Goal: Task Accomplishment & Management: Use online tool/utility

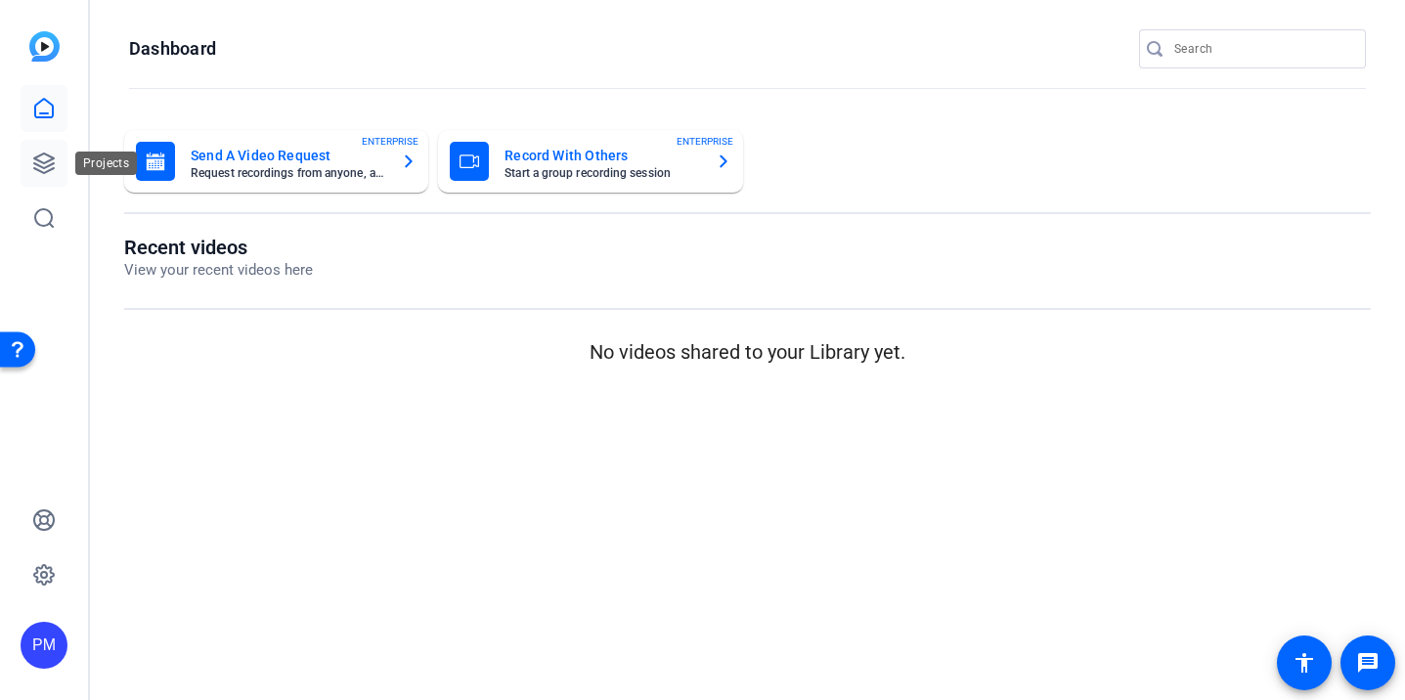
click at [49, 153] on icon at bounding box center [43, 163] width 23 height 23
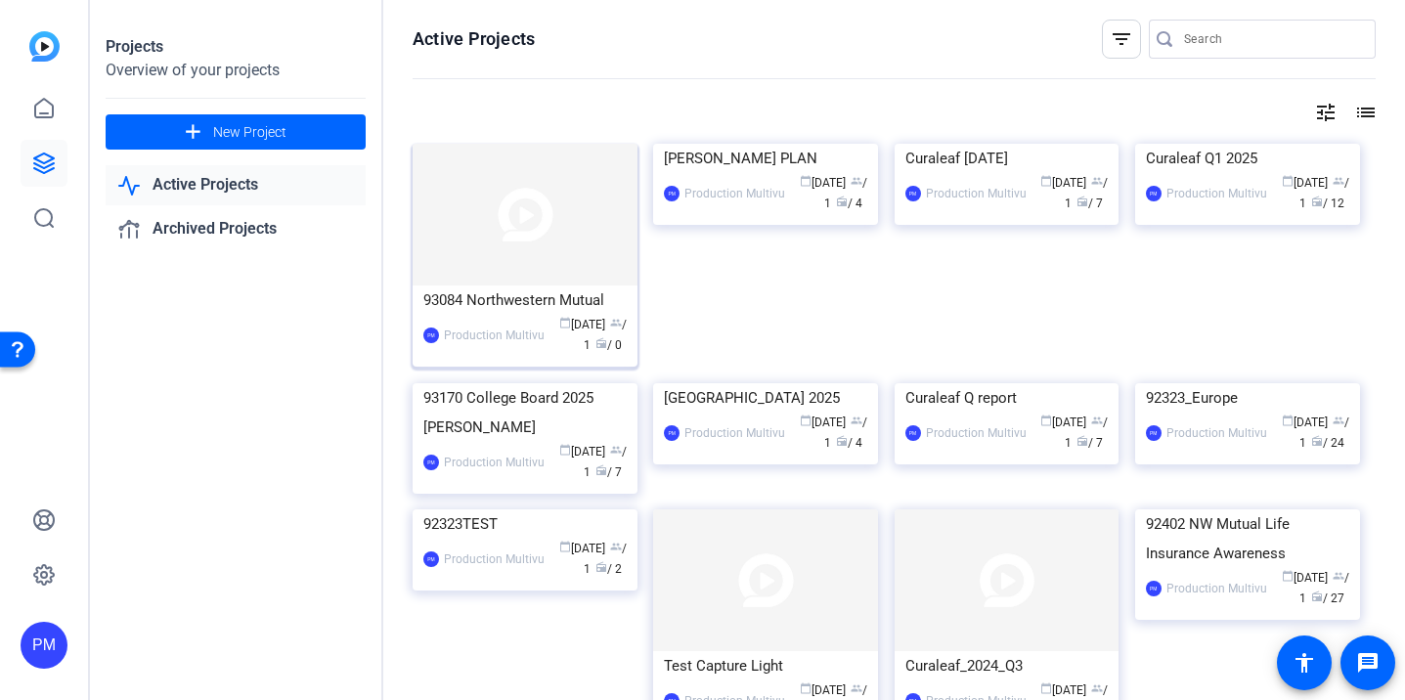
click at [529, 248] on img at bounding box center [524, 215] width 225 height 142
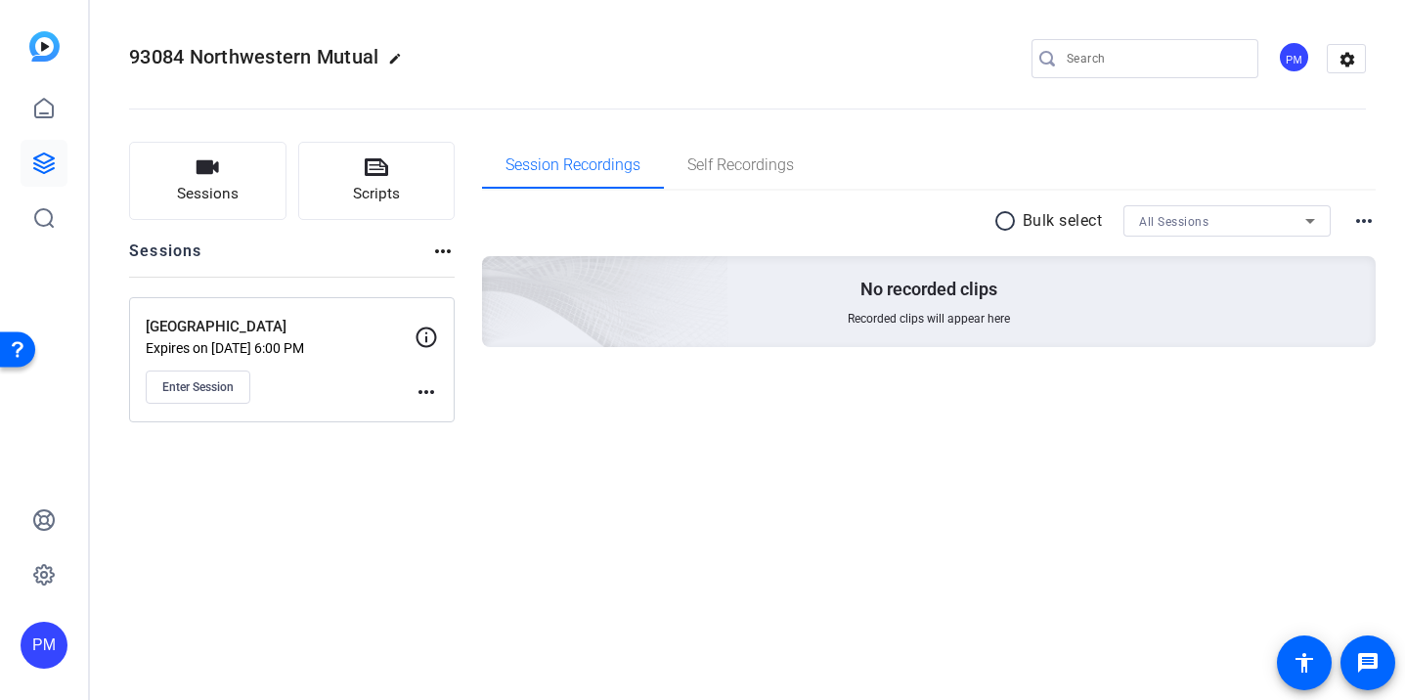
click at [424, 386] on mat-icon "more_horiz" at bounding box center [425, 391] width 23 height 23
click at [443, 416] on span "Edit Session" at bounding box center [474, 420] width 89 height 23
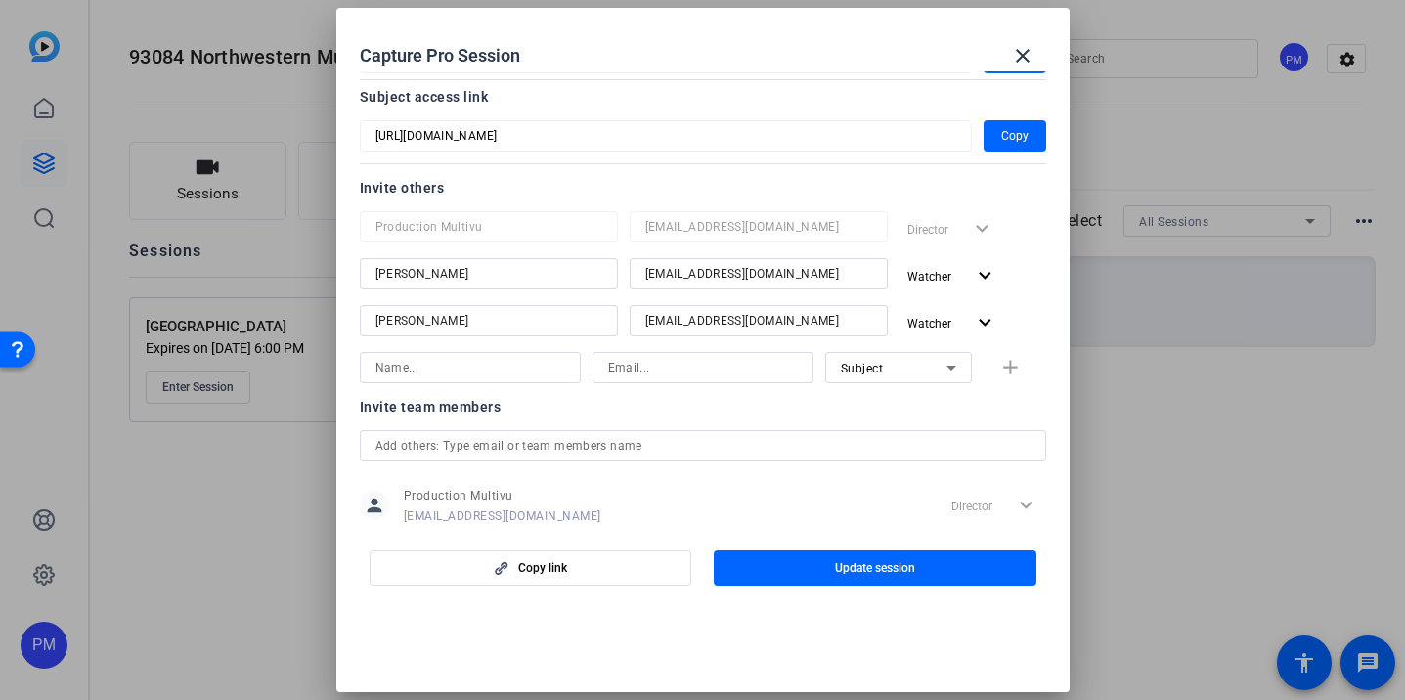
scroll to position [164, 0]
click at [418, 365] on input at bounding box center [470, 365] width 190 height 23
paste input "[PERSON_NAME] Arms"
type input "[PERSON_NAME] Arms"
click at [657, 367] on input at bounding box center [703, 365] width 190 height 23
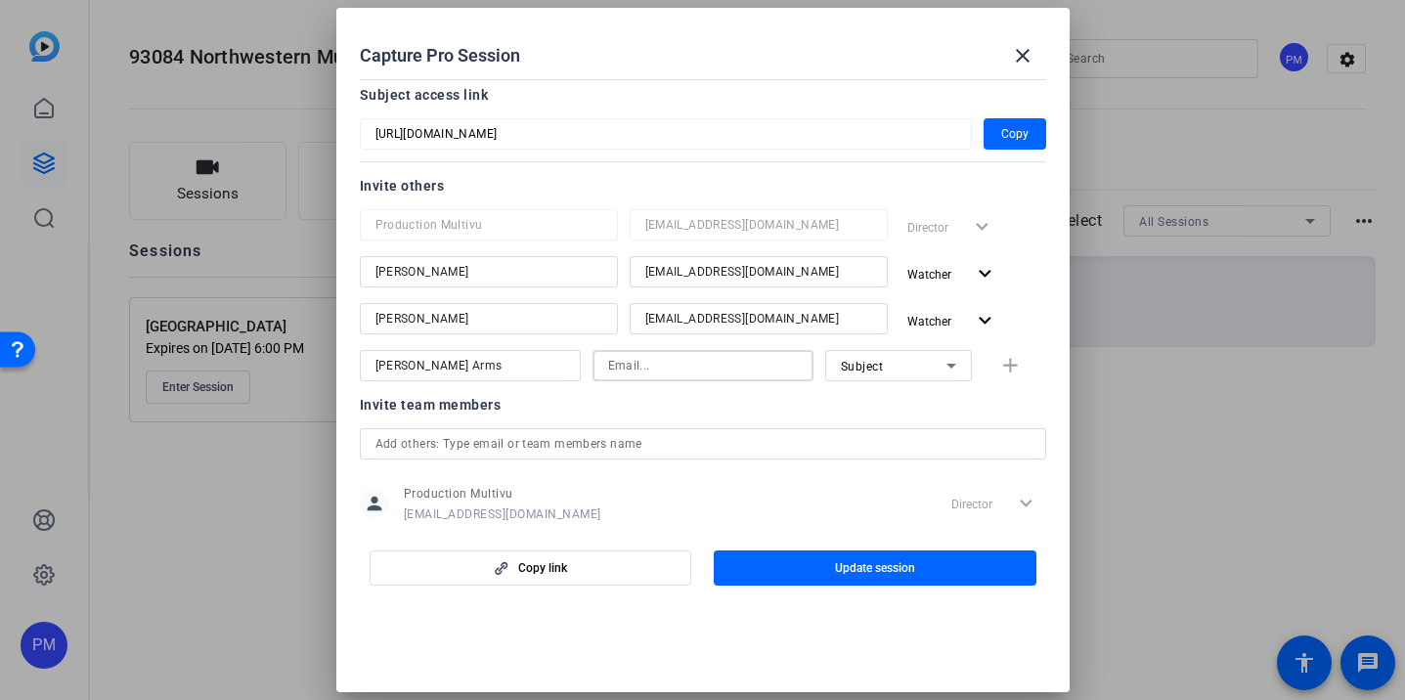
paste input "earlarms@northwesternmutual.com)"
type input "earlarms@northwesternmutual.com"
click at [954, 360] on icon at bounding box center [950, 365] width 23 height 23
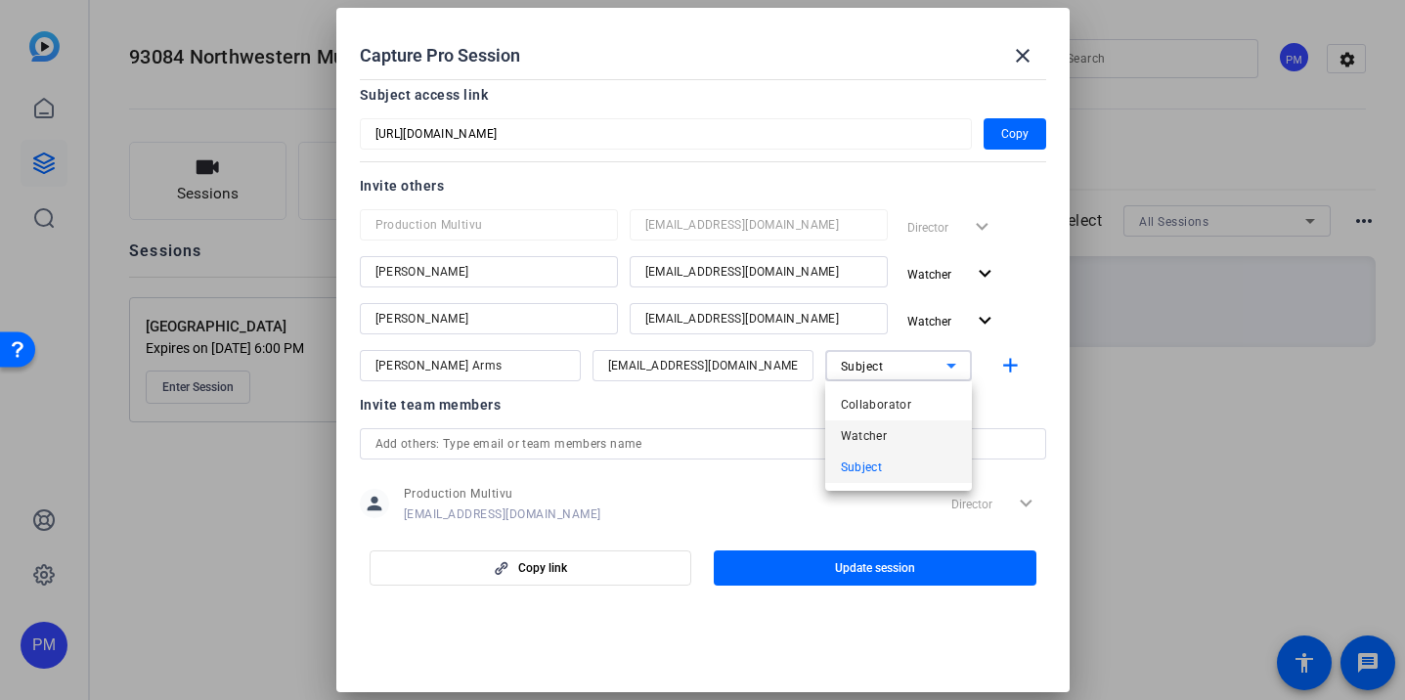
click at [888, 437] on mat-option "Watcher" at bounding box center [898, 435] width 147 height 31
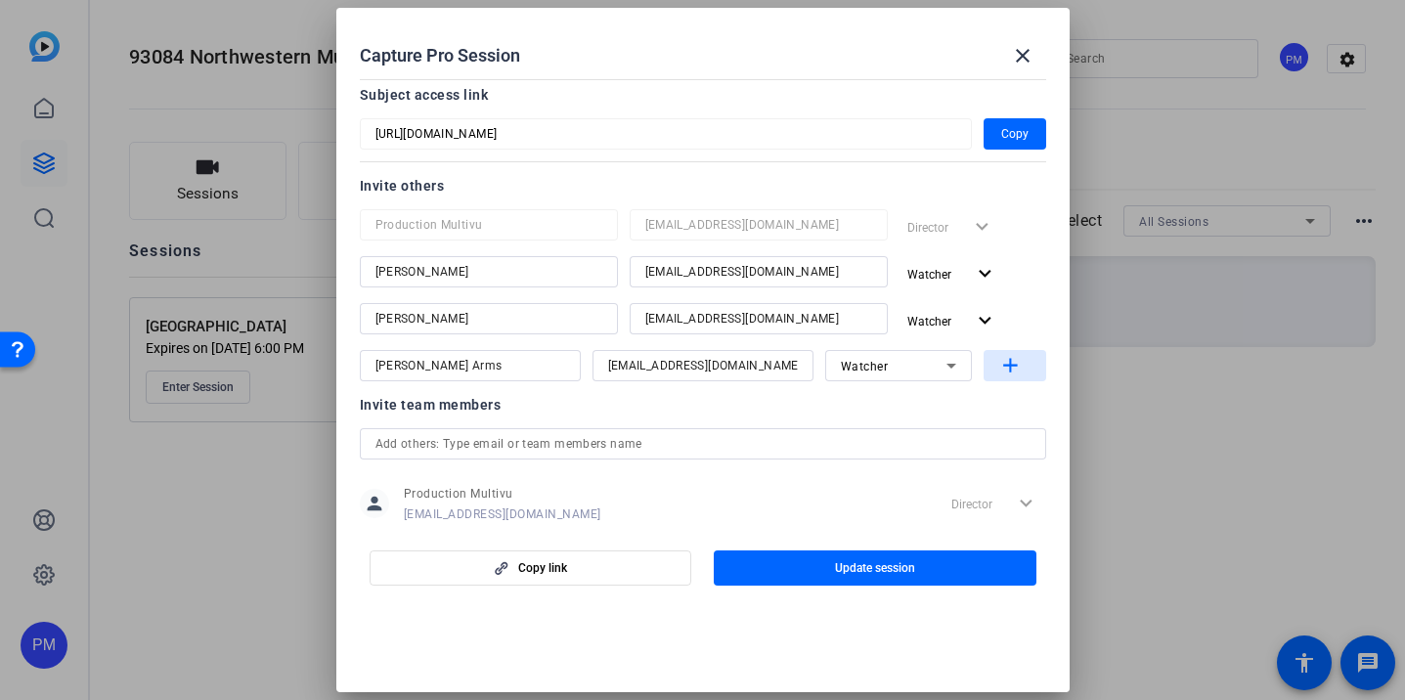
click at [1009, 361] on mat-icon "add" at bounding box center [1010, 366] width 24 height 24
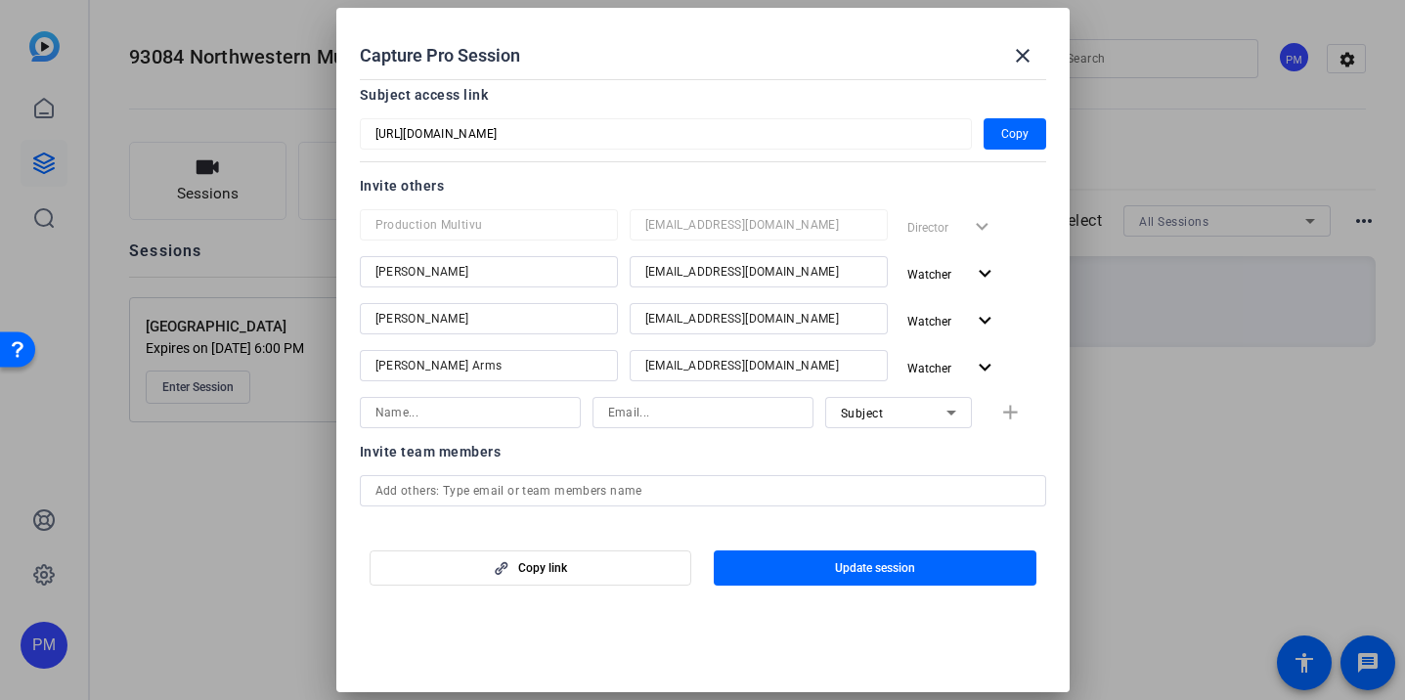
click at [658, 412] on input at bounding box center [703, 412] width 190 height 23
paste input "denese.mcnair@nm.com"
type input "denese.mcnair@nm.com"
click at [445, 415] on input at bounding box center [470, 412] width 190 height 23
paste input "Denese Mcnair"
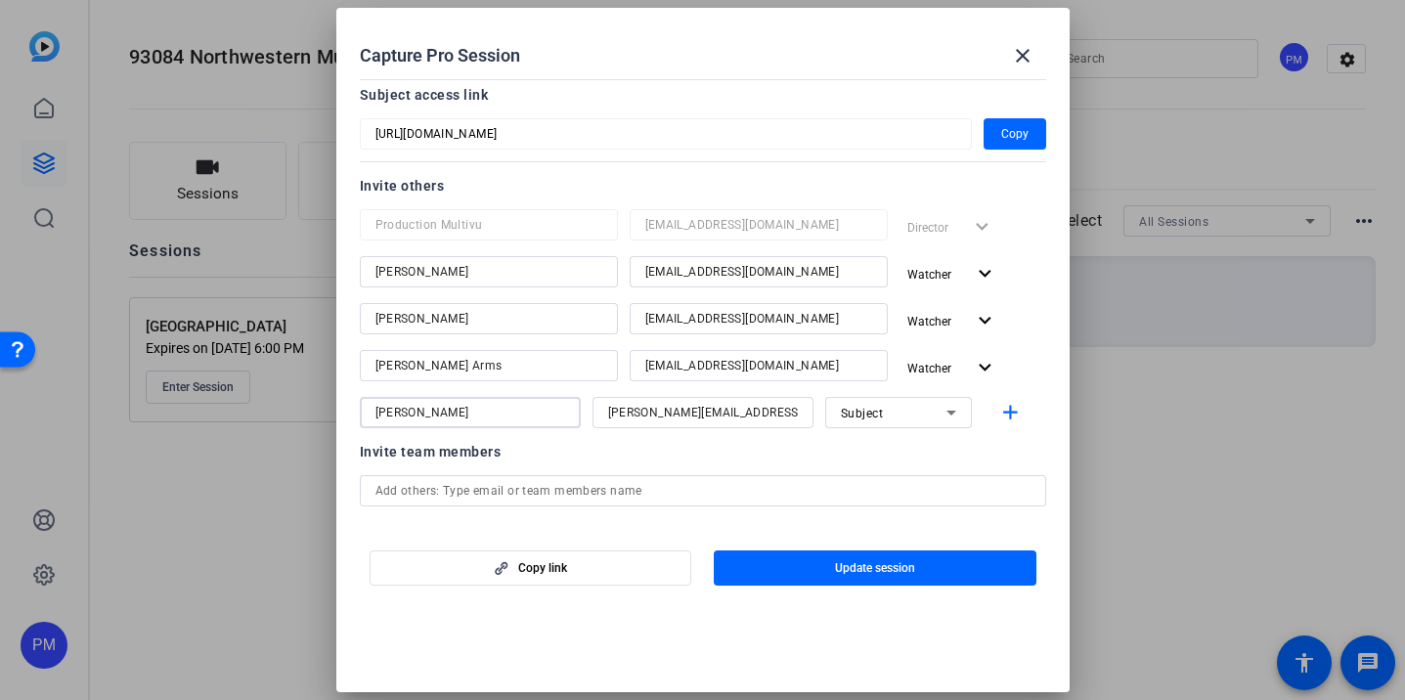
type input "Denese Mcnair"
click at [919, 416] on div "Subject" at bounding box center [894, 413] width 106 height 24
click at [894, 492] on mat-option "Watcher" at bounding box center [898, 482] width 147 height 31
click at [880, 574] on span "Update session" at bounding box center [875, 568] width 80 height 16
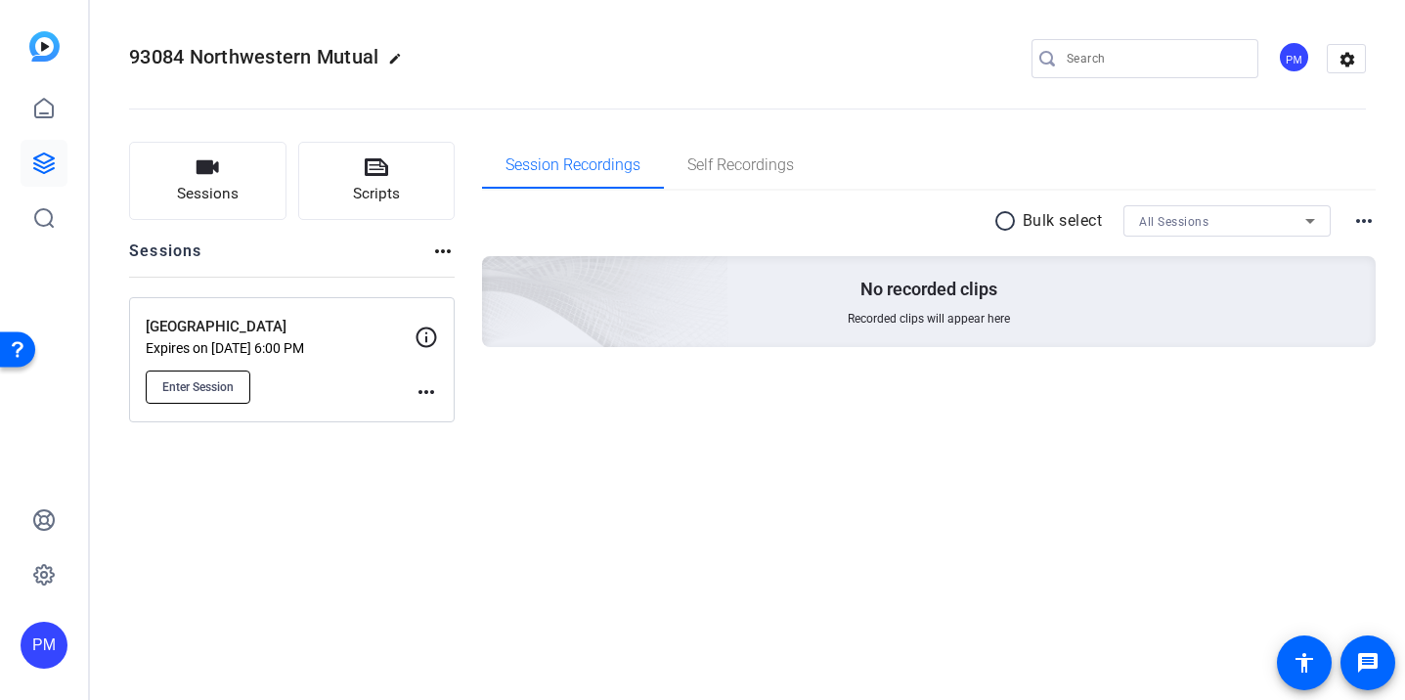
click at [184, 390] on span "Enter Session" at bounding box center [197, 387] width 71 height 16
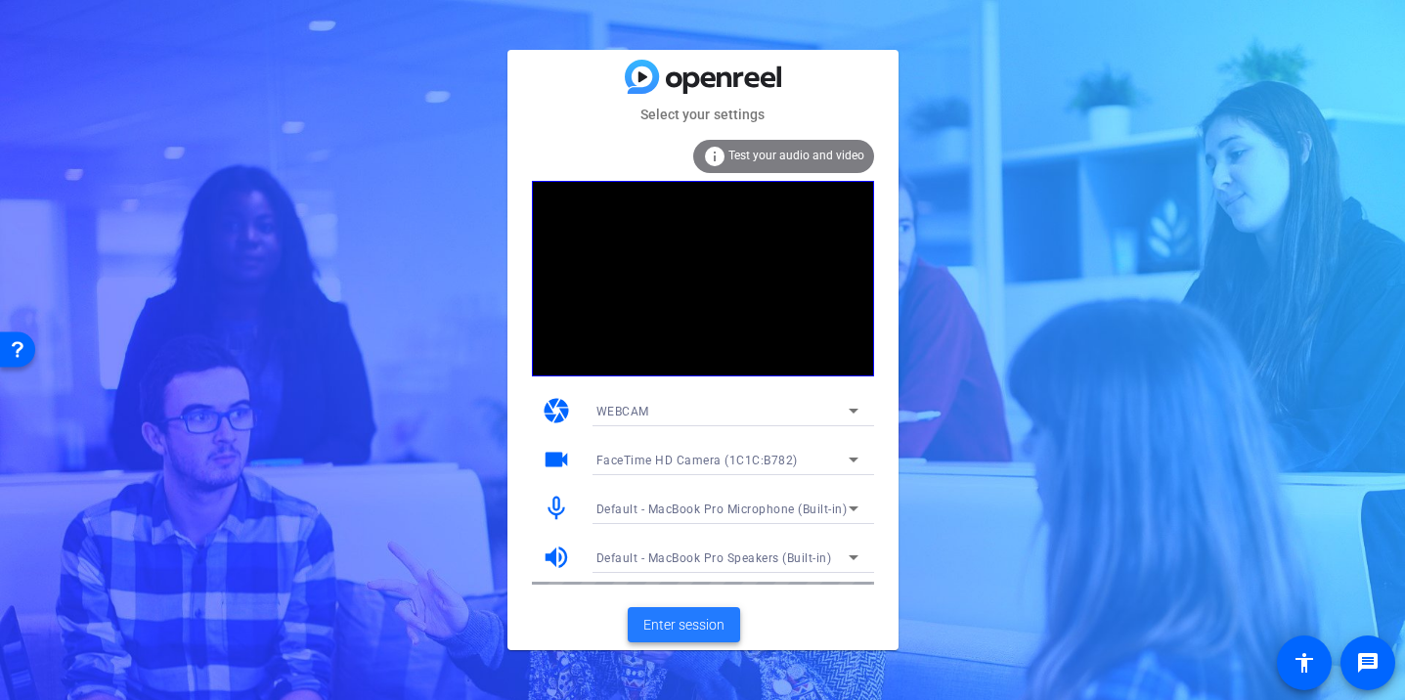
click at [652, 632] on span "Enter session" at bounding box center [683, 625] width 81 height 21
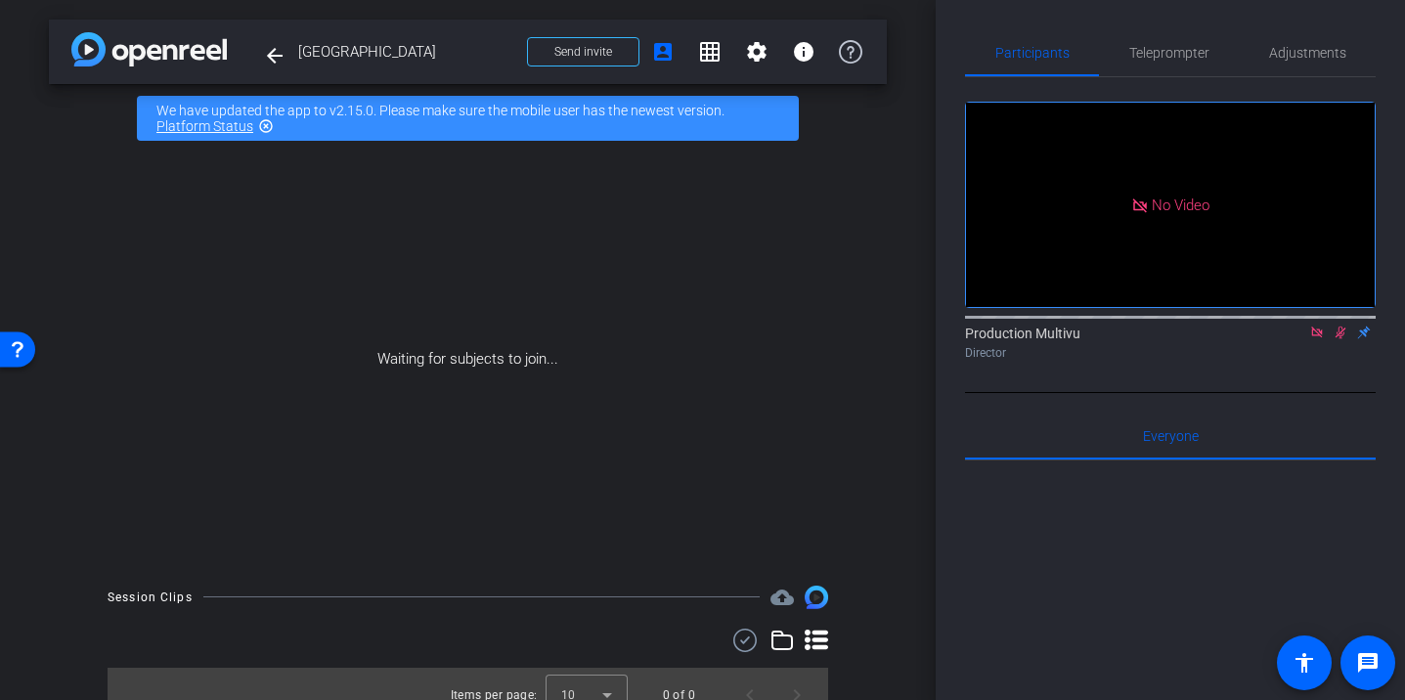
click at [1121, 541] on div at bounding box center [1170, 702] width 411 height 484
click at [1339, 339] on icon at bounding box center [1340, 332] width 16 height 14
click at [1156, 53] on span "Teleprompter" at bounding box center [1169, 53] width 80 height 14
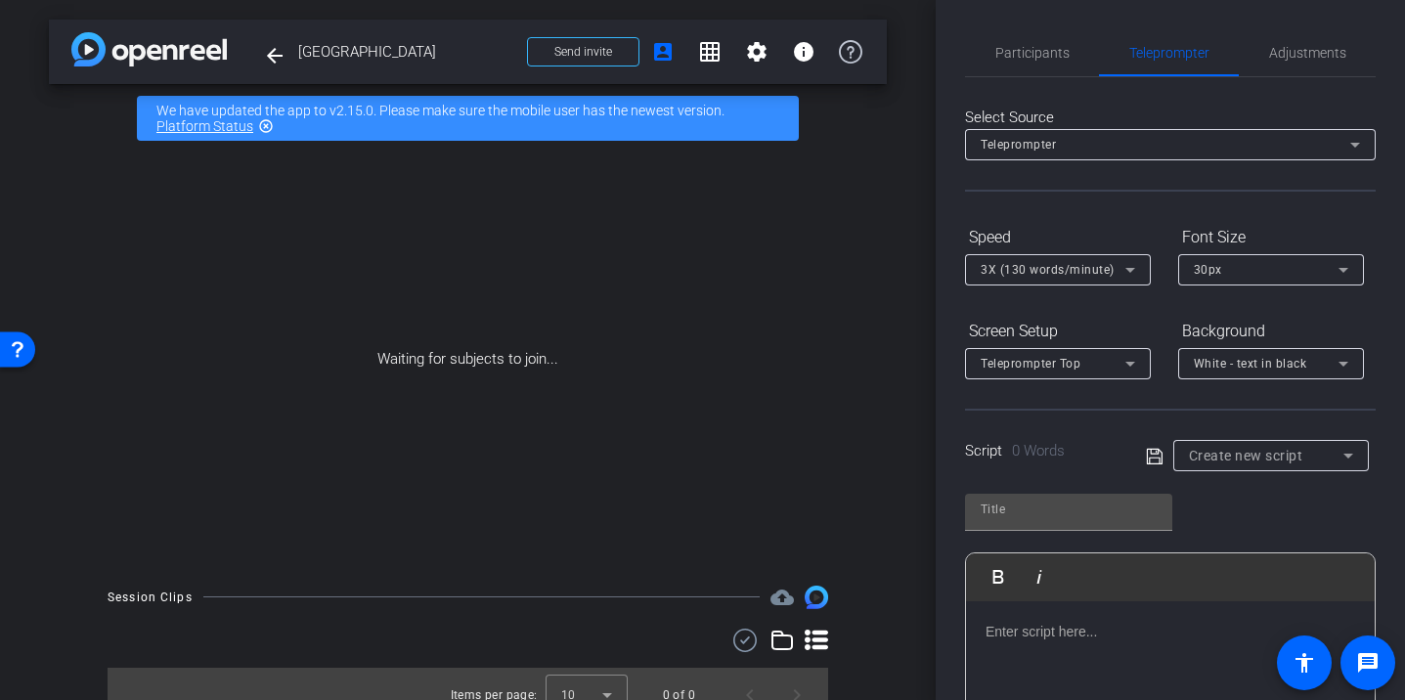
click at [1225, 467] on div "Create new script" at bounding box center [1271, 455] width 164 height 31
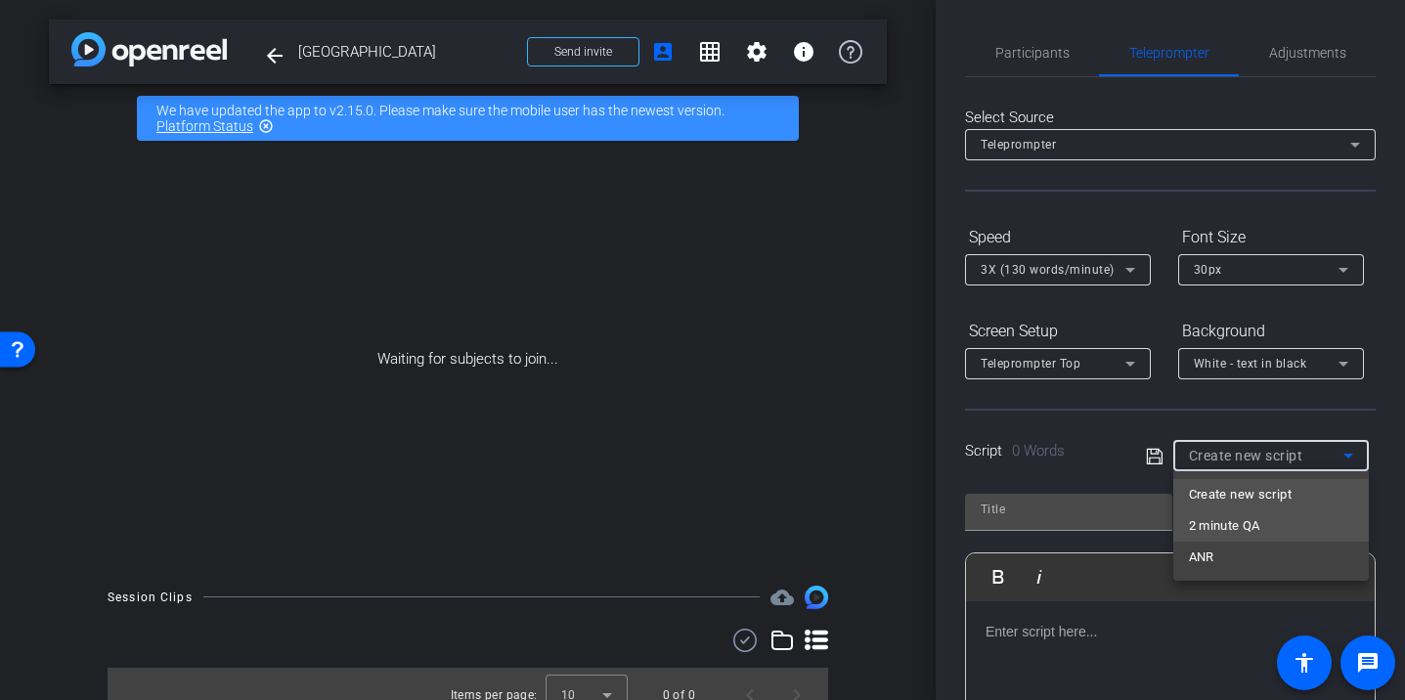
click at [1211, 521] on span "2 minute QA" at bounding box center [1224, 525] width 71 height 23
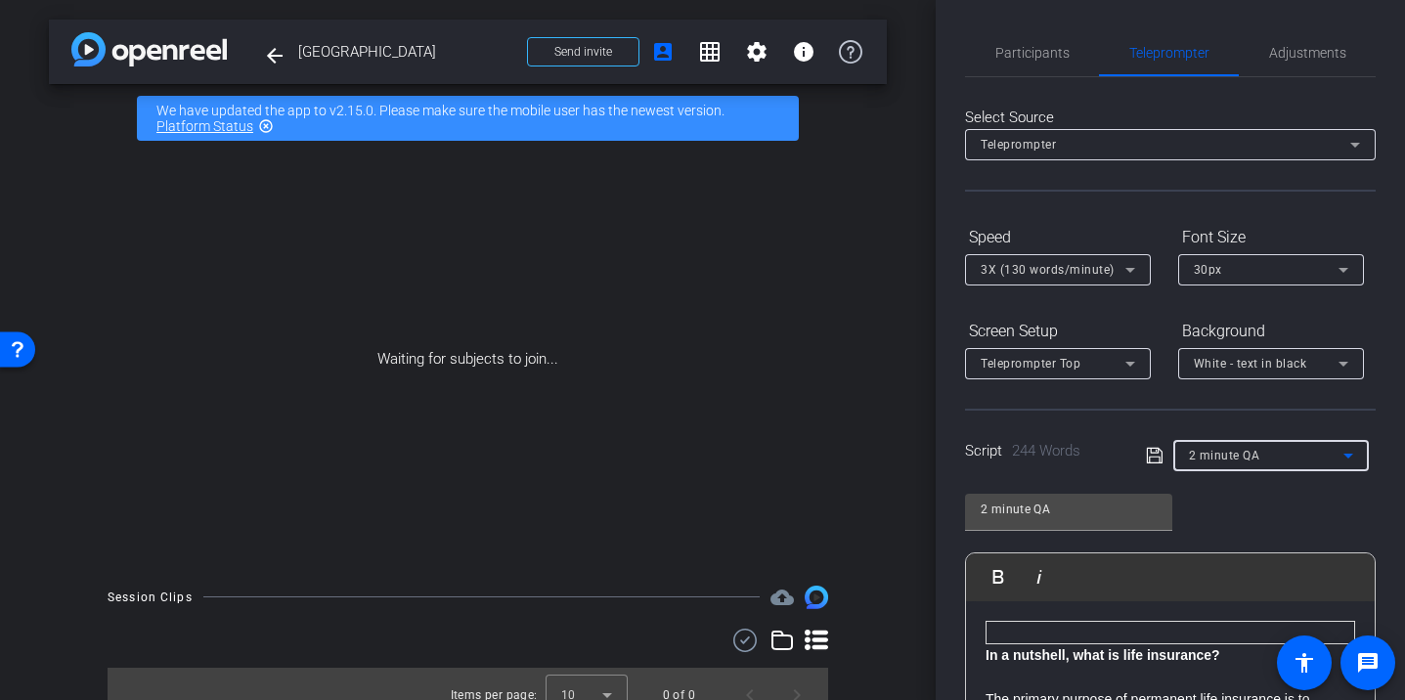
click at [1268, 446] on div "2 minute QA" at bounding box center [1266, 455] width 154 height 24
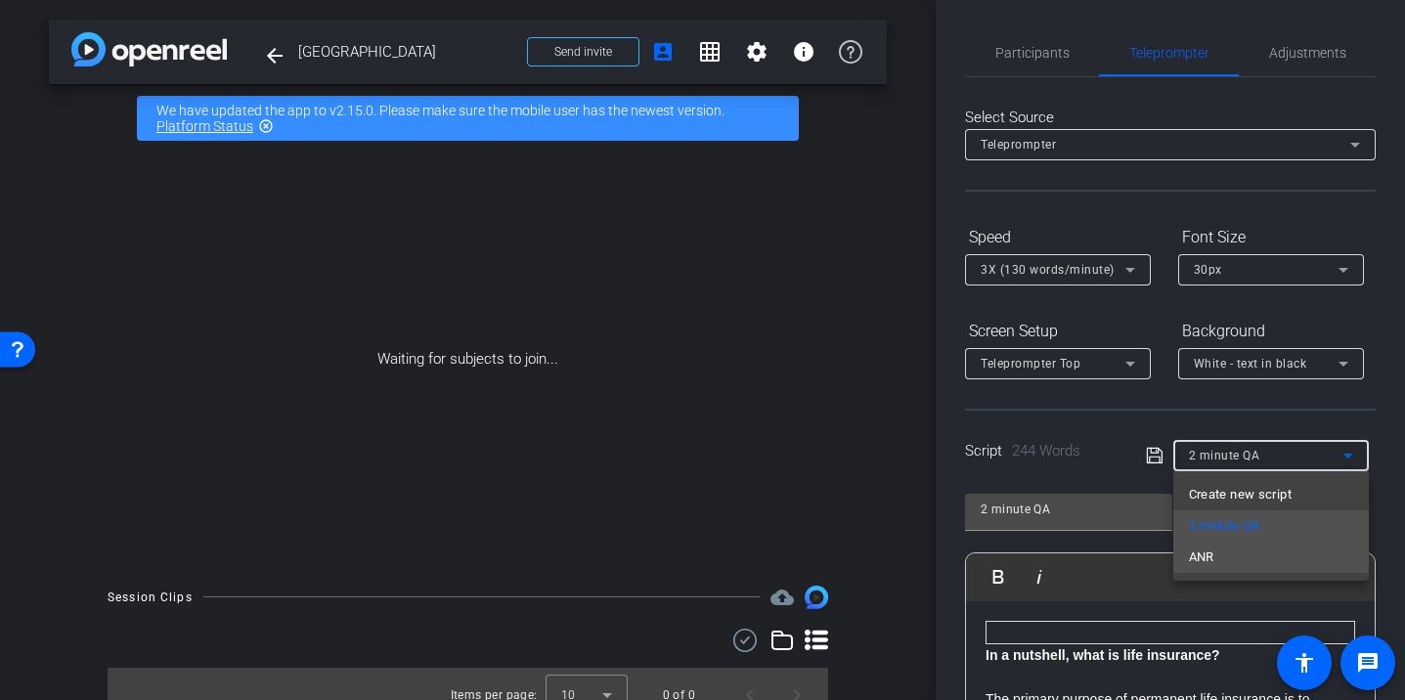
click at [1200, 553] on span "ANR" at bounding box center [1201, 556] width 25 height 23
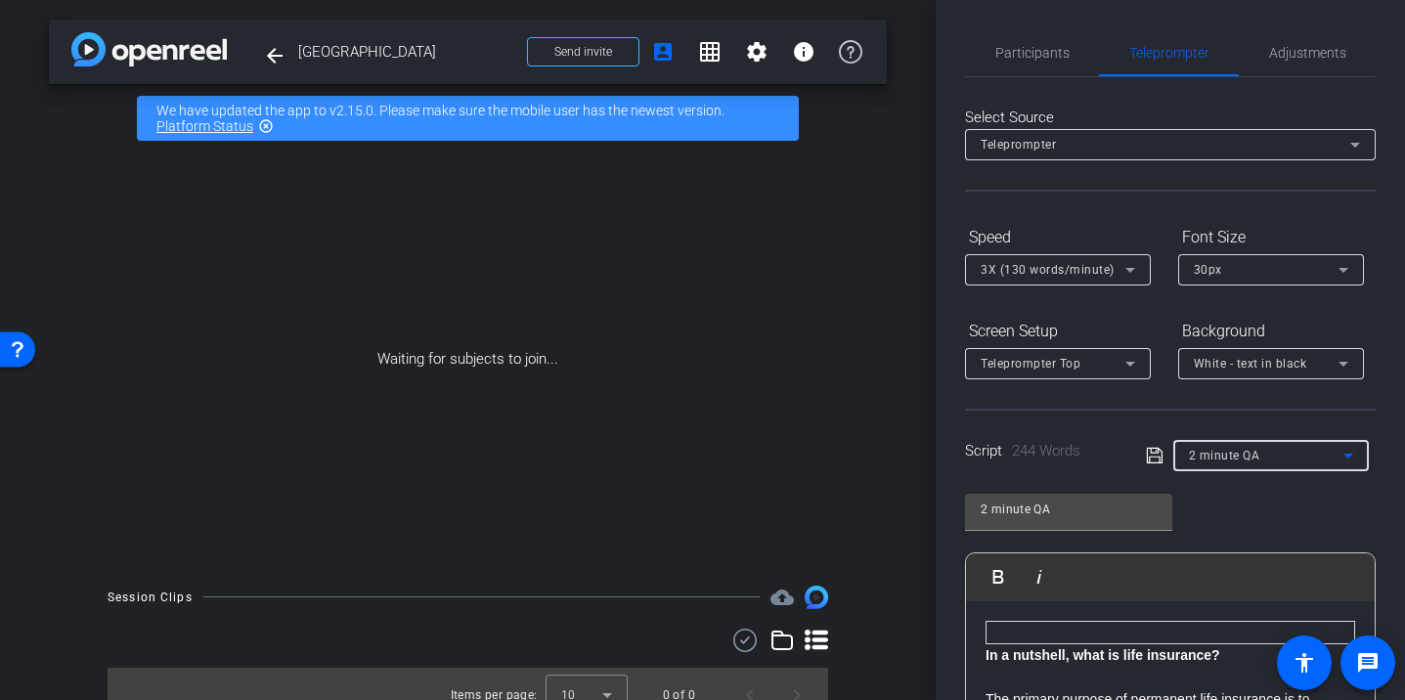
type input "ANR"
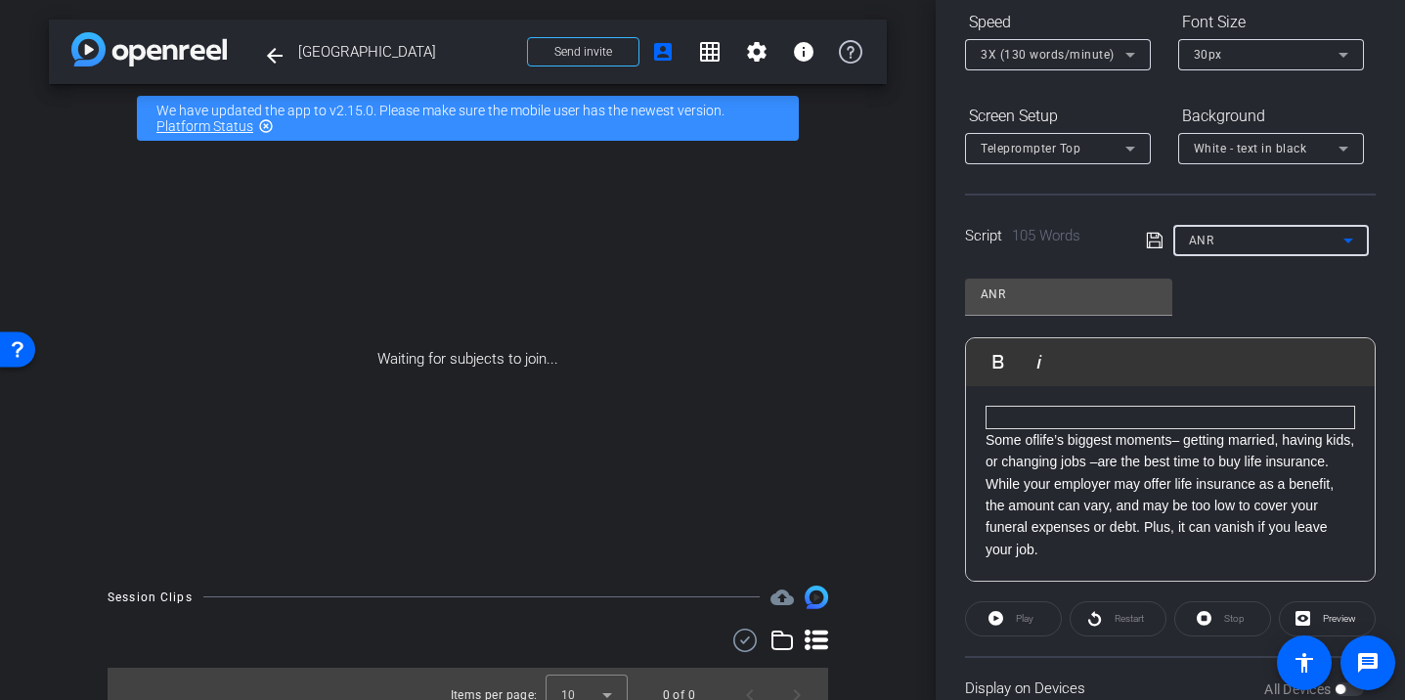
scroll to position [263, 0]
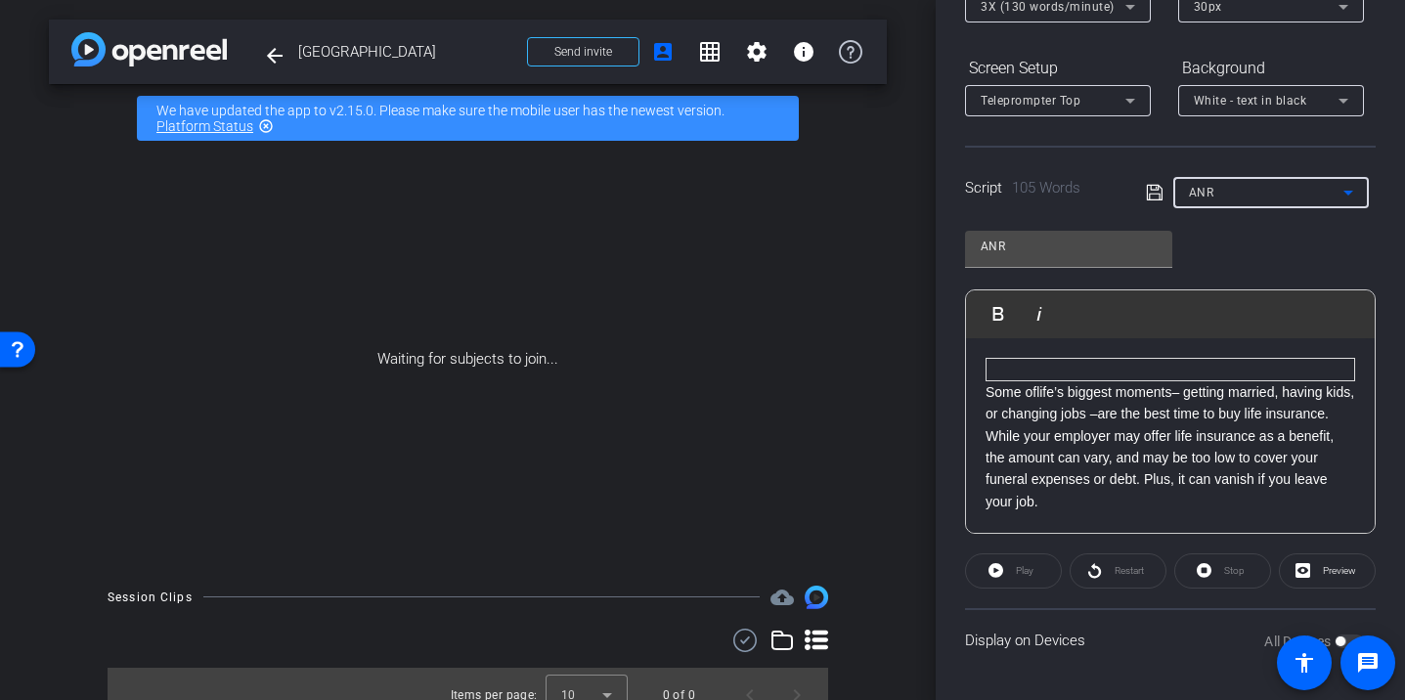
click at [1016, 573] on div "Play" at bounding box center [1013, 570] width 97 height 35
click at [1318, 573] on span "Preview" at bounding box center [1337, 570] width 38 height 27
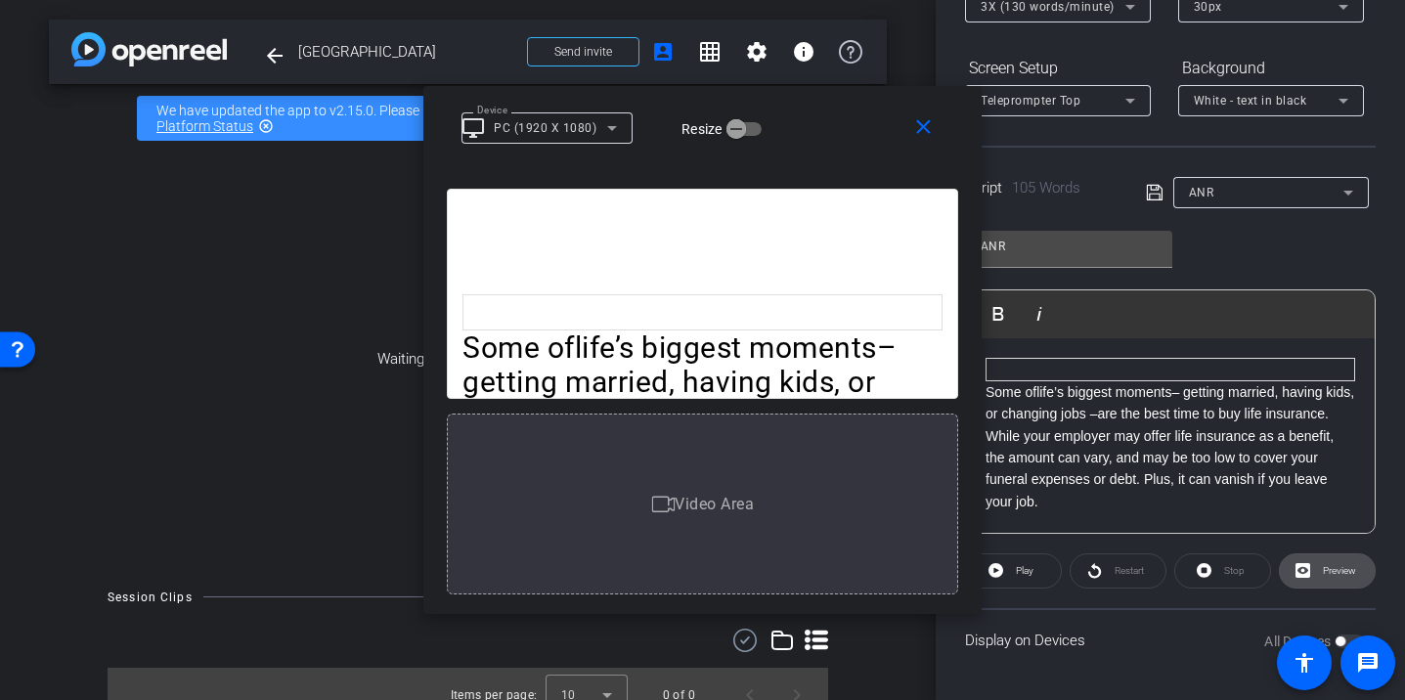
click at [1318, 573] on span "Preview" at bounding box center [1337, 570] width 38 height 27
click at [931, 125] on mat-icon "close" at bounding box center [923, 127] width 24 height 24
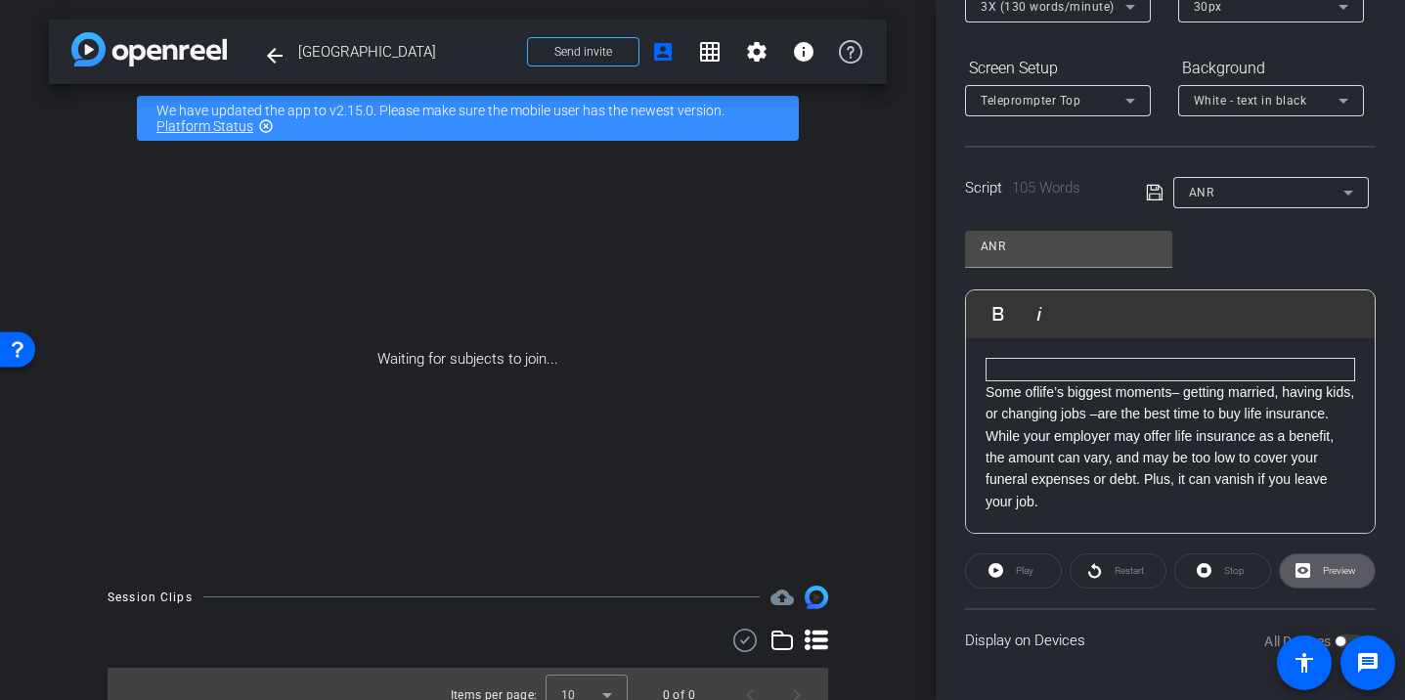
click at [1013, 564] on div "Play" at bounding box center [1013, 570] width 97 height 35
click at [983, 570] on div "Play" at bounding box center [1013, 570] width 97 height 35
click at [1331, 580] on span "Preview" at bounding box center [1337, 570] width 38 height 27
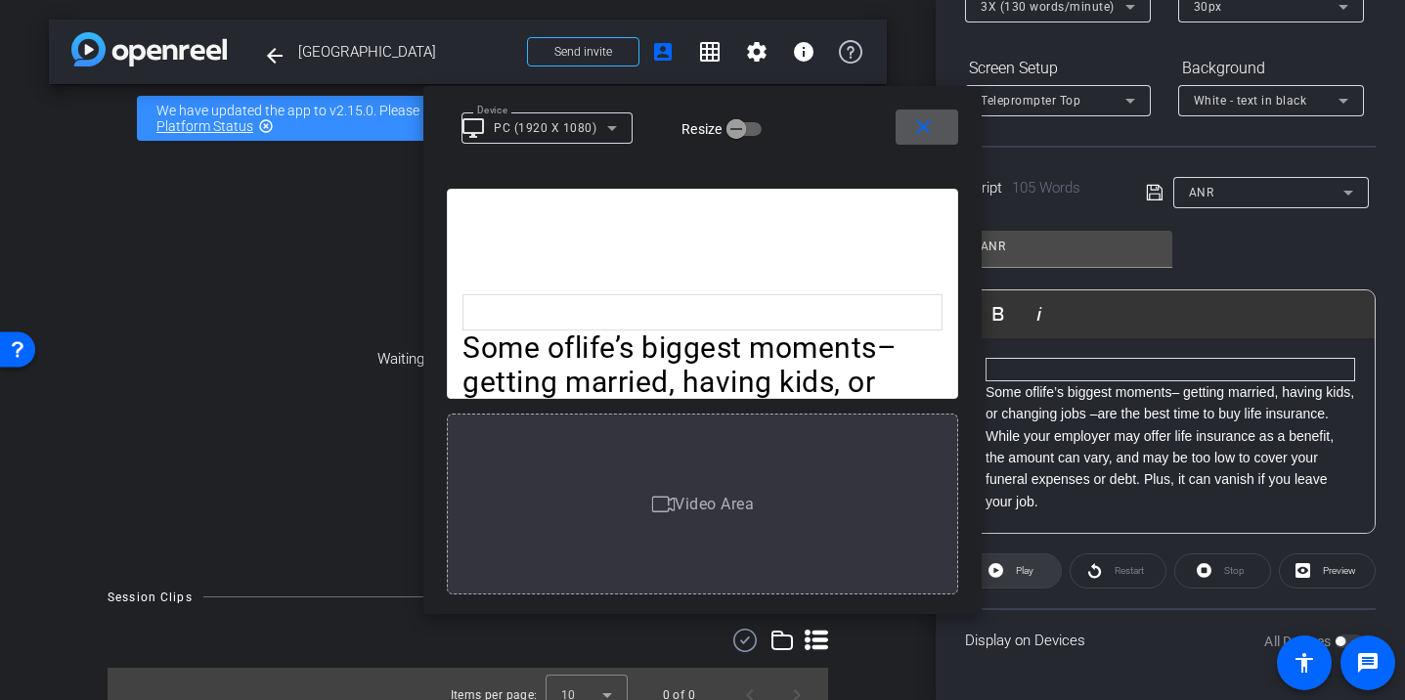
click at [996, 565] on icon at bounding box center [995, 570] width 15 height 15
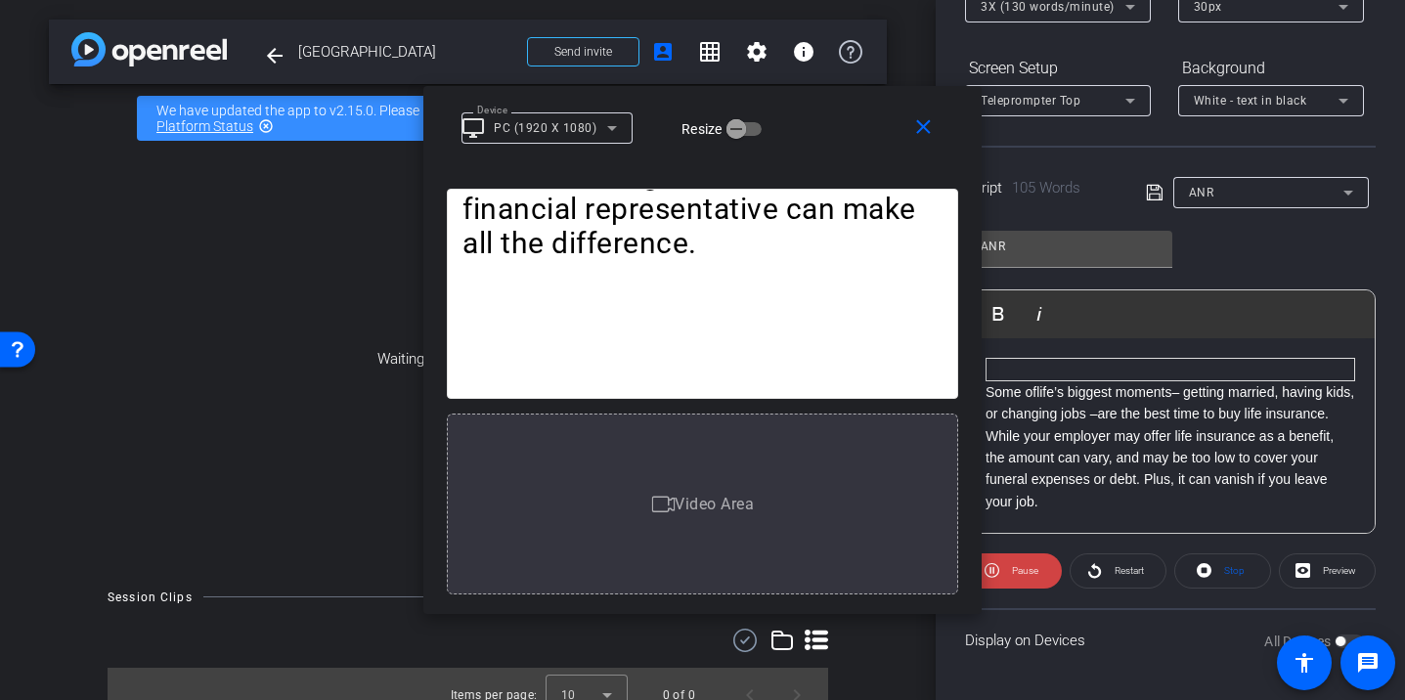
click at [996, 565] on icon at bounding box center [991, 570] width 15 height 15
click at [1310, 575] on span at bounding box center [1326, 570] width 95 height 47
click at [931, 135] on mat-icon "close" at bounding box center [923, 127] width 24 height 24
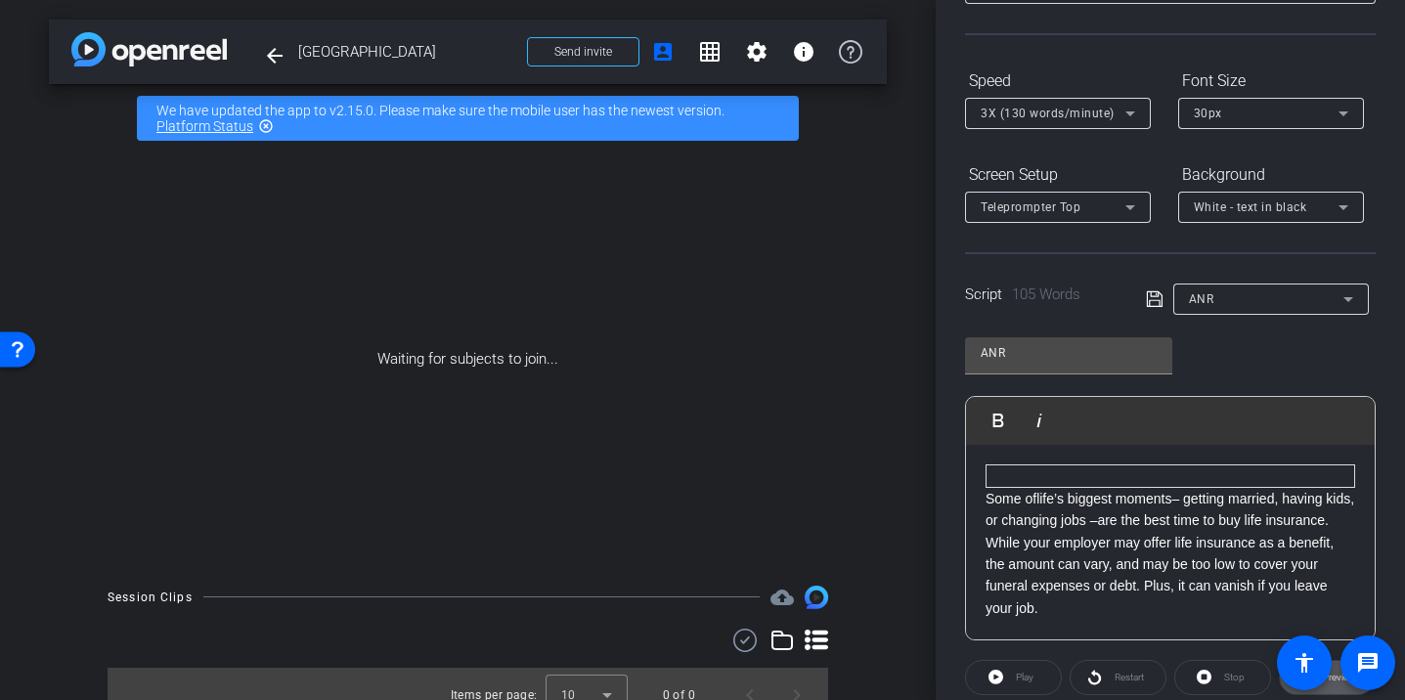
scroll to position [150, 0]
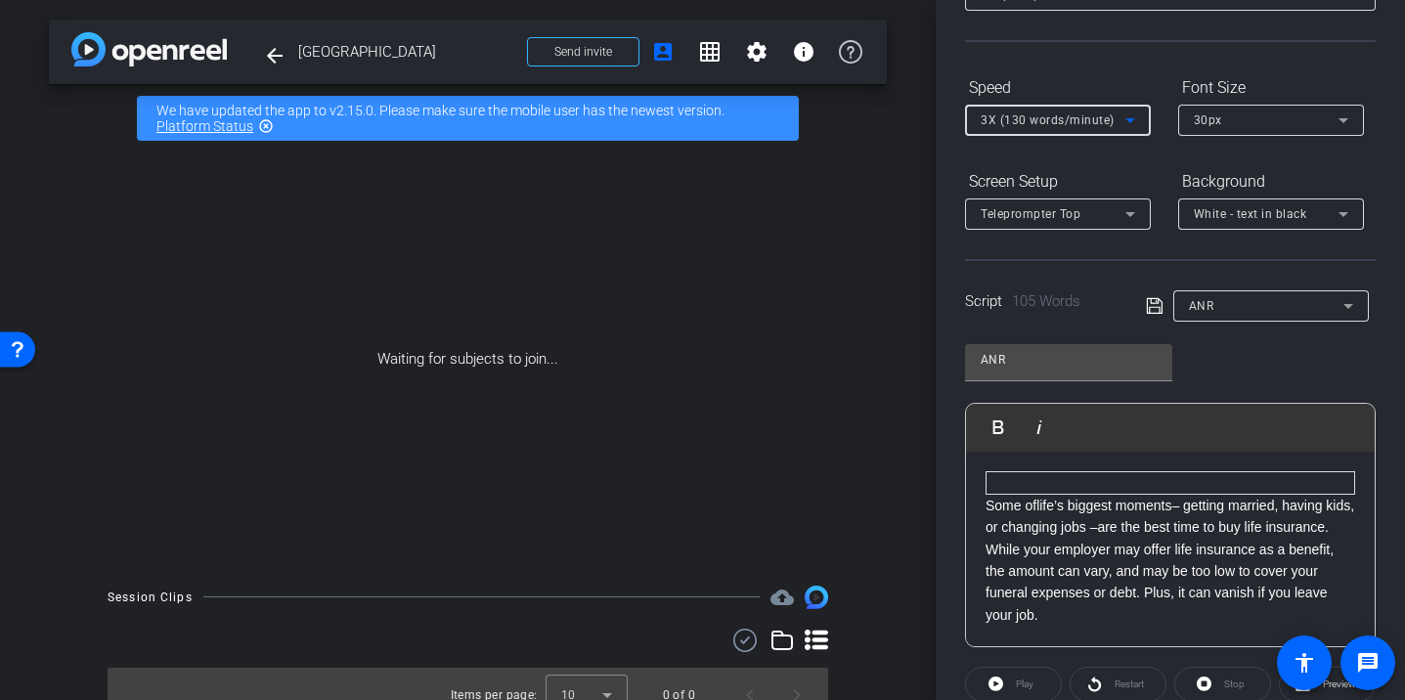
click at [1131, 119] on icon at bounding box center [1130, 120] width 10 height 5
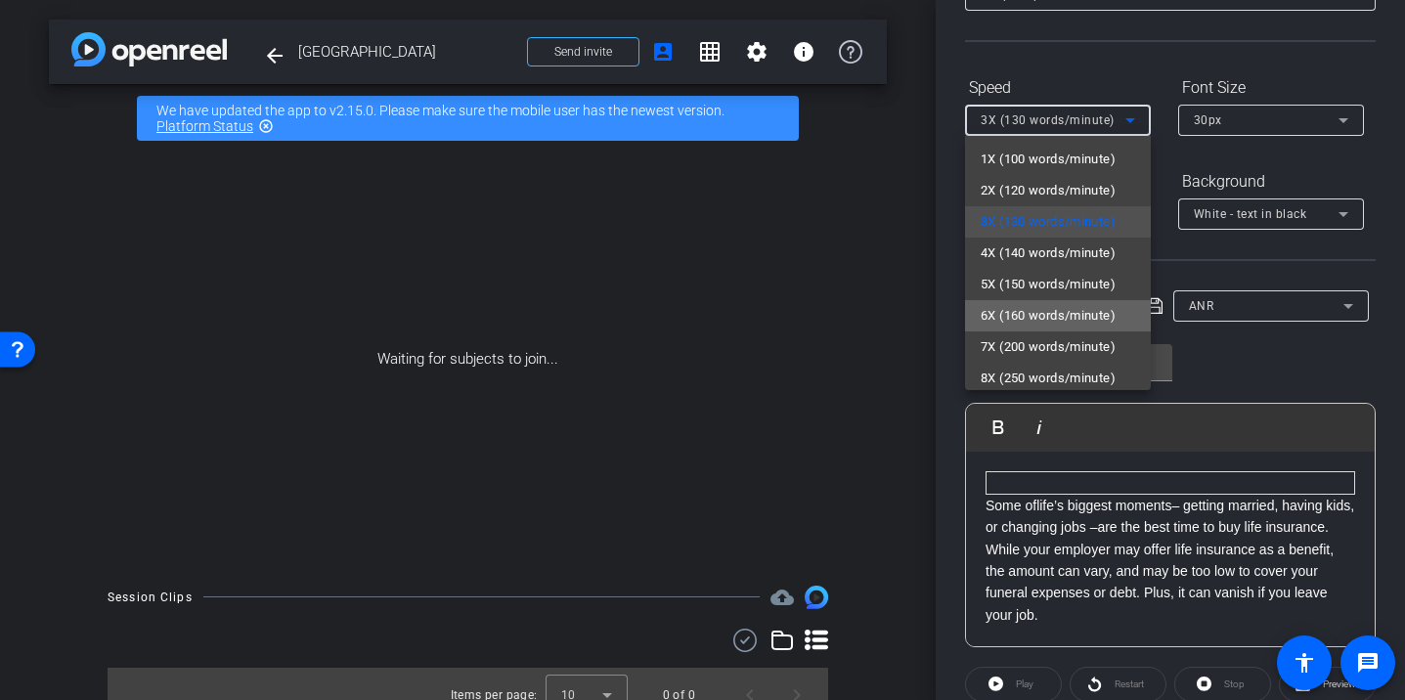
click at [1062, 313] on span "6X (160 words/minute)" at bounding box center [1047, 315] width 135 height 23
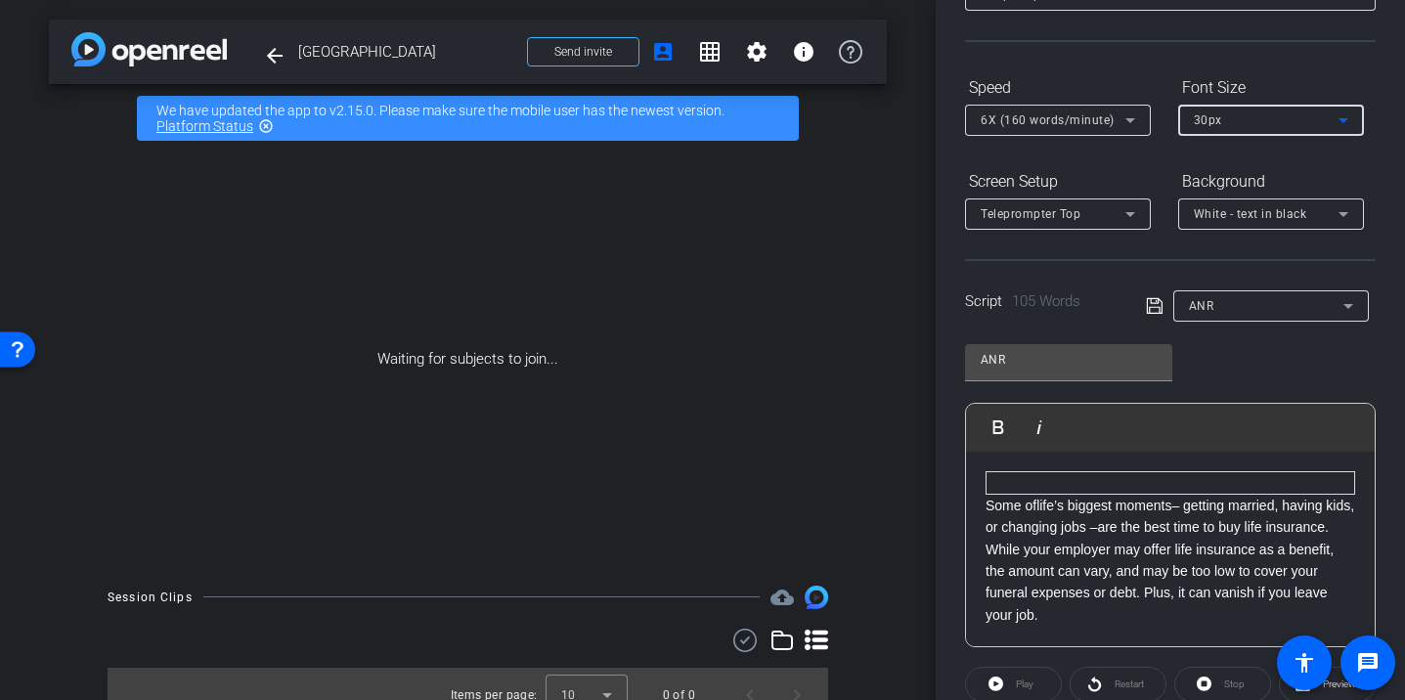
click at [1336, 117] on icon at bounding box center [1342, 119] width 23 height 23
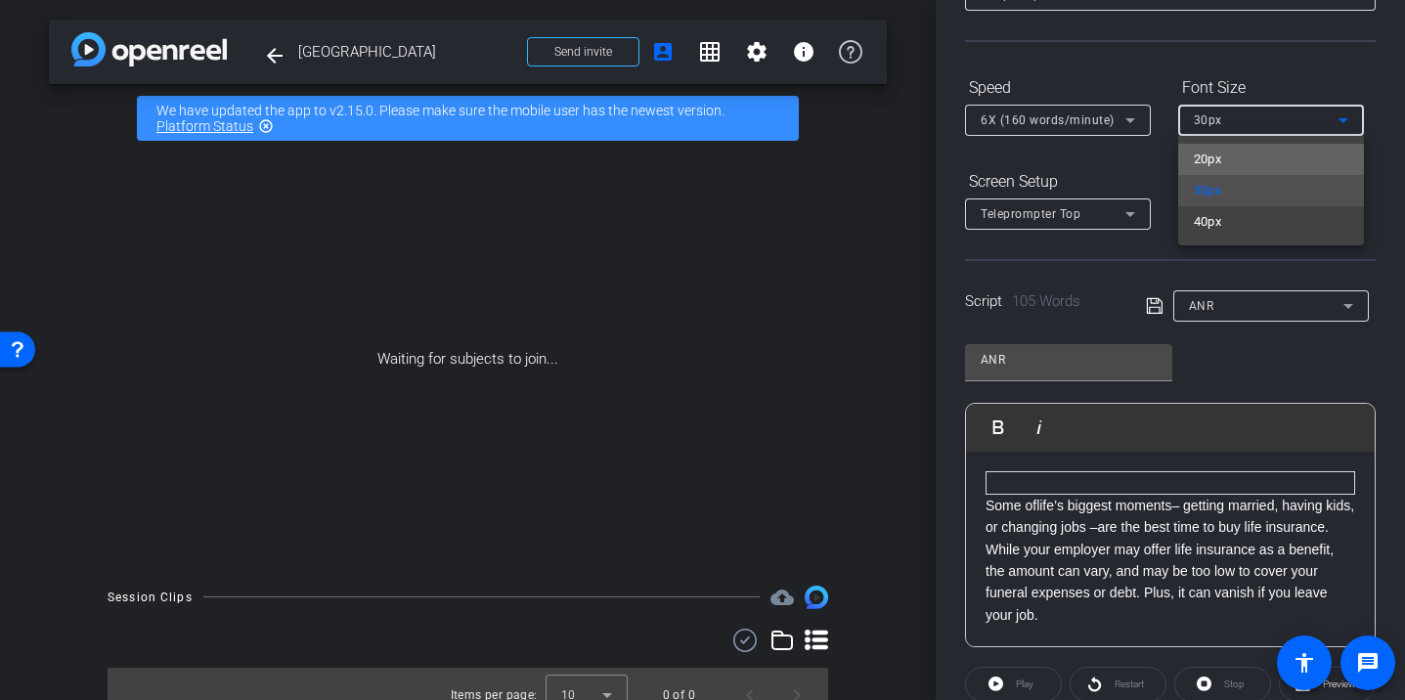
click at [1233, 164] on mat-option "20px" at bounding box center [1271, 159] width 186 height 31
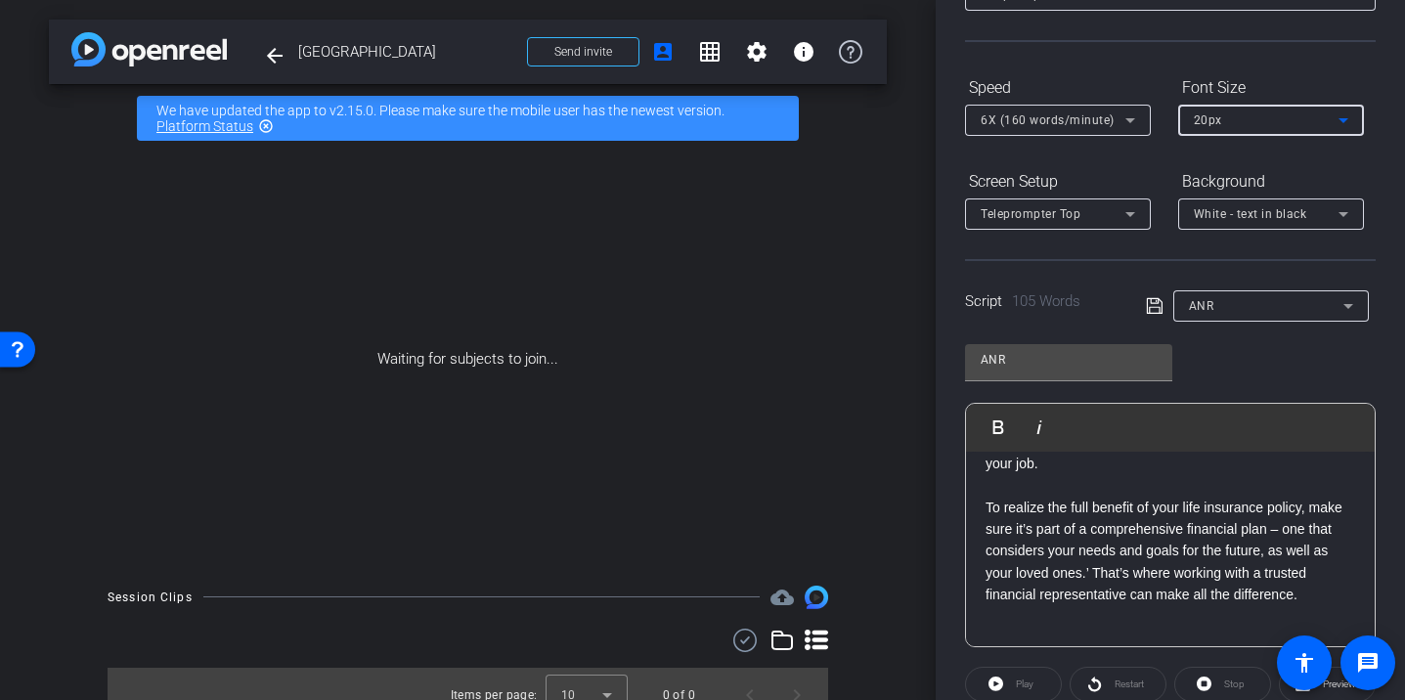
scroll to position [263, 0]
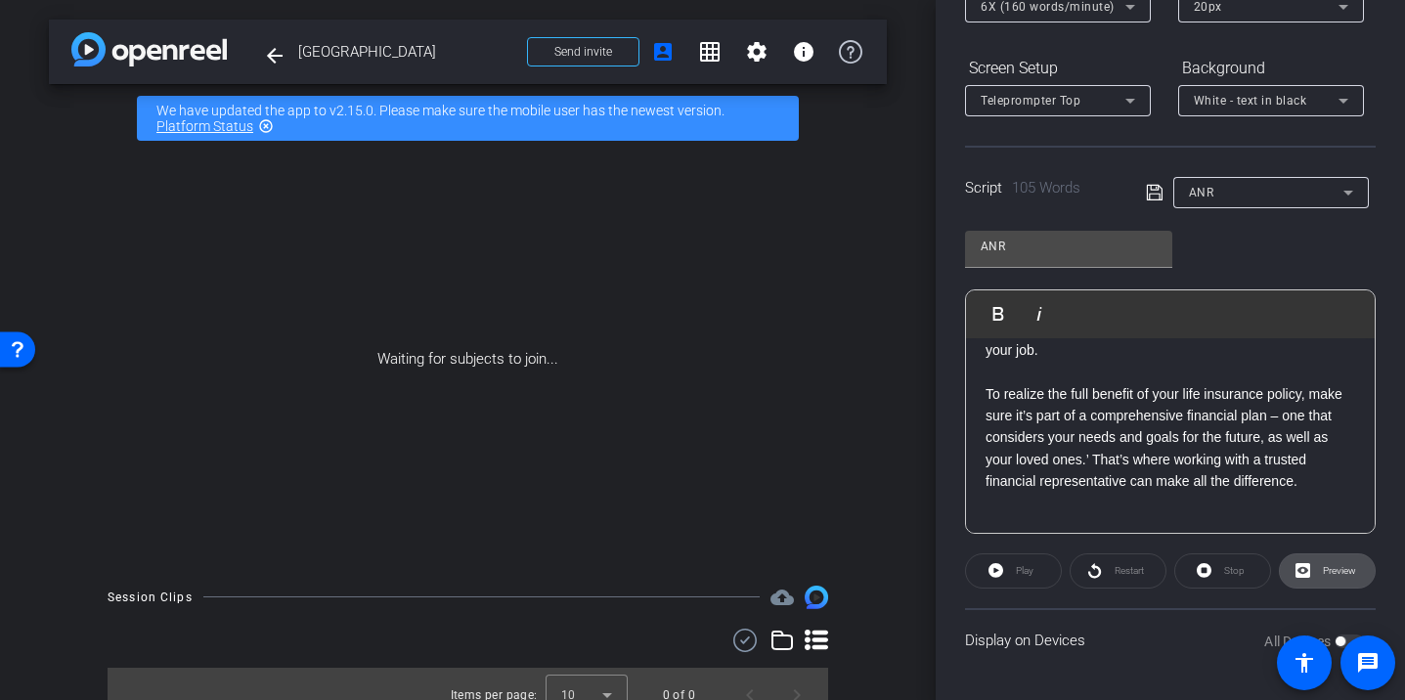
click at [1321, 566] on span "Preview" at bounding box center [1337, 570] width 38 height 27
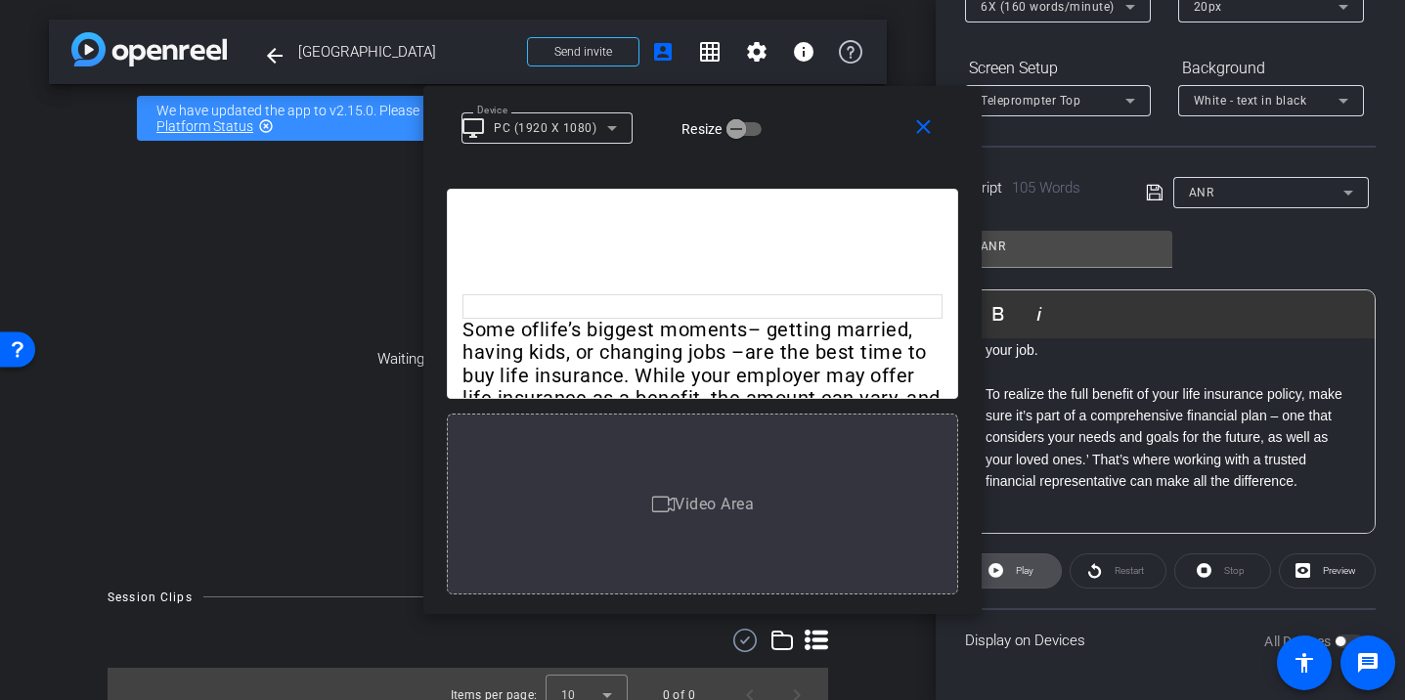
click at [1024, 568] on span "Play" at bounding box center [1025, 570] width 18 height 11
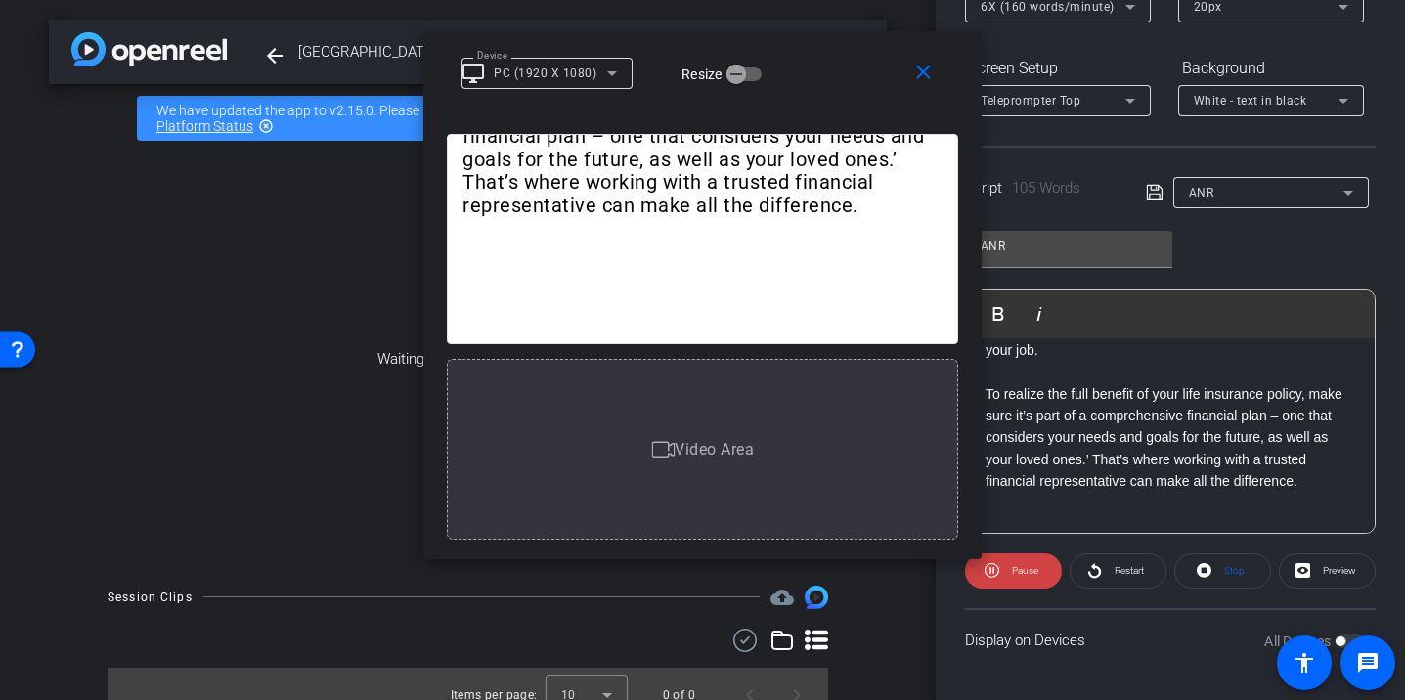
drag, startPoint x: 834, startPoint y: 358, endPoint x: 834, endPoint y: 313, distance: 45.0
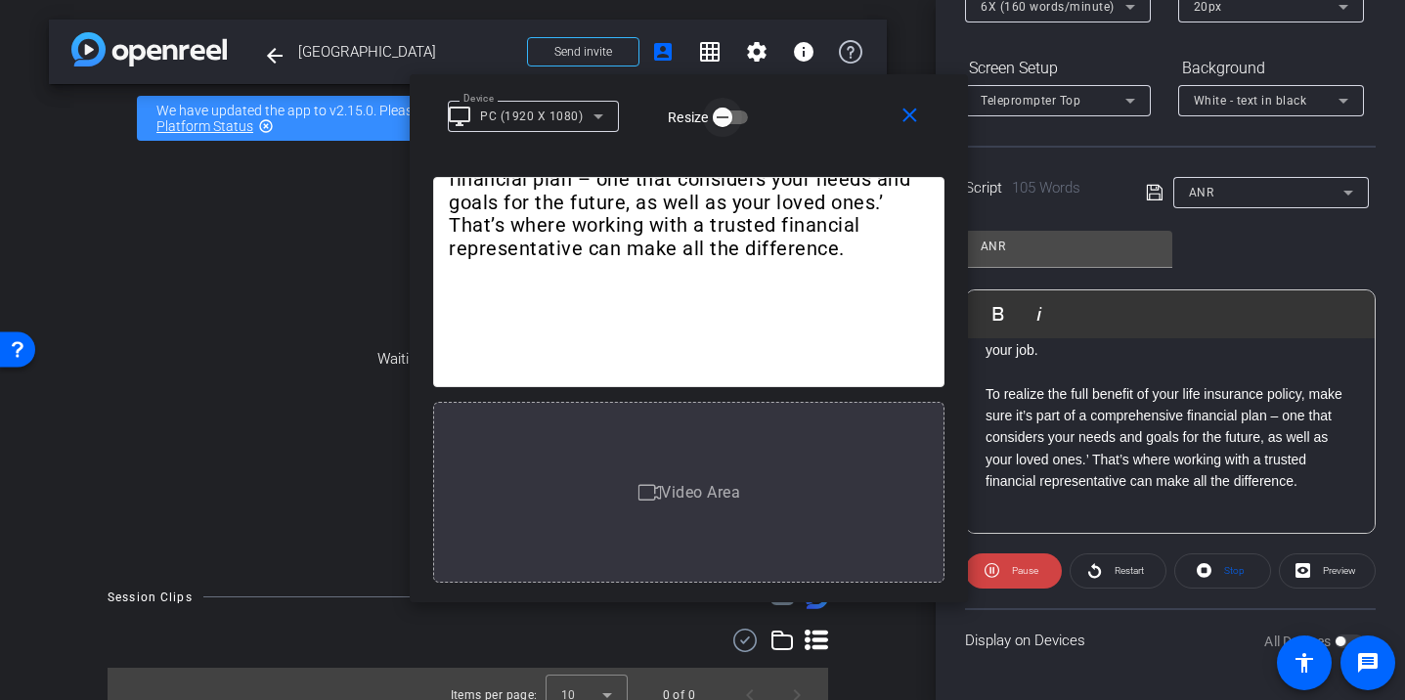
drag, startPoint x: 735, startPoint y: 77, endPoint x: 712, endPoint y: 115, distance: 44.8
click at [714, 115] on icon "button" at bounding box center [723, 117] width 18 height 18
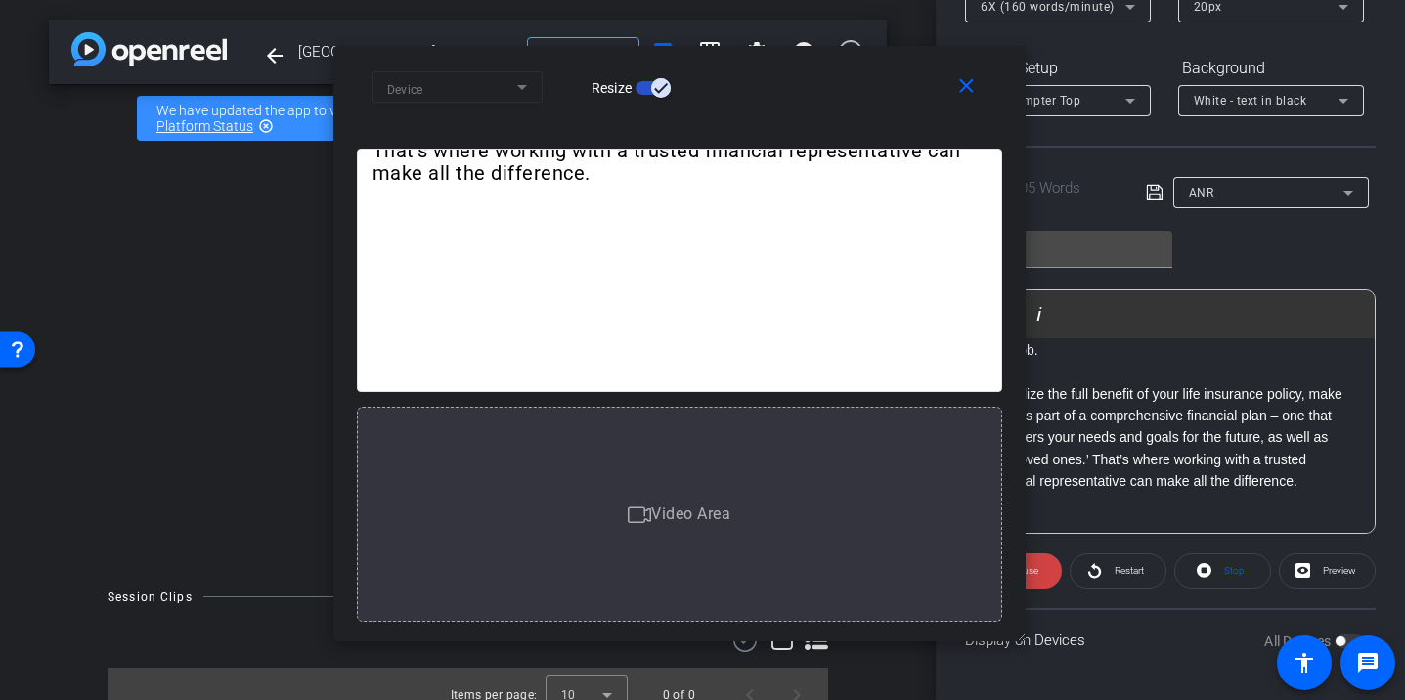
drag, startPoint x: 950, startPoint y: 602, endPoint x: 1052, endPoint y: 687, distance: 132.5
click at [1052, 687] on body "Accessibility Screen-Reader Guide, Feedback, and Issue Reporting | New window m…" at bounding box center [702, 350] width 1405 height 700
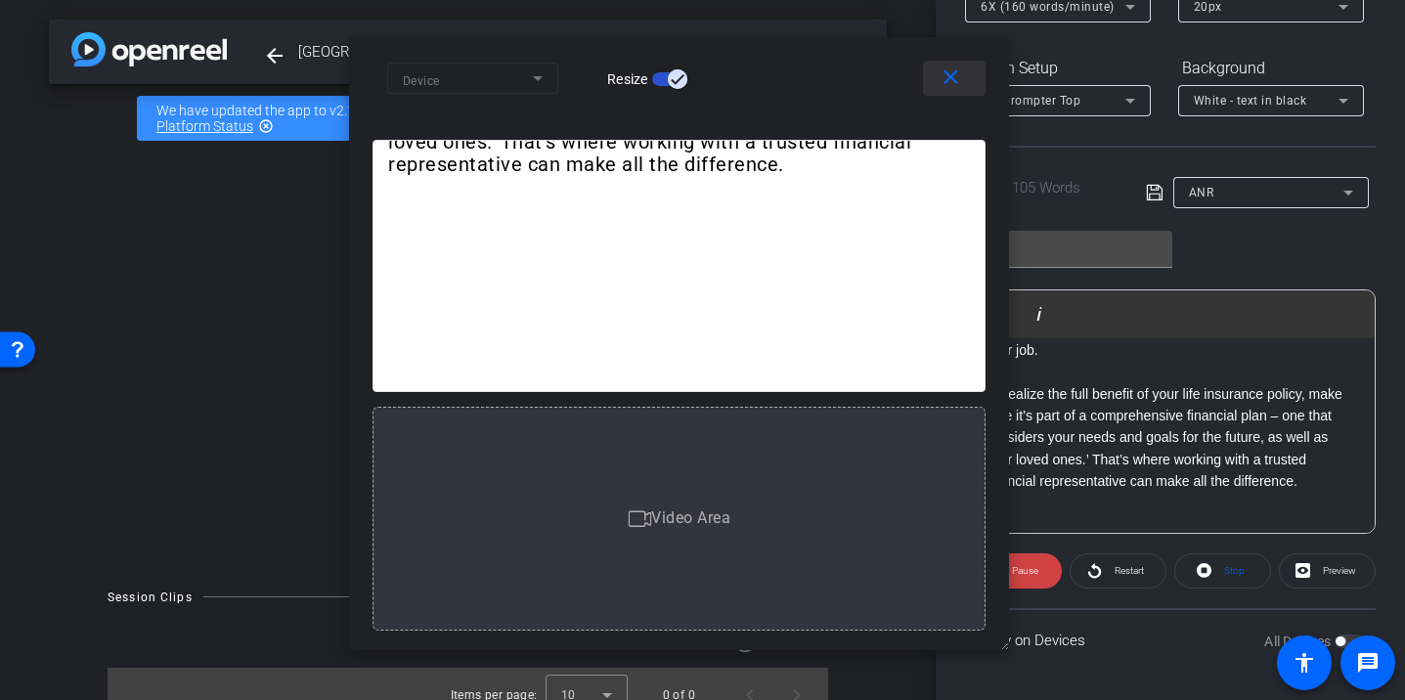
click at [947, 79] on mat-icon "close" at bounding box center [950, 77] width 24 height 24
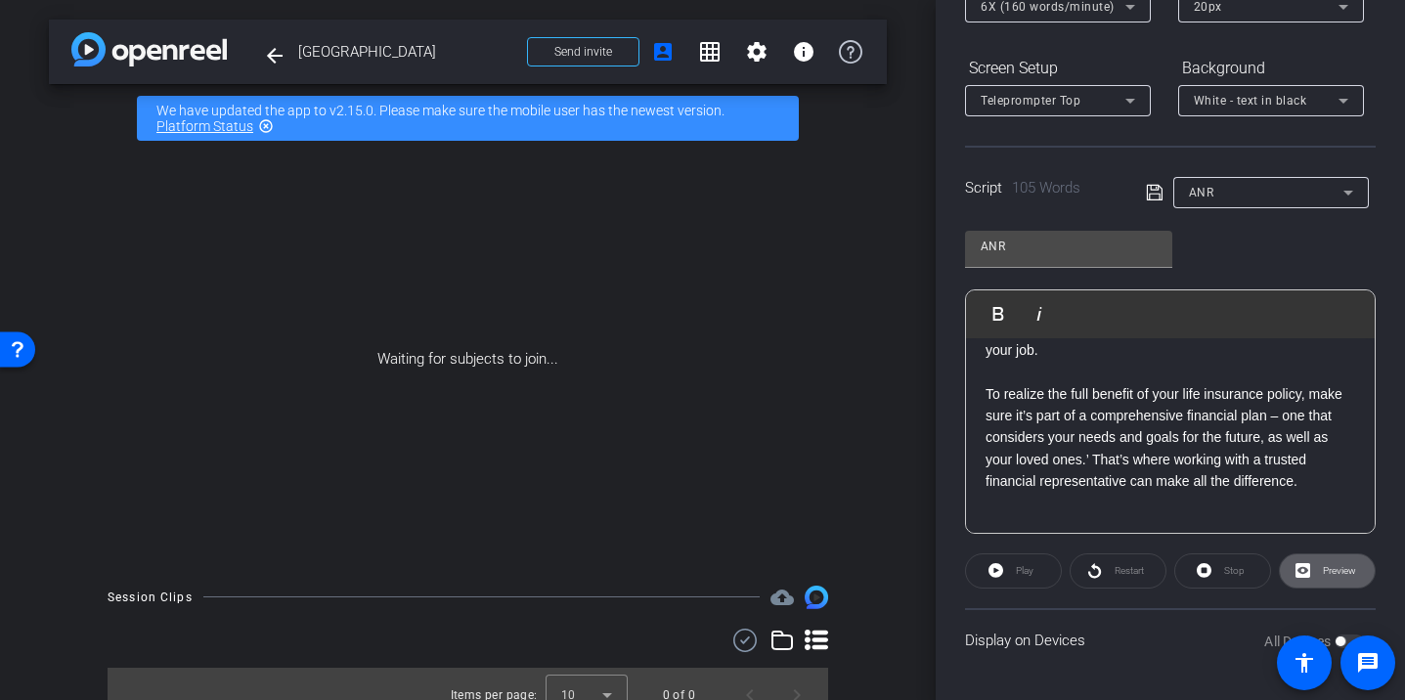
scroll to position [0, 0]
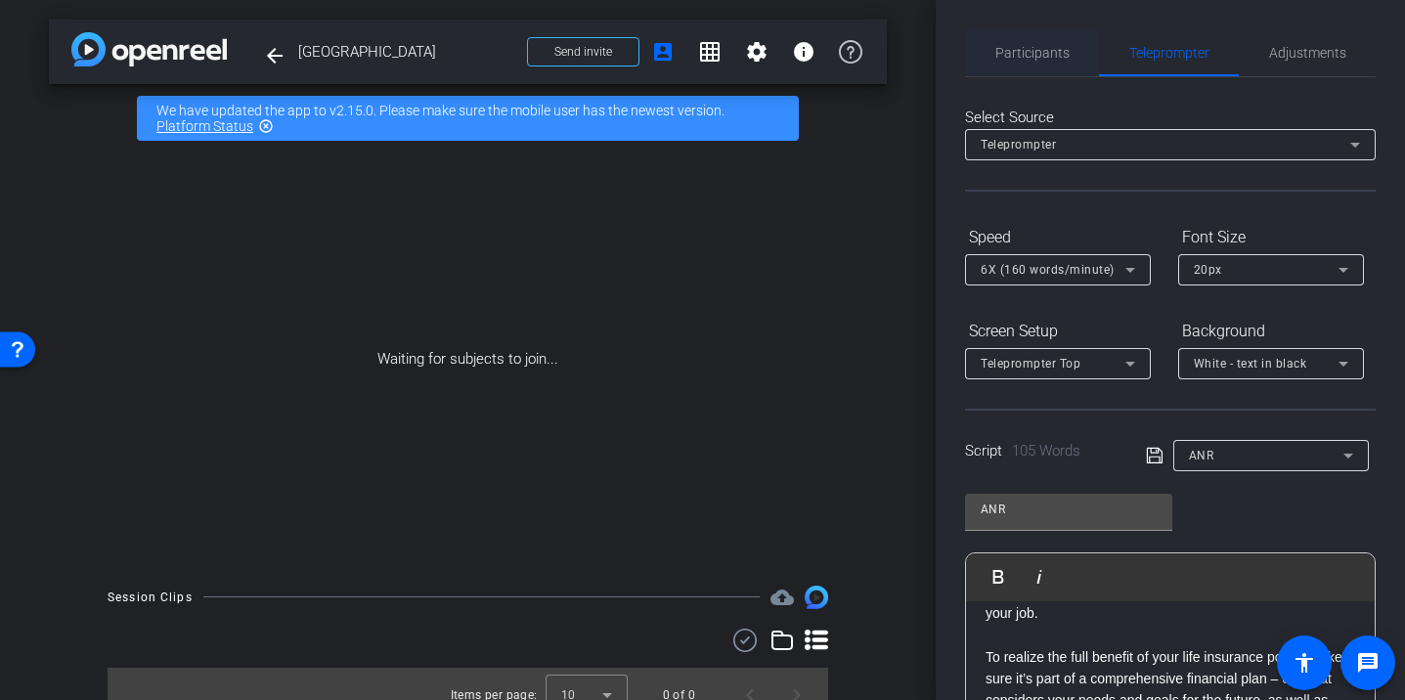
click at [1031, 61] on span "Participants" at bounding box center [1032, 52] width 74 height 47
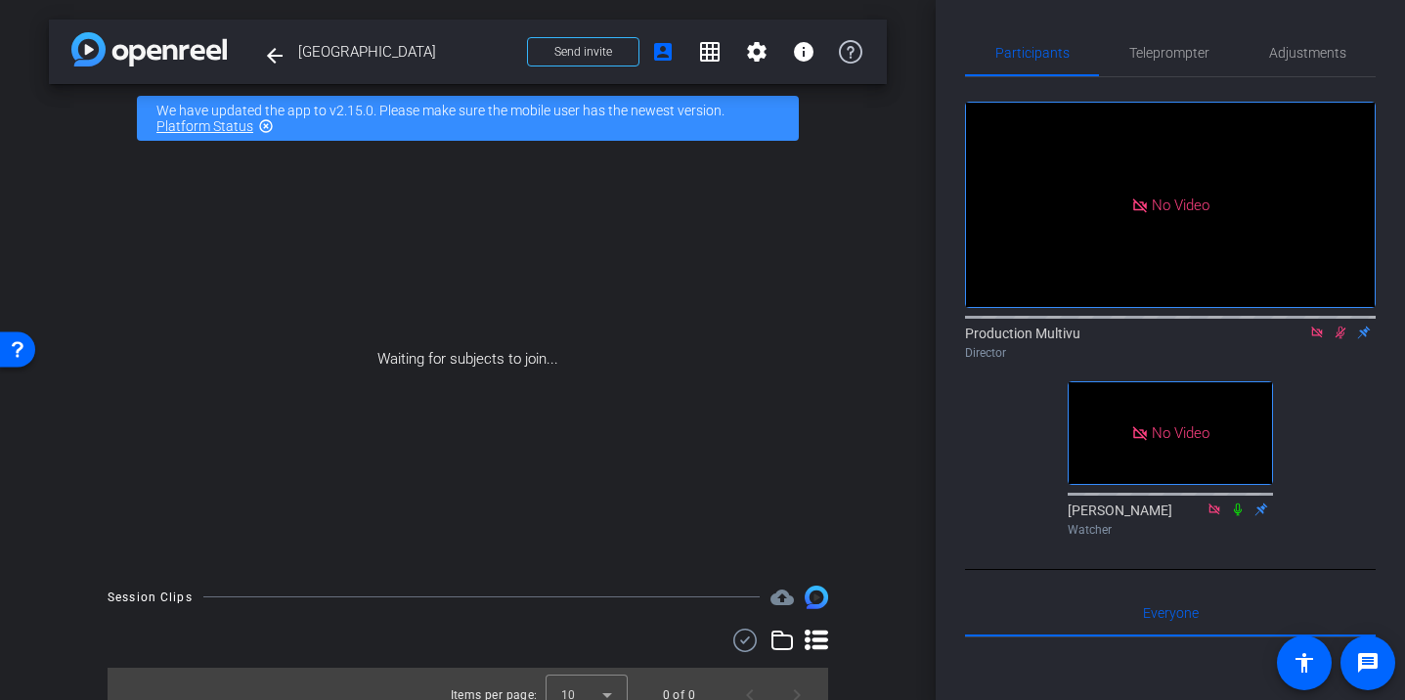
click at [1338, 326] on icon at bounding box center [1340, 332] width 11 height 13
click at [1154, 49] on span "Teleprompter" at bounding box center [1169, 53] width 80 height 14
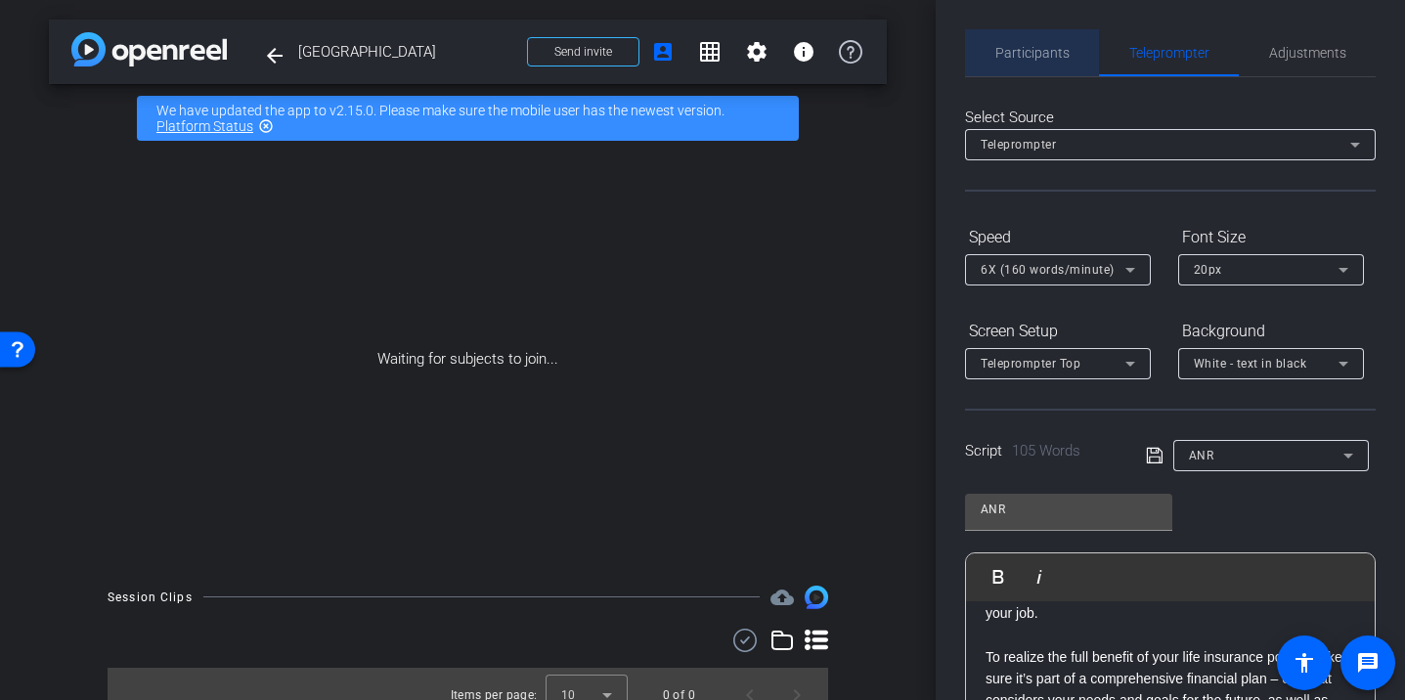
click at [1028, 50] on span "Participants" at bounding box center [1032, 53] width 74 height 14
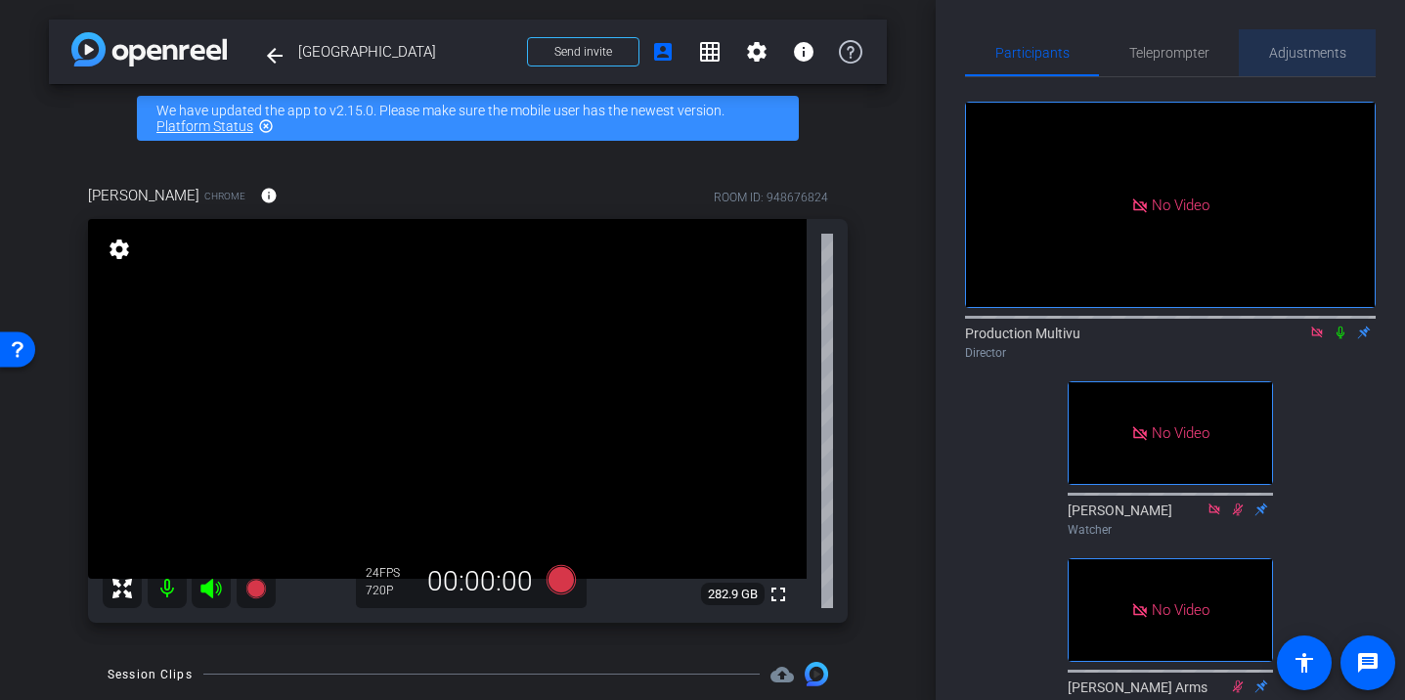
click at [1304, 52] on span "Adjustments" at bounding box center [1307, 53] width 77 height 14
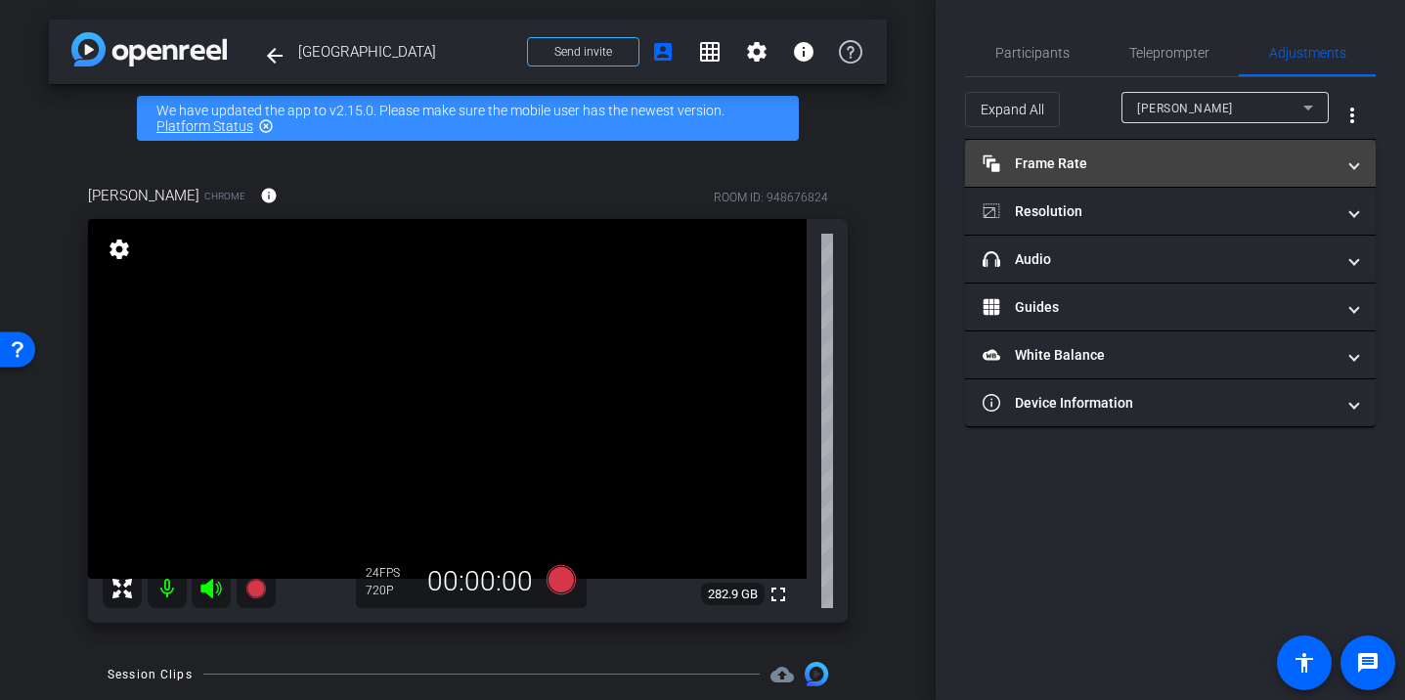
click at [1132, 151] on mat-expansion-panel-header "Frame Rate Frame Rate" at bounding box center [1170, 163] width 411 height 47
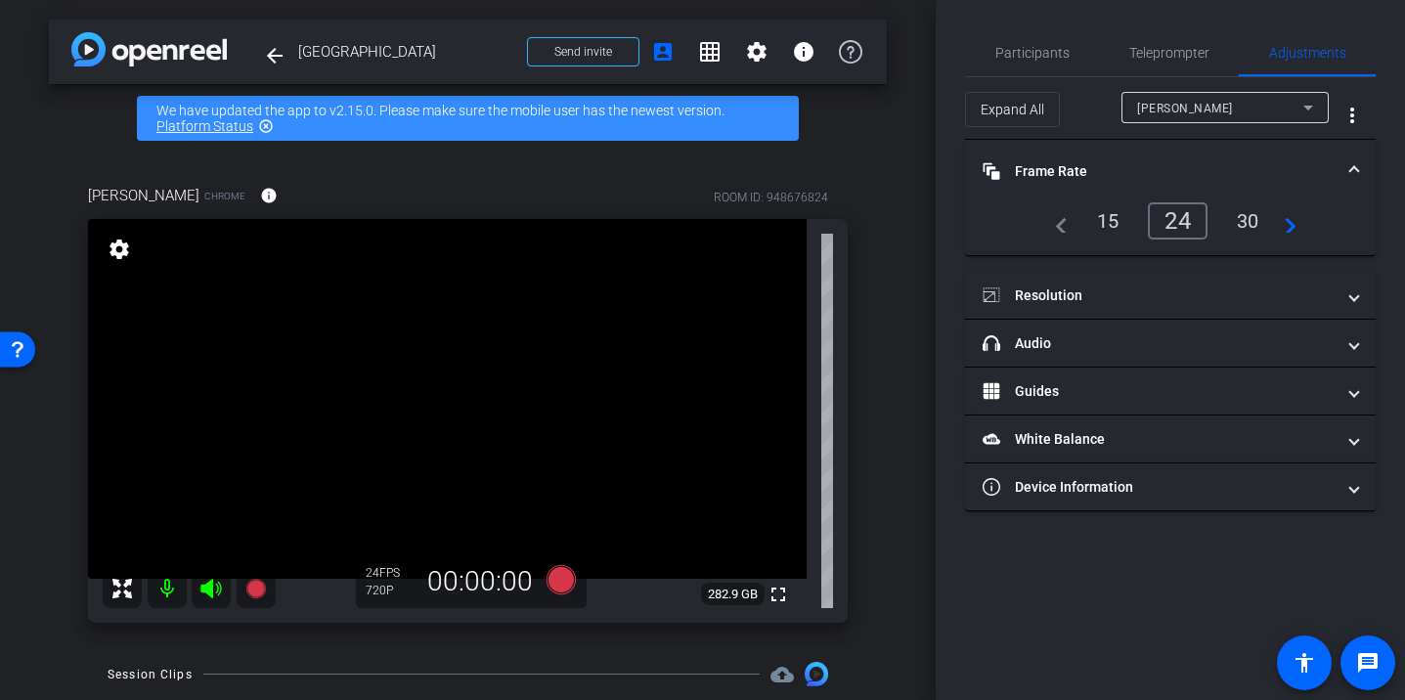
click at [1250, 223] on div "30" at bounding box center [1248, 220] width 52 height 33
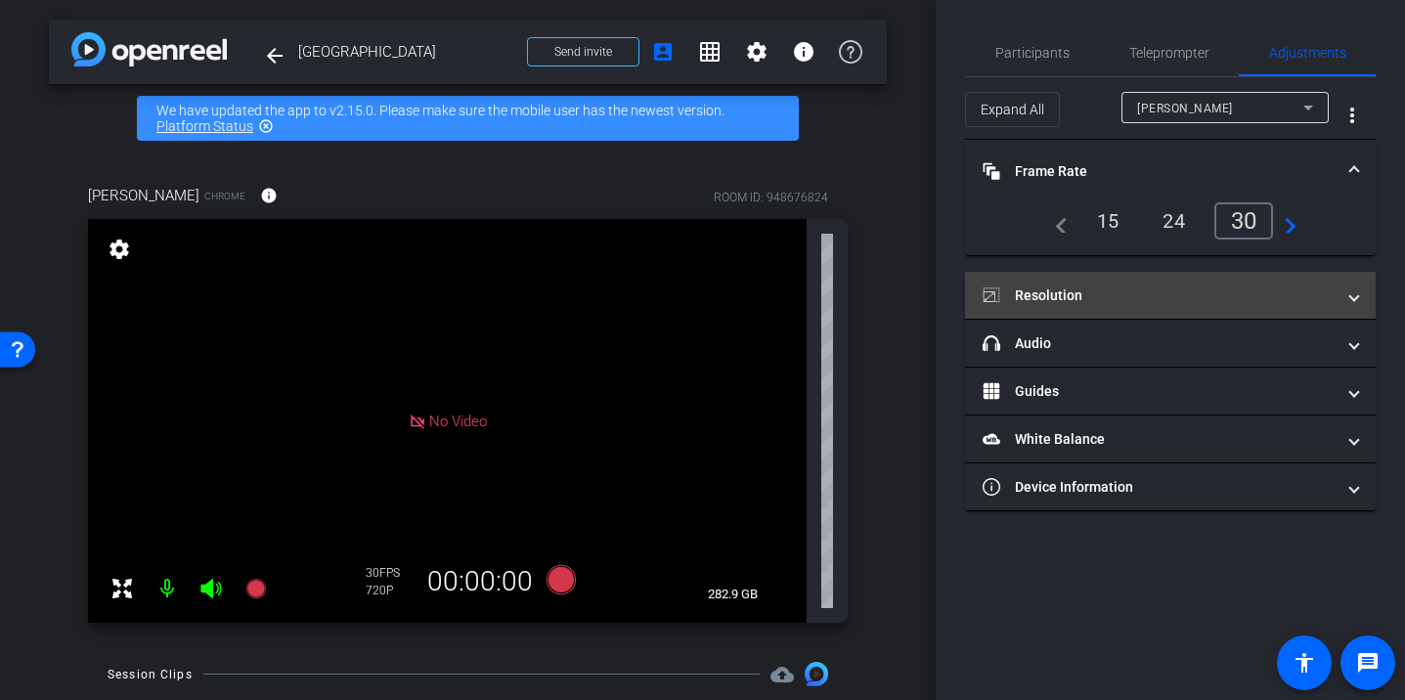
click at [1129, 289] on mat-panel-title "Resolution" at bounding box center [1158, 295] width 352 height 21
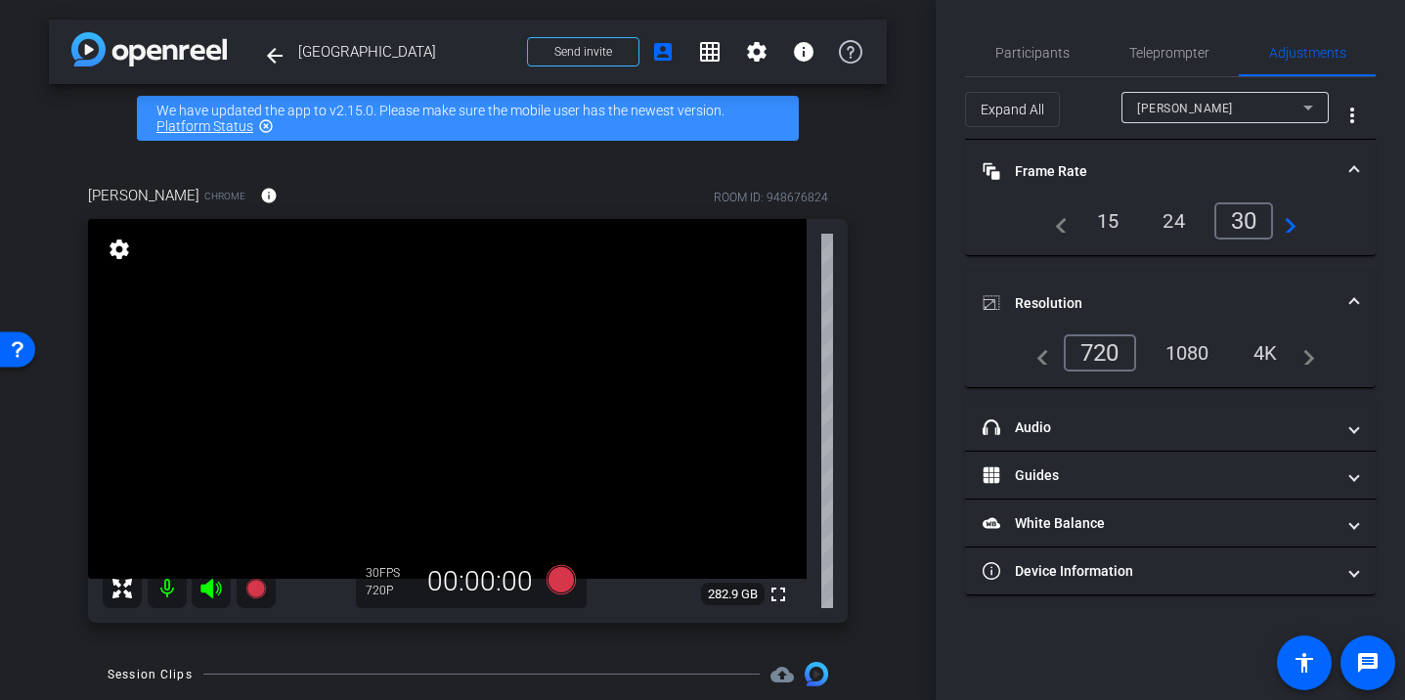
click at [1187, 345] on div "1080" at bounding box center [1186, 352] width 73 height 33
click at [1158, 49] on span "Teleprompter" at bounding box center [1169, 53] width 80 height 14
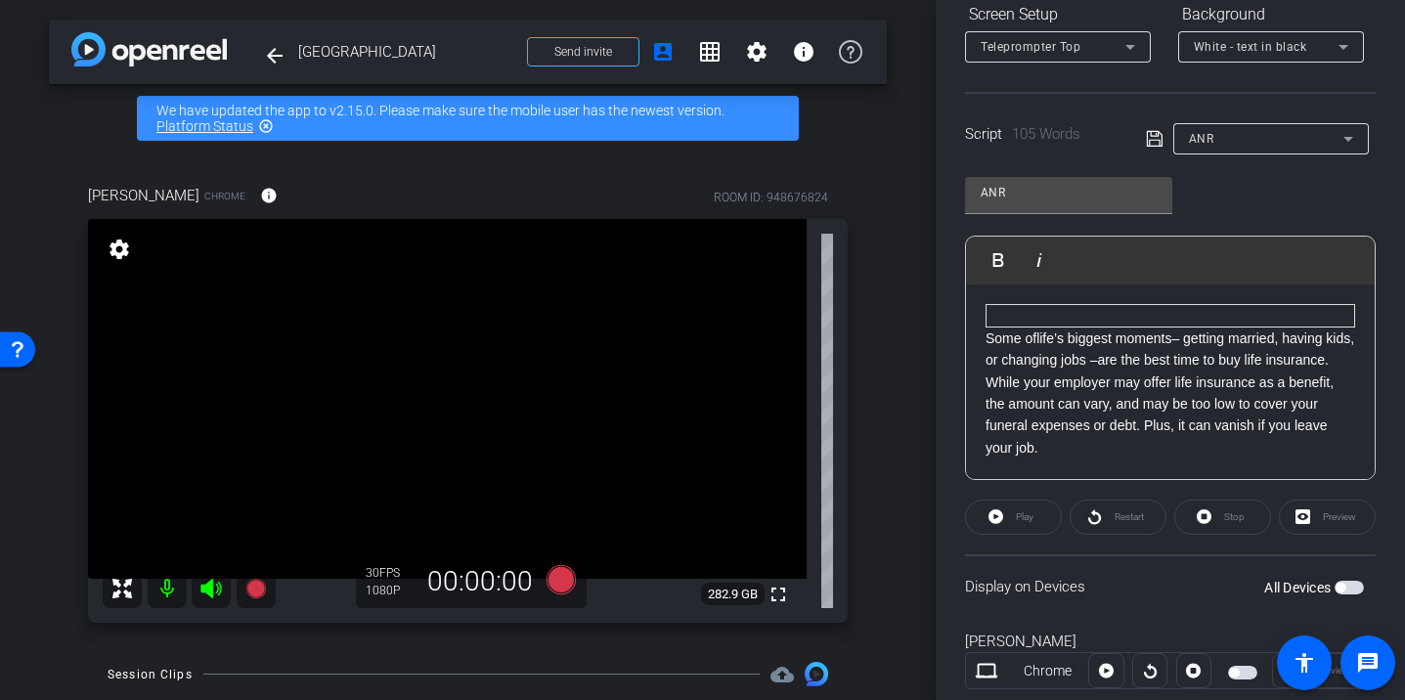
scroll to position [323, 0]
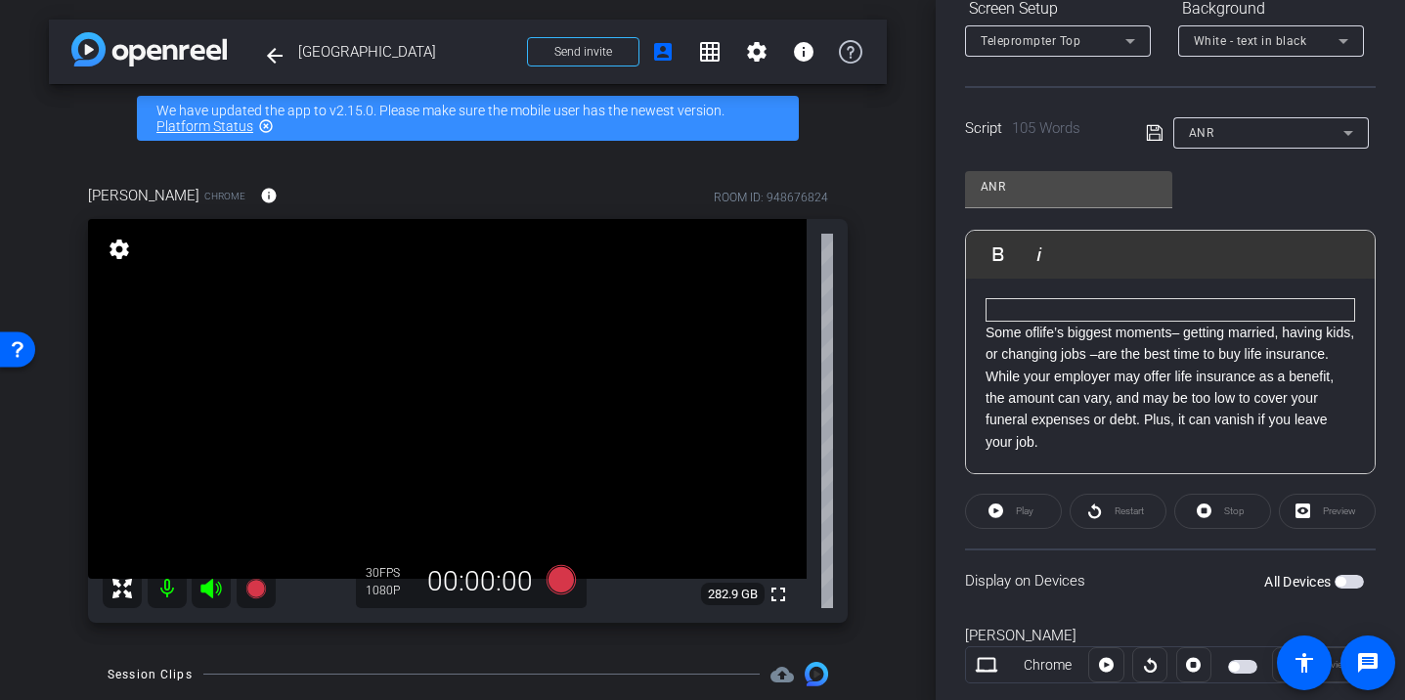
click at [1321, 517] on div "Preview" at bounding box center [1327, 511] width 97 height 35
click at [1314, 517] on div "Preview" at bounding box center [1327, 511] width 97 height 35
click at [1168, 404] on p "Some of life’s biggest moments – getting married, having kids, or changing jobs…" at bounding box center [1169, 387] width 369 height 131
click at [1319, 518] on div "Preview" at bounding box center [1327, 511] width 97 height 35
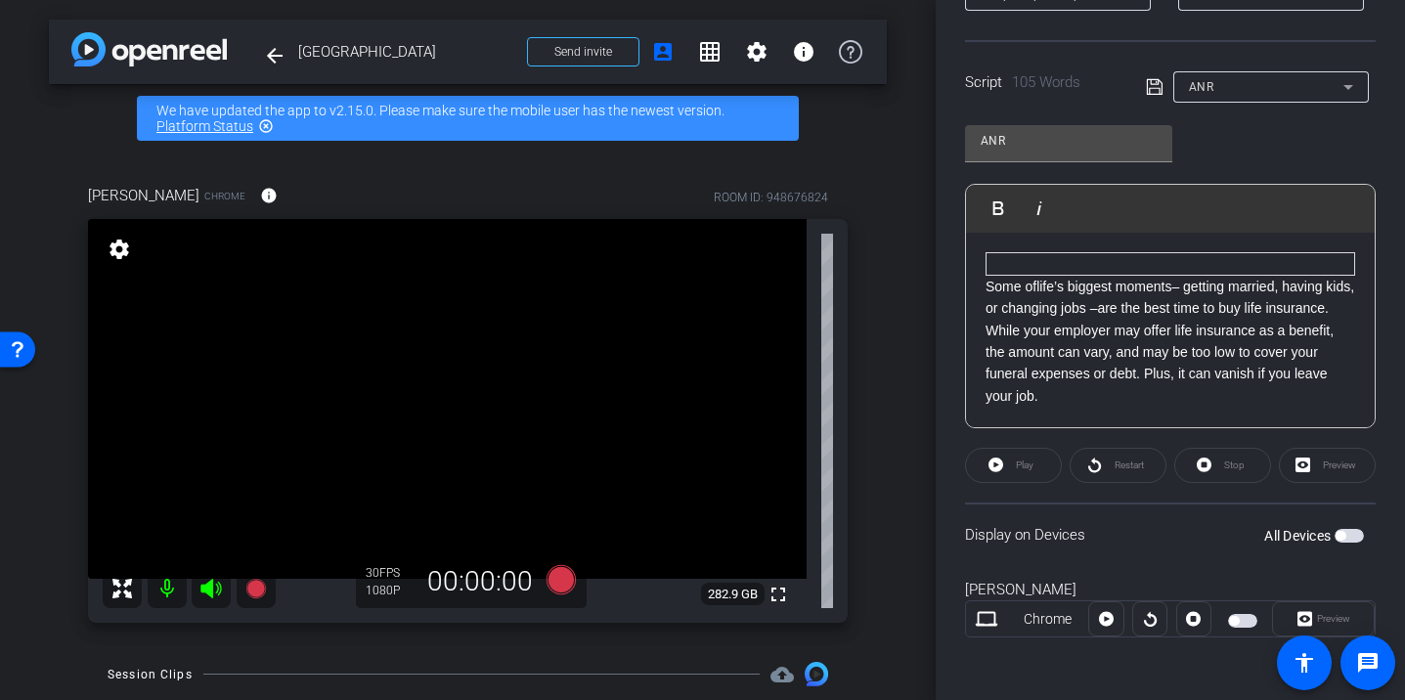
click at [1299, 619] on div "Preview" at bounding box center [1323, 618] width 103 height 35
click at [1103, 626] on div at bounding box center [1105, 618] width 35 height 35
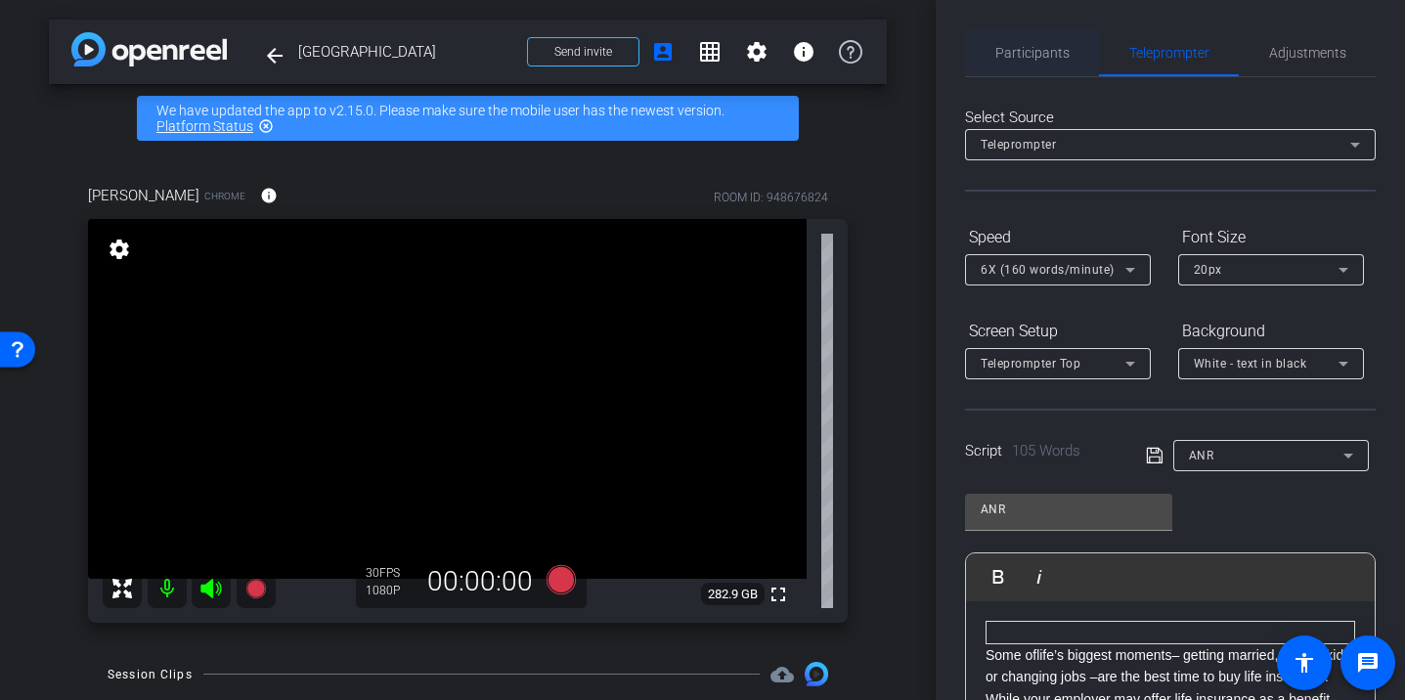
click at [1017, 62] on span "Participants" at bounding box center [1032, 52] width 74 height 47
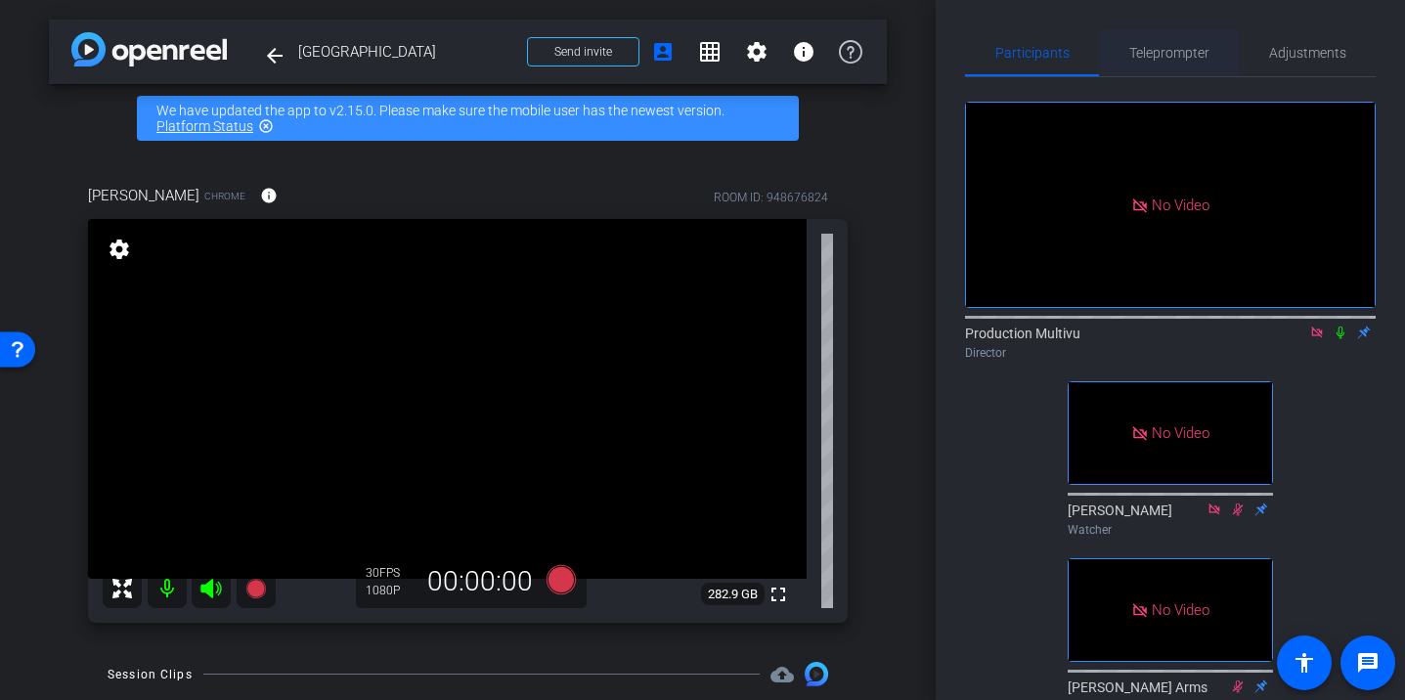
click at [1144, 55] on span "Teleprompter" at bounding box center [1169, 53] width 80 height 14
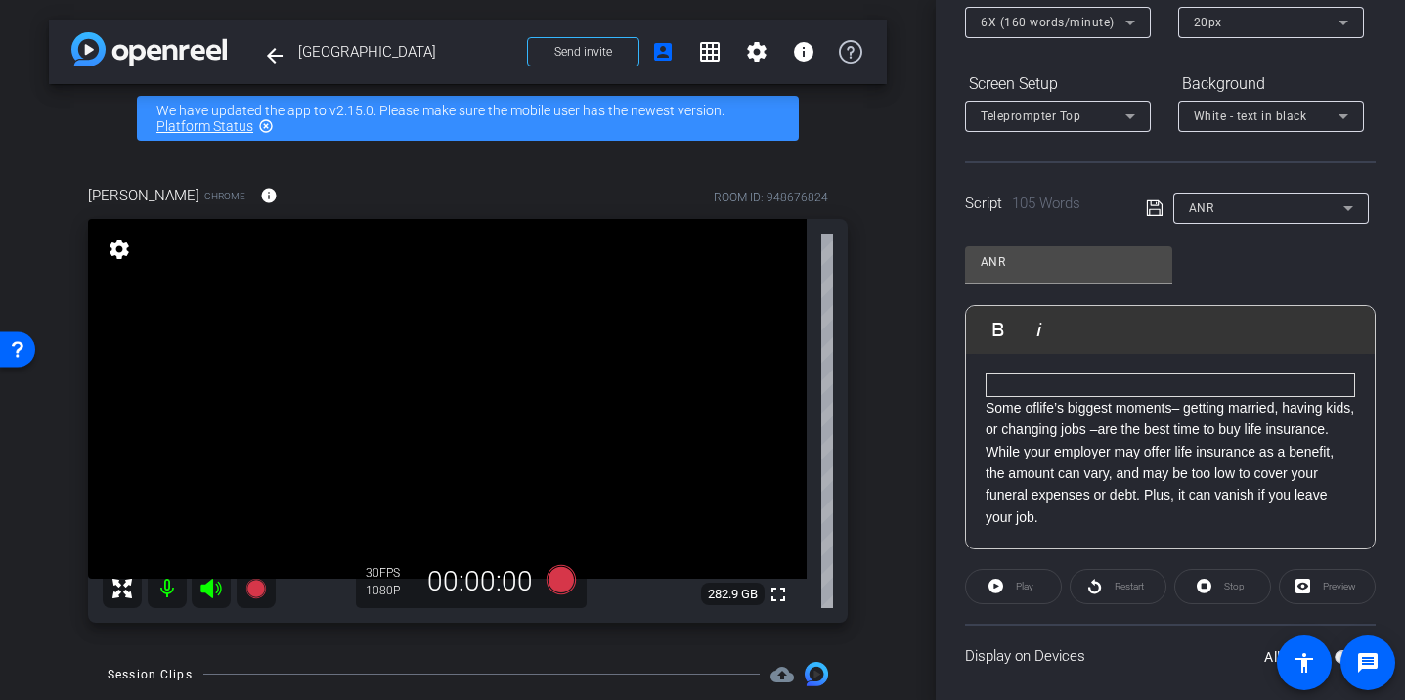
scroll to position [248, 0]
click at [1035, 456] on p "Some of life’s biggest moments – getting married, having kids, or changing jobs…" at bounding box center [1169, 461] width 369 height 131
click at [1048, 393] on p at bounding box center [1170, 384] width 368 height 22
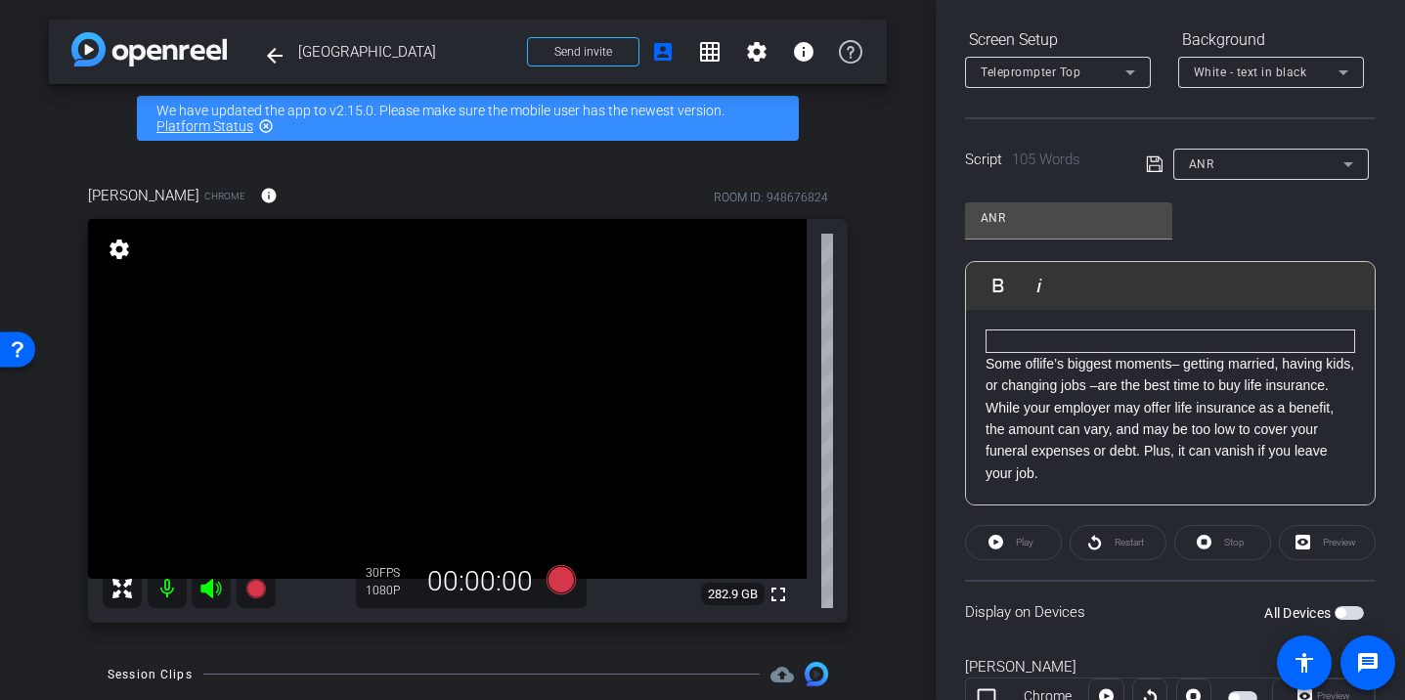
scroll to position [301, 0]
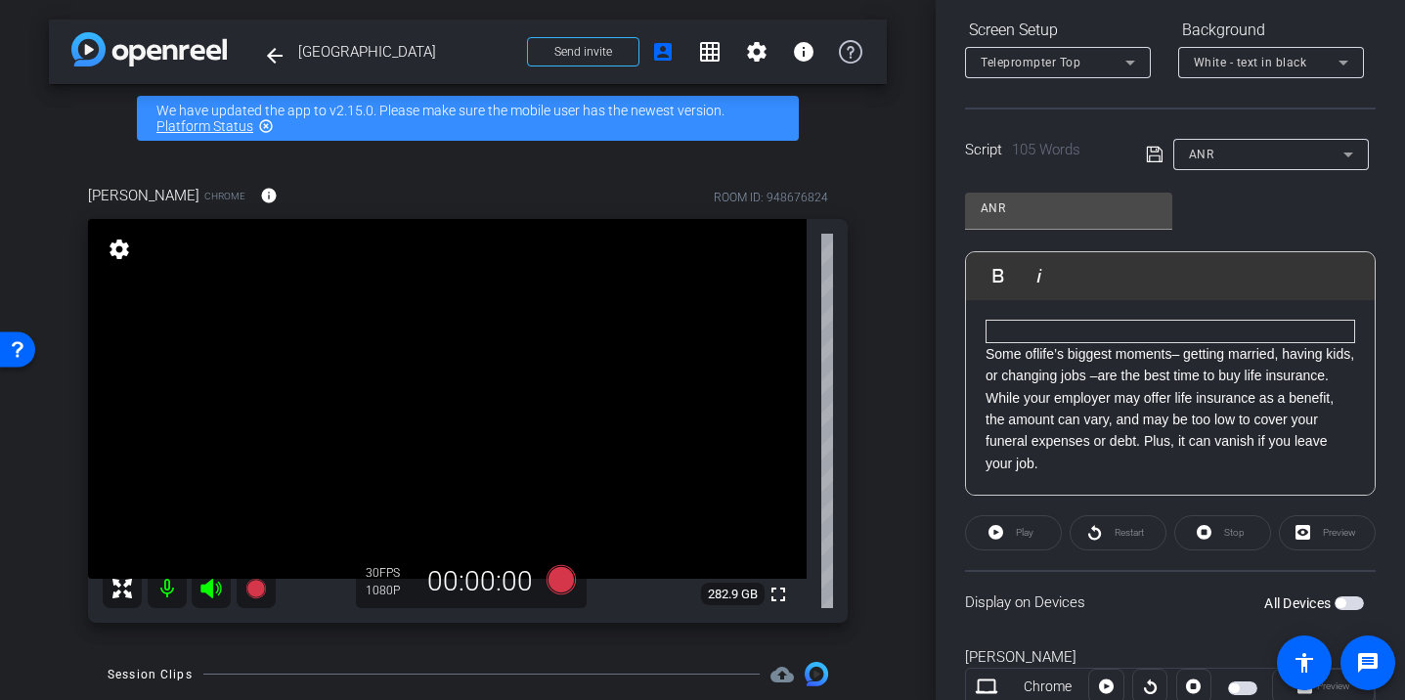
click at [1009, 536] on div "Play" at bounding box center [1013, 532] width 97 height 35
click at [1009, 537] on div "Play" at bounding box center [1013, 532] width 97 height 35
drag, startPoint x: 1277, startPoint y: 527, endPoint x: 1297, endPoint y: 527, distance: 20.5
click at [1279, 527] on div "Play Restart Stop [GEOGRAPHIC_DATA]" at bounding box center [1170, 532] width 411 height 35
click at [1301, 527] on div "Preview" at bounding box center [1327, 532] width 97 height 35
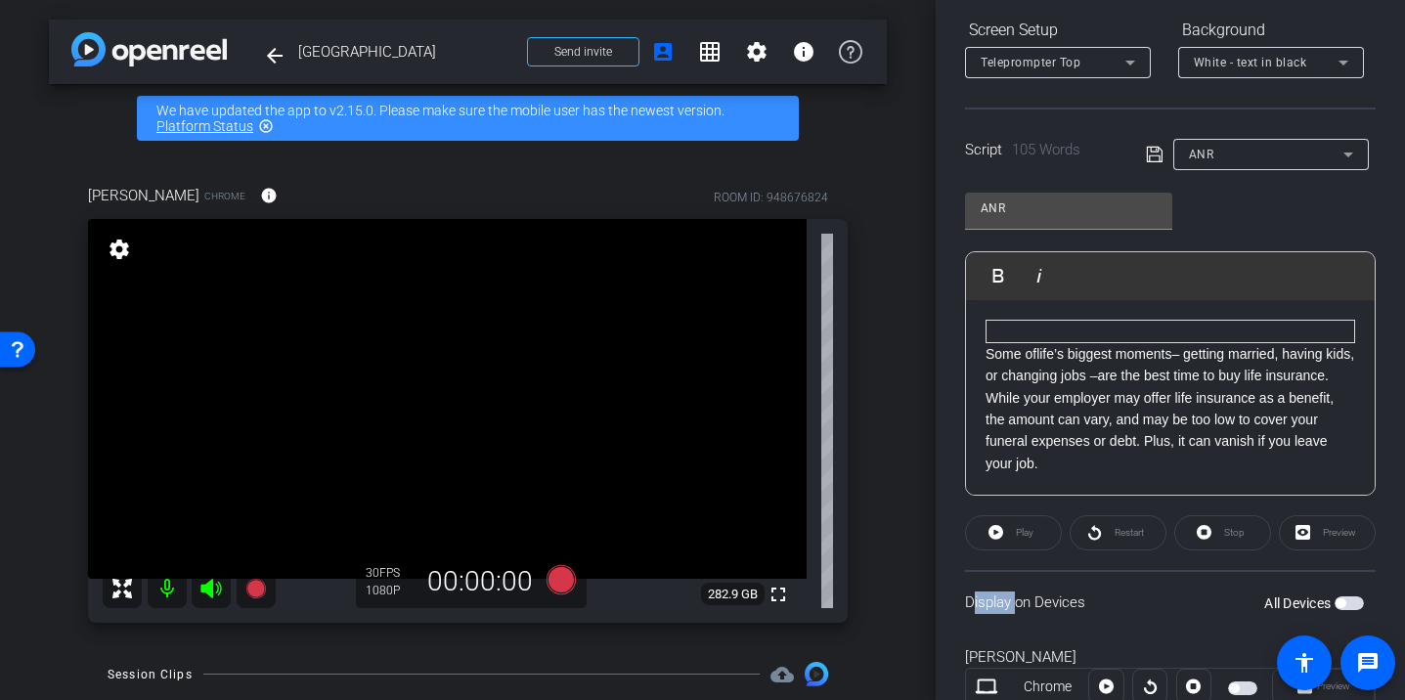
click at [1301, 527] on div "Preview" at bounding box center [1327, 532] width 97 height 35
click at [1339, 607] on span "button" at bounding box center [1340, 603] width 10 height 10
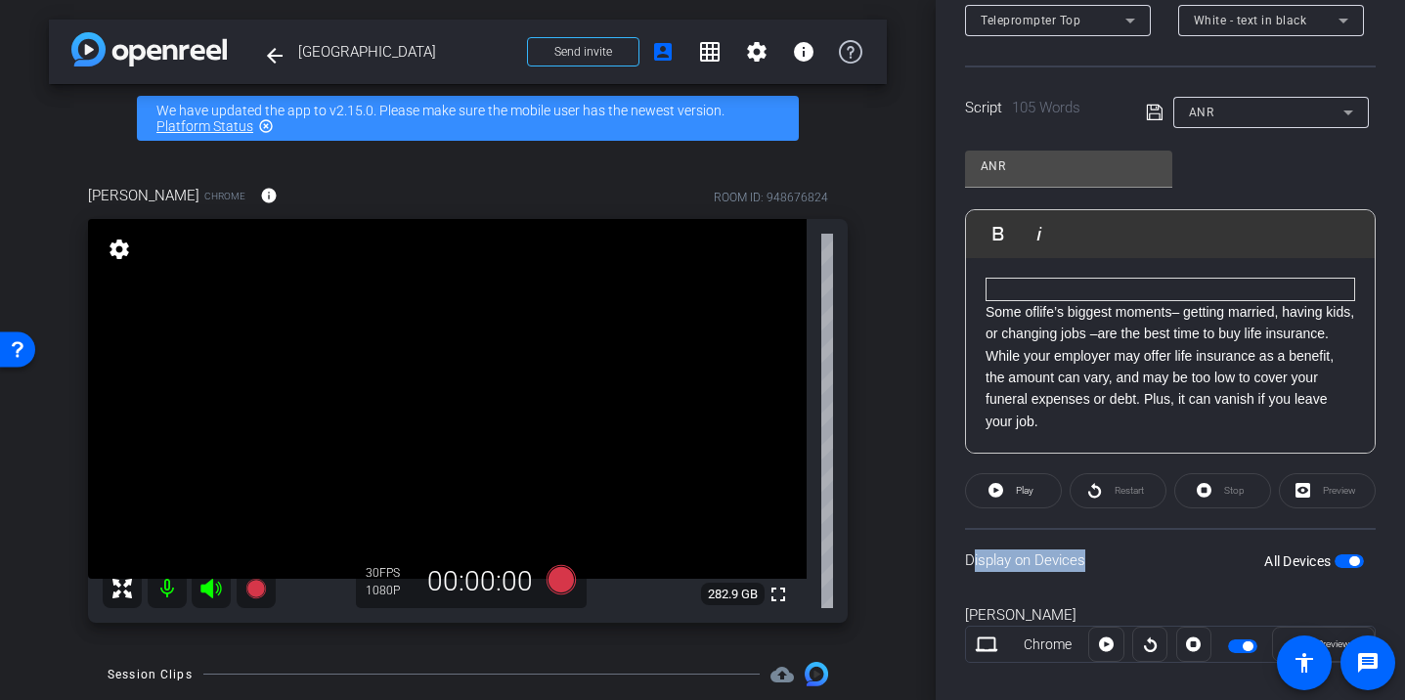
scroll to position [0, 0]
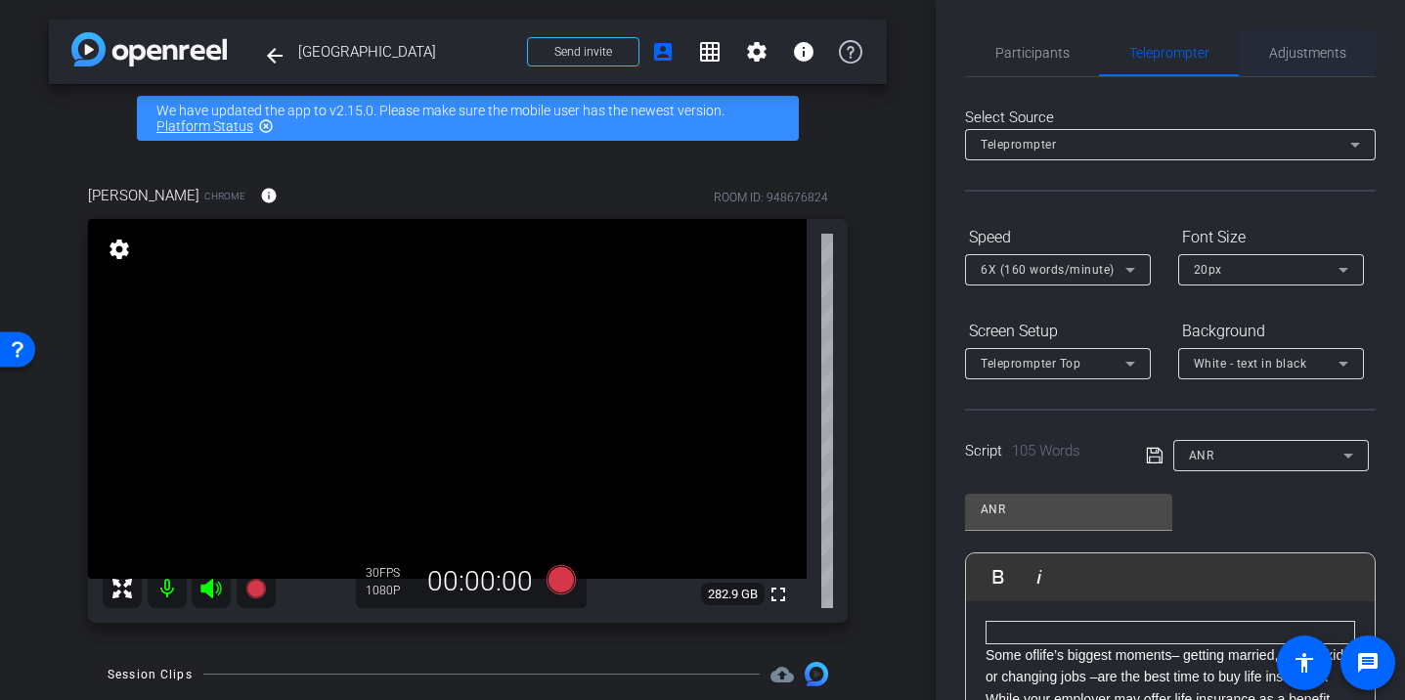
click at [1310, 59] on span "Adjustments" at bounding box center [1307, 53] width 77 height 14
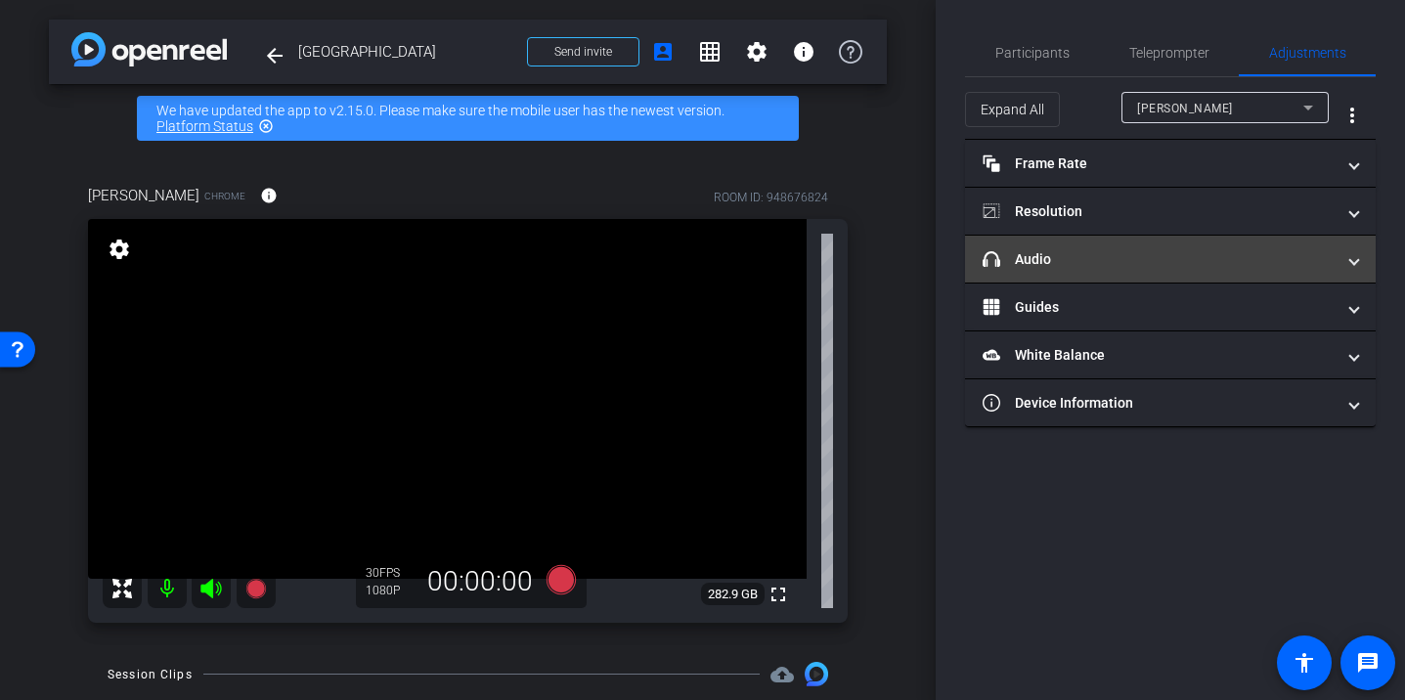
click at [1166, 261] on mat-panel-title "headphone icon Audio" at bounding box center [1158, 259] width 352 height 21
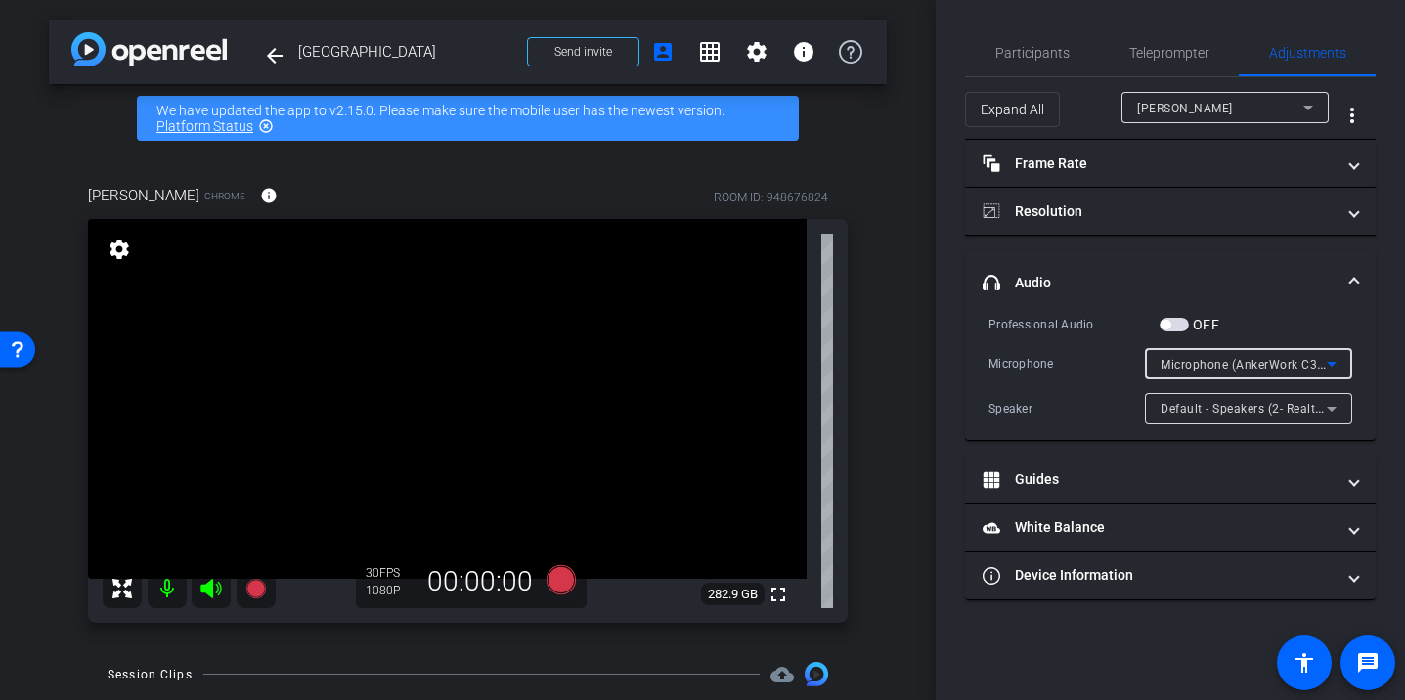
click at [1308, 364] on span "Microphone (AnkerWork C310 Webcam)" at bounding box center [1274, 364] width 229 height 16
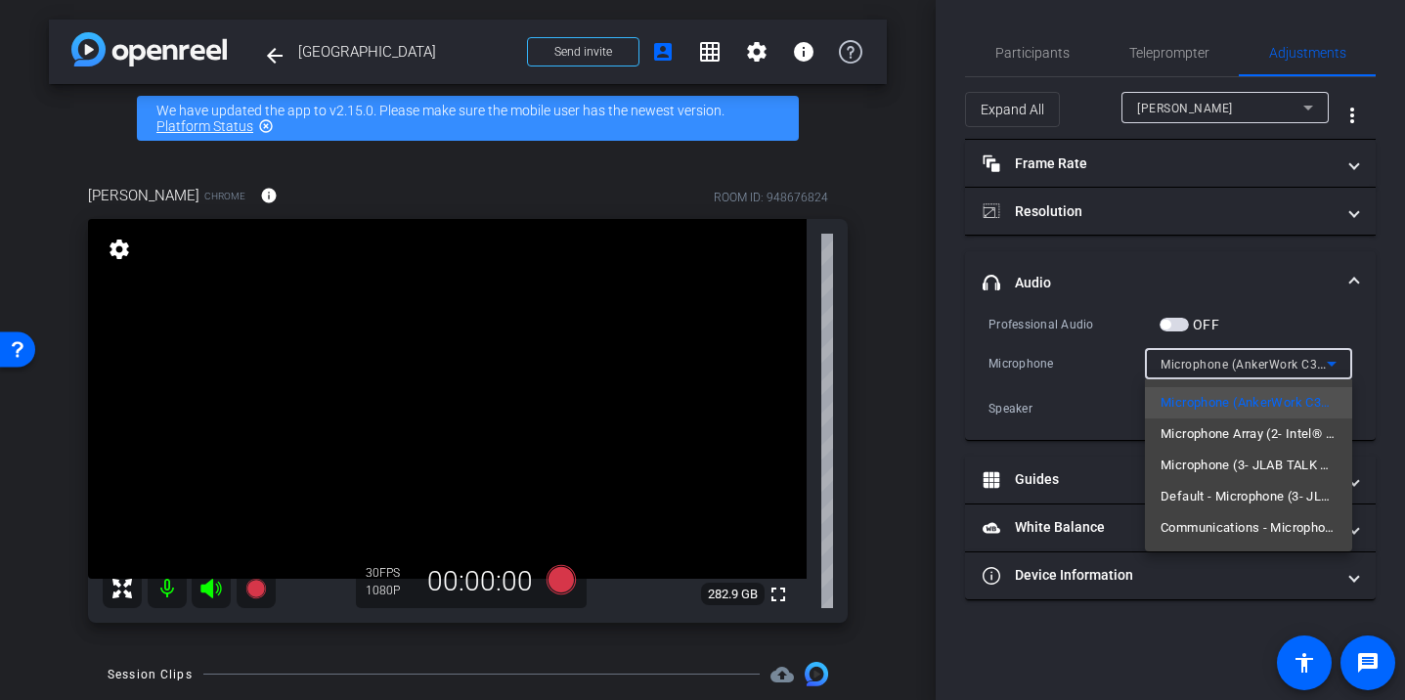
click at [953, 370] on div at bounding box center [702, 350] width 1405 height 700
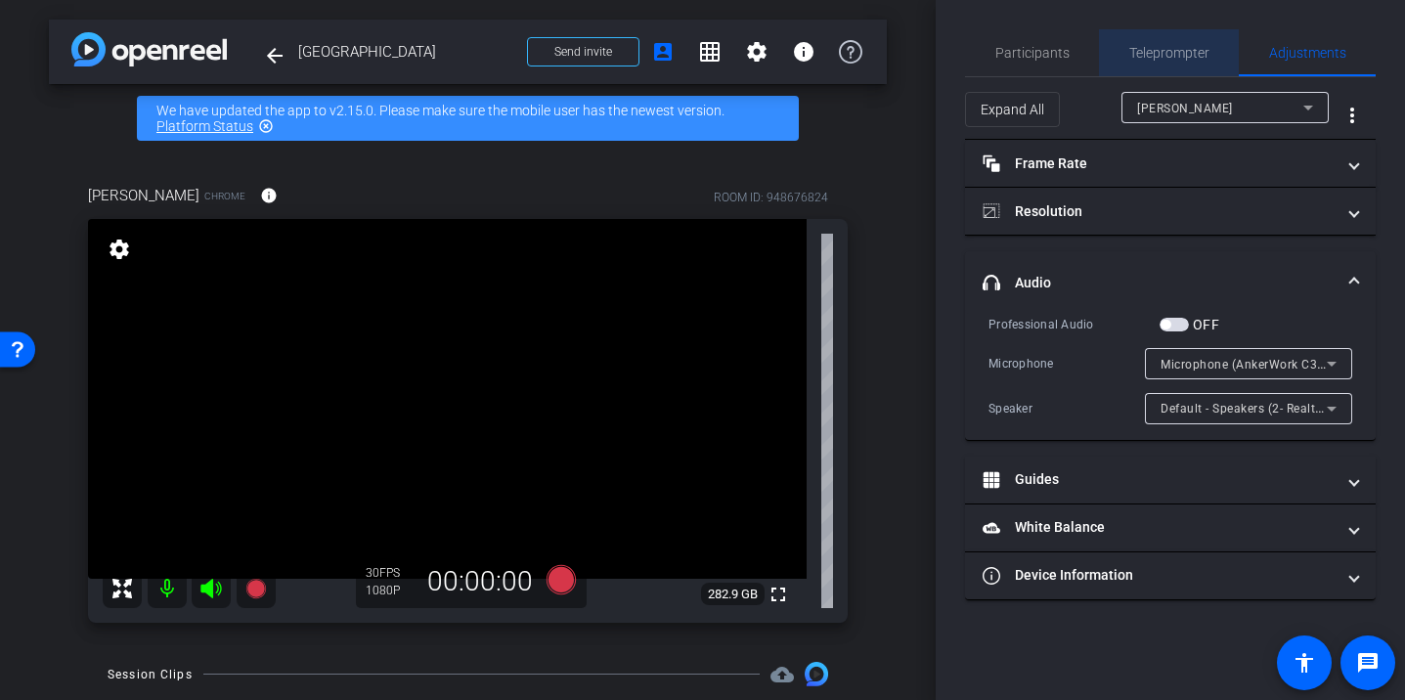
click at [1190, 46] on span "Teleprompter" at bounding box center [1169, 53] width 80 height 14
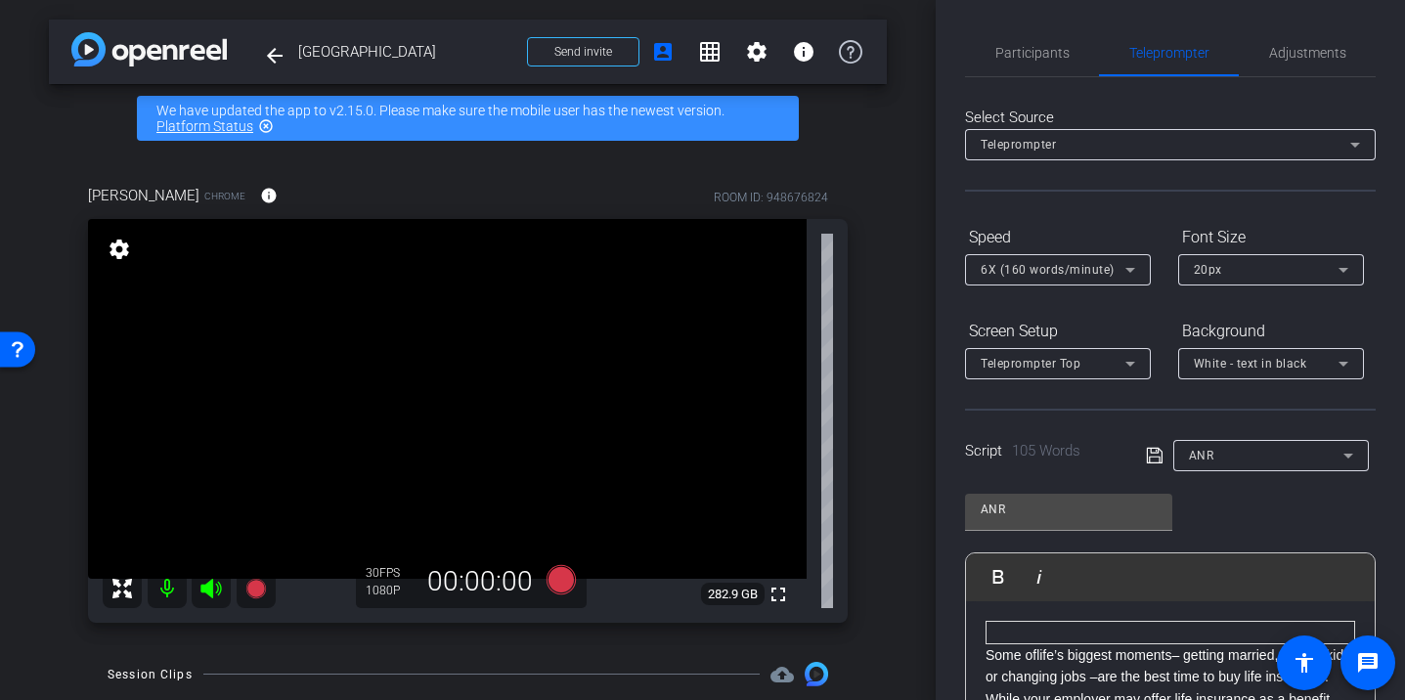
scroll to position [100, 0]
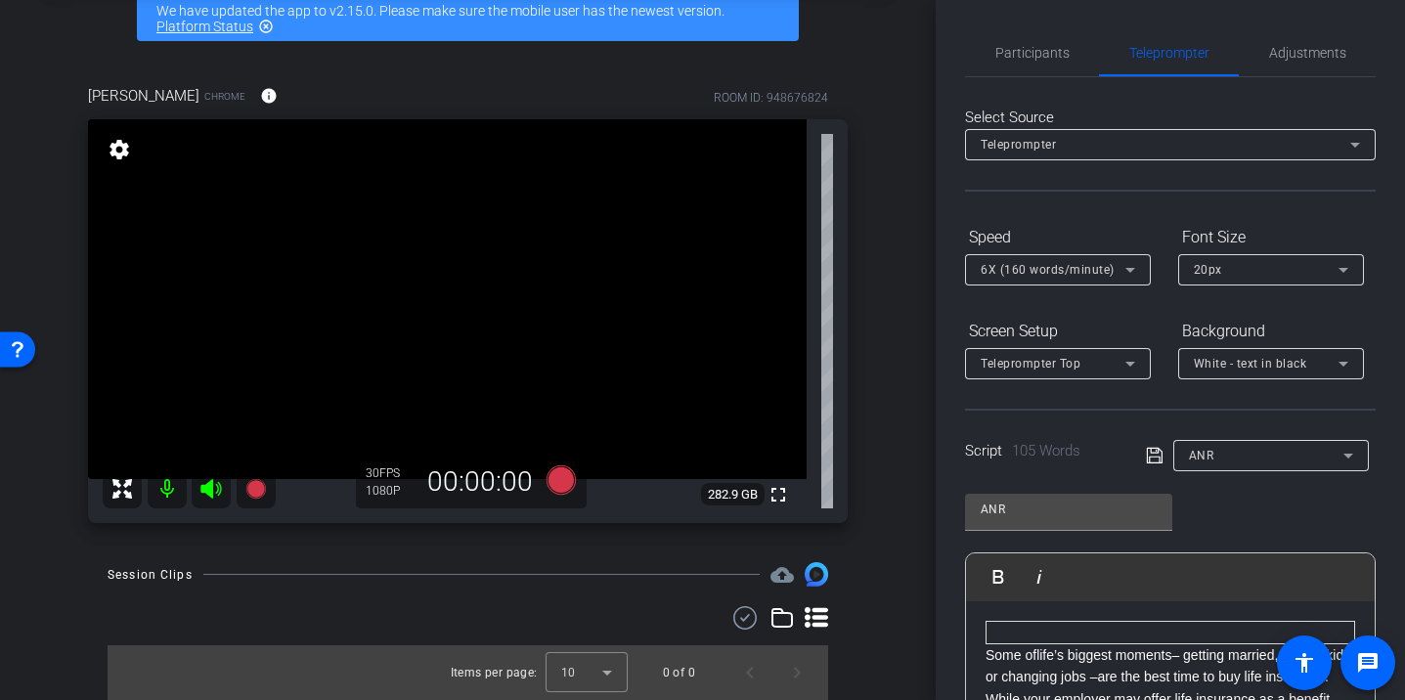
drag, startPoint x: 250, startPoint y: 492, endPoint x: 904, endPoint y: 209, distance: 712.3
click at [904, 209] on div "arrow_back Dallas Back to project Send invite account_box grid_on settings info…" at bounding box center [467, 250] width 935 height 700
click at [1021, 46] on span "Participants" at bounding box center [1032, 53] width 74 height 14
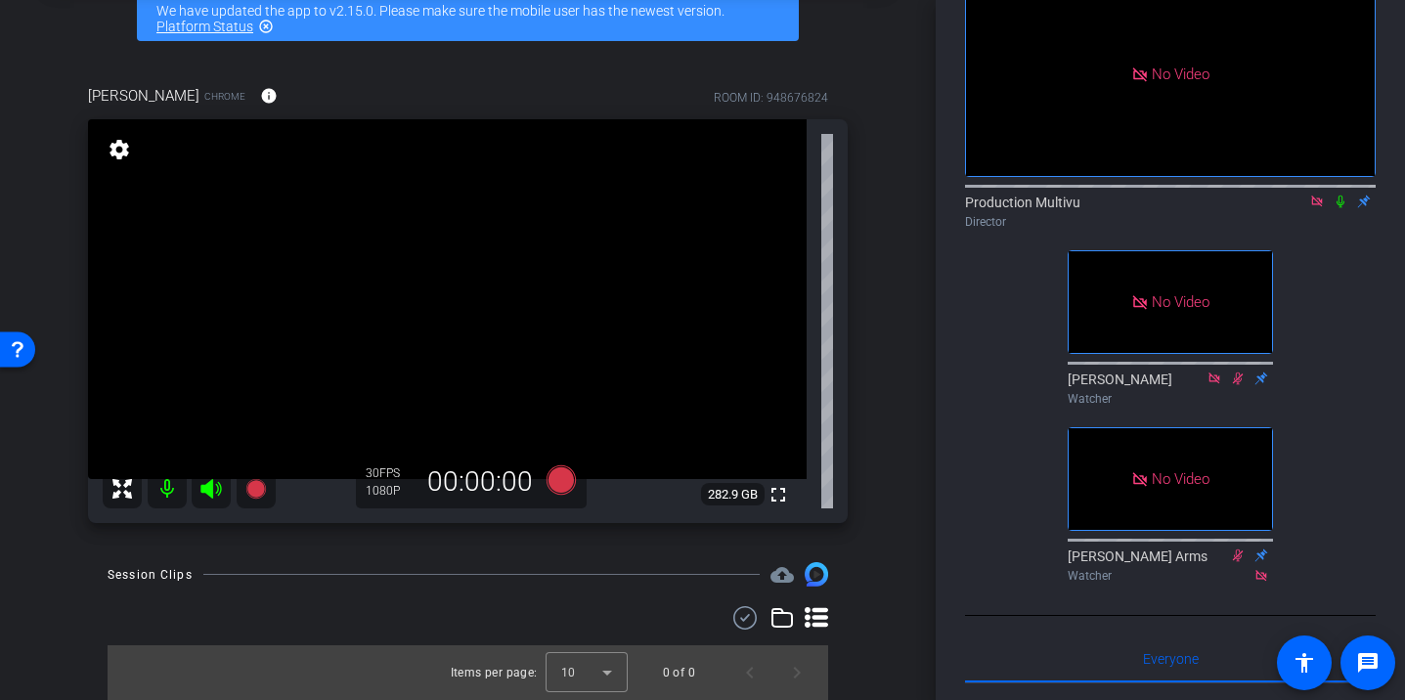
scroll to position [0, 0]
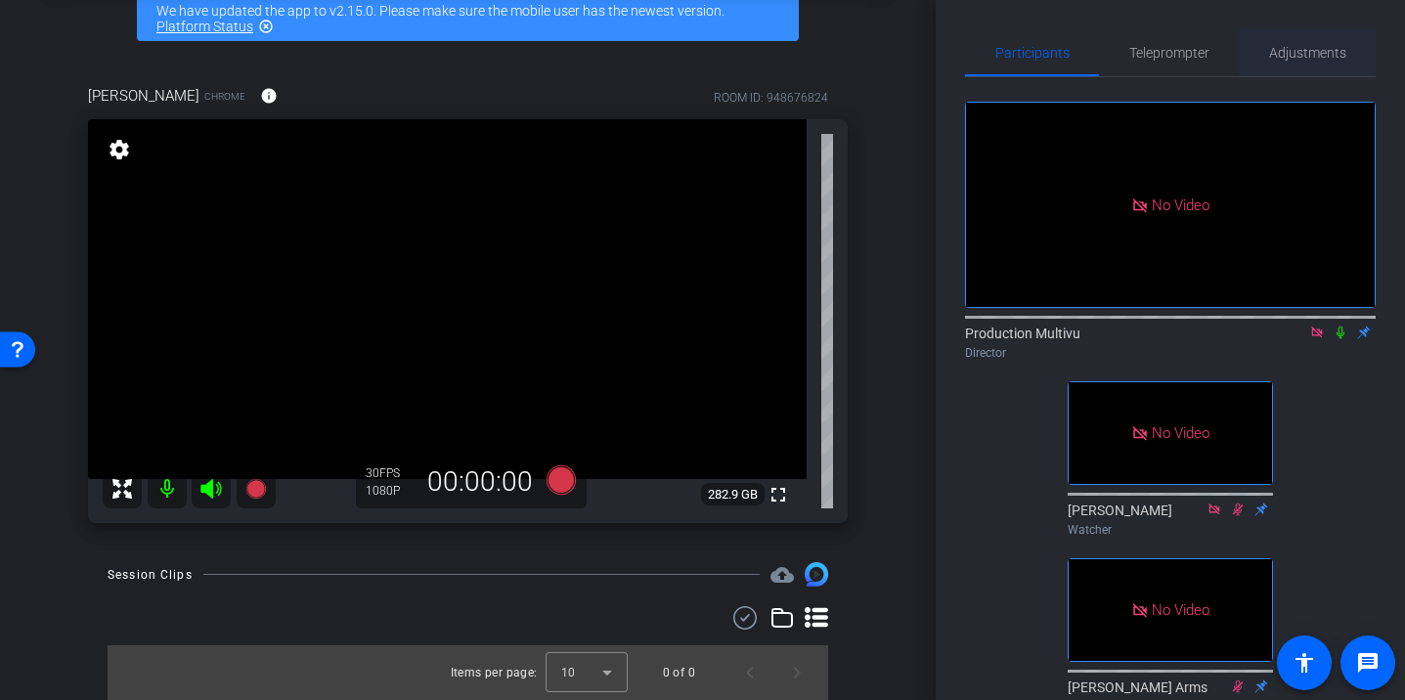
click at [1307, 38] on span "Adjustments" at bounding box center [1307, 52] width 77 height 47
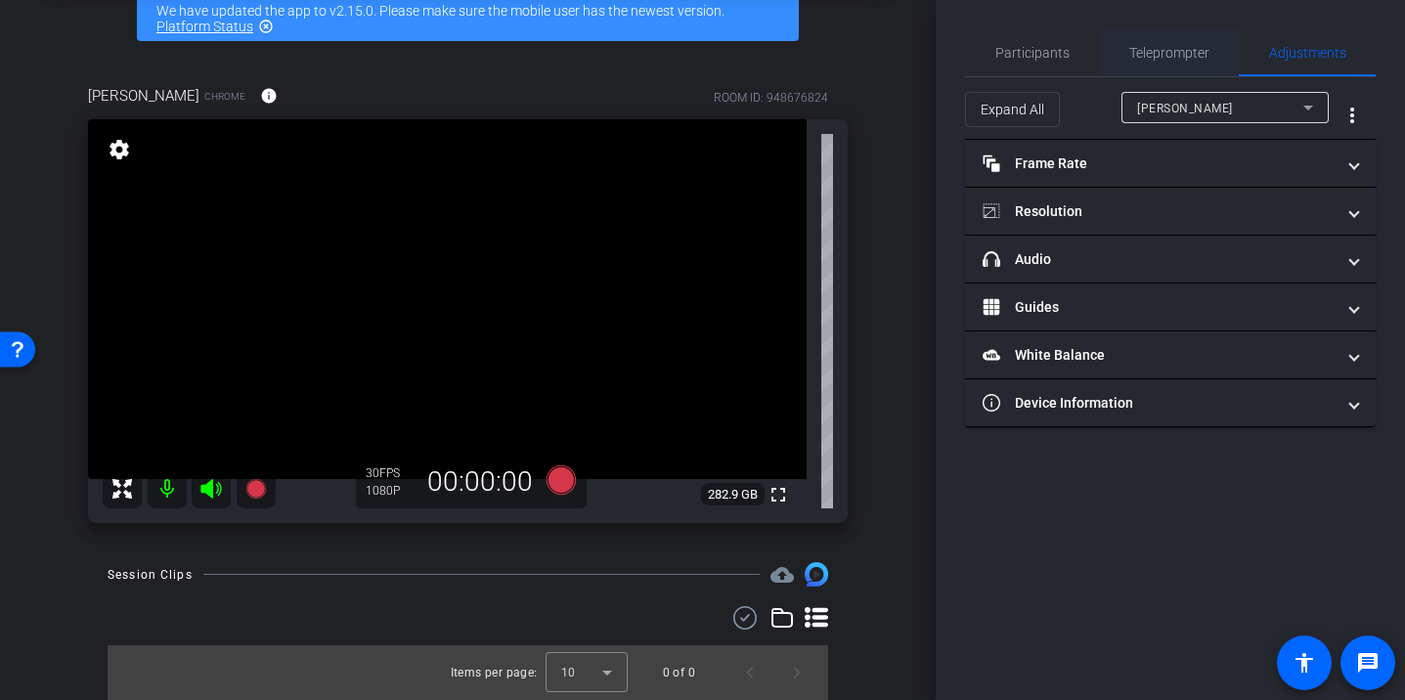
click at [1165, 56] on span "Teleprompter" at bounding box center [1169, 53] width 80 height 14
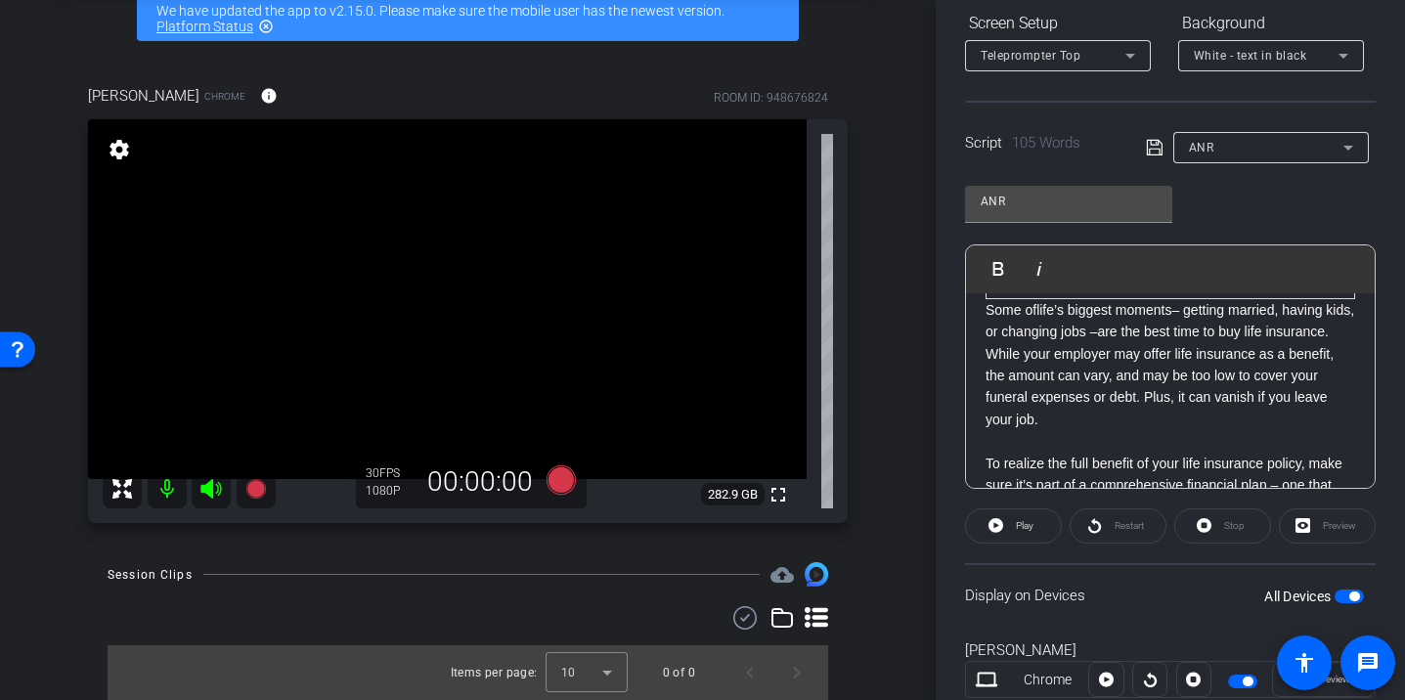
scroll to position [369, 0]
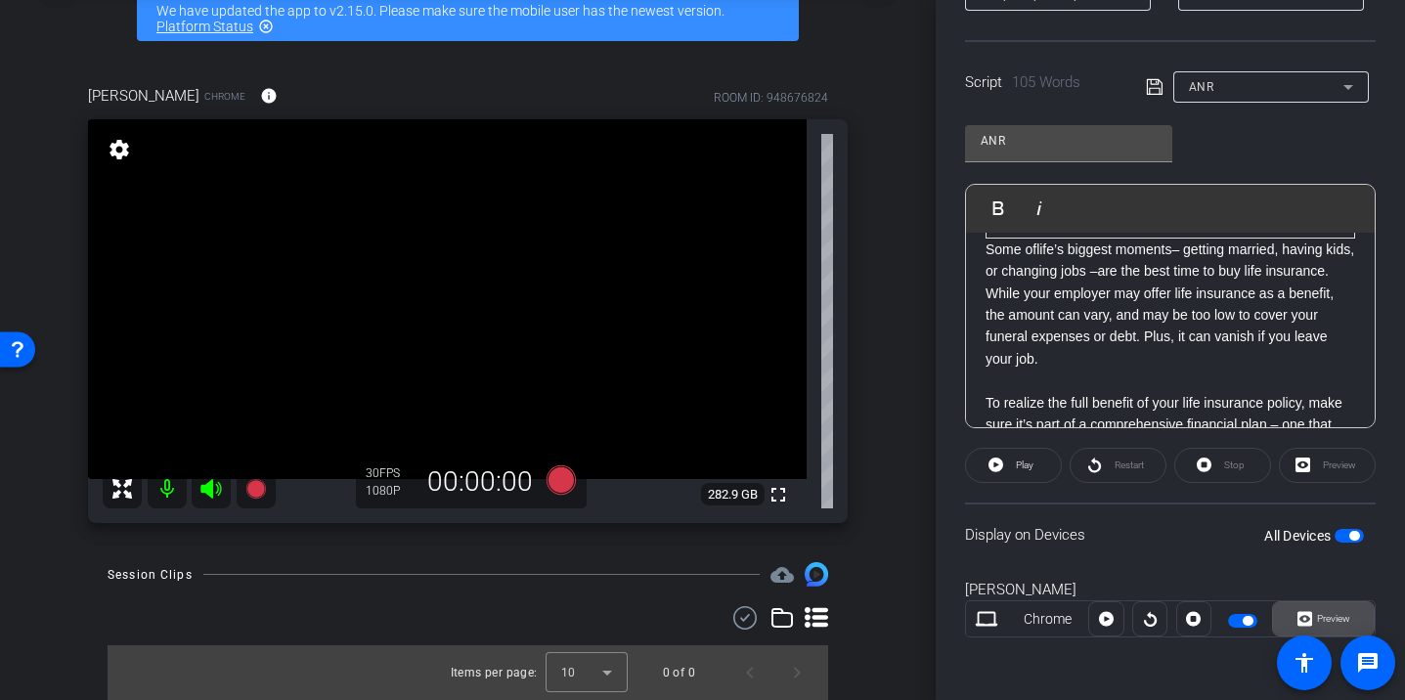
click at [1309, 617] on icon at bounding box center [1304, 619] width 15 height 15
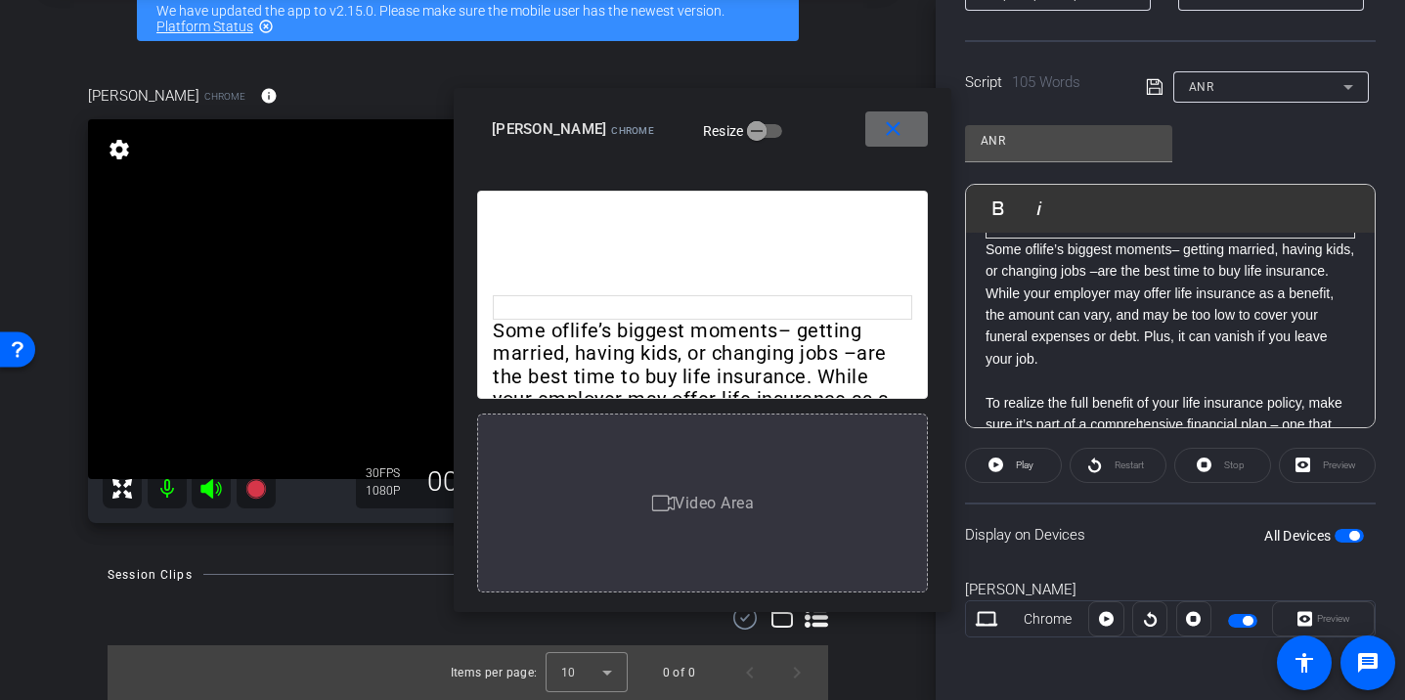
click at [883, 125] on mat-icon "close" at bounding box center [893, 129] width 24 height 24
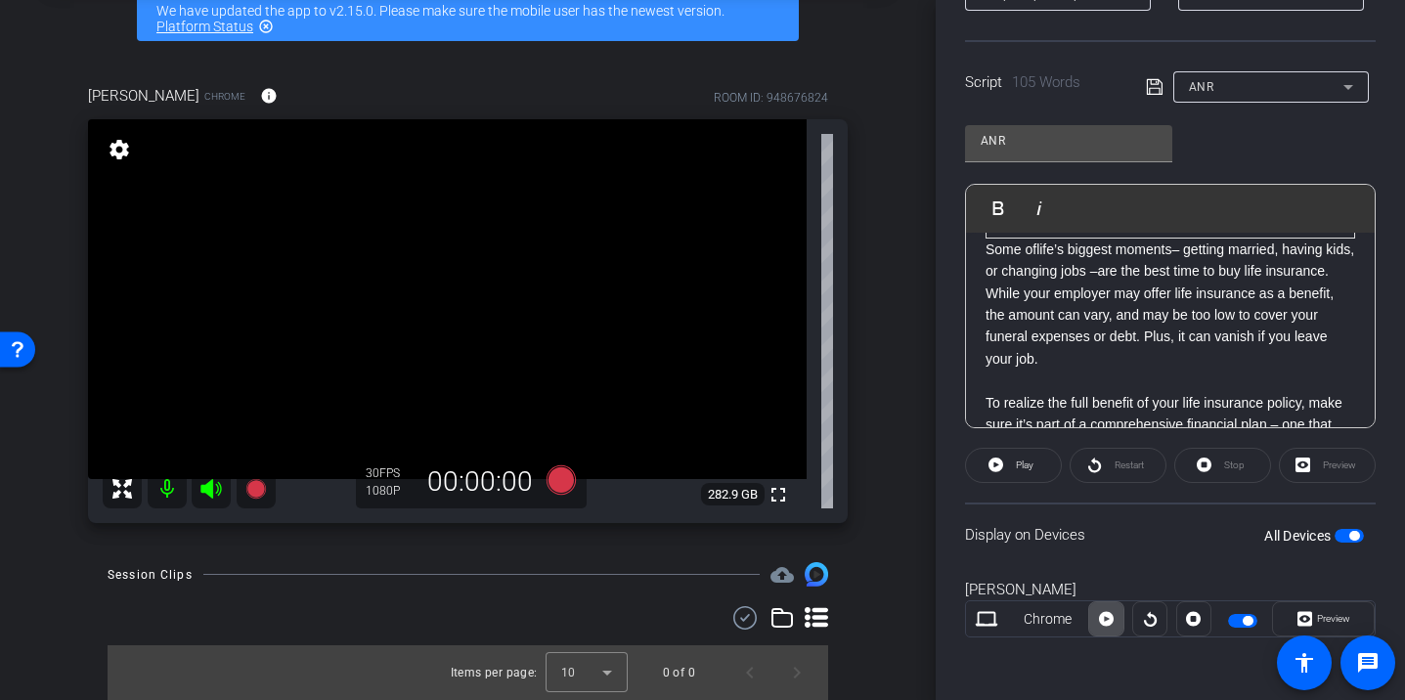
click at [1106, 610] on icon at bounding box center [1106, 618] width 15 height 29
click at [1317, 620] on span "Preview" at bounding box center [1333, 618] width 33 height 11
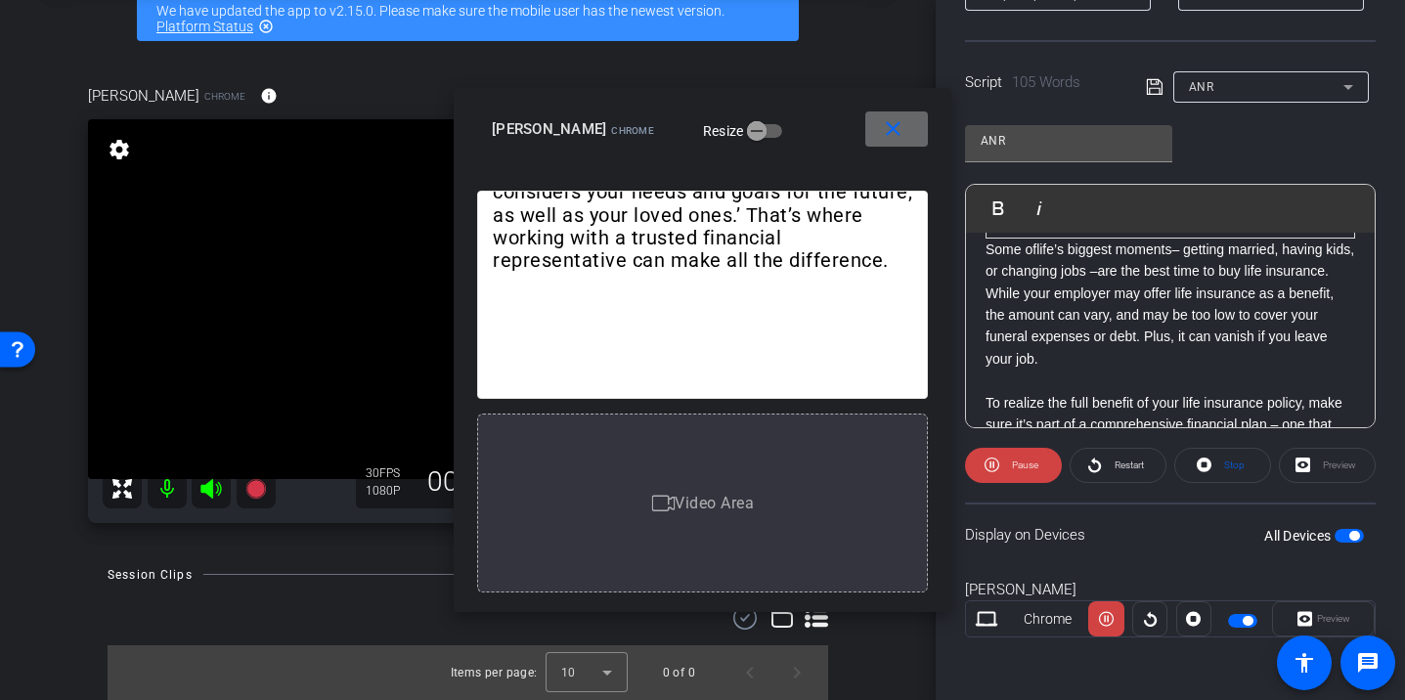
click at [897, 121] on mat-icon "close" at bounding box center [893, 129] width 24 height 24
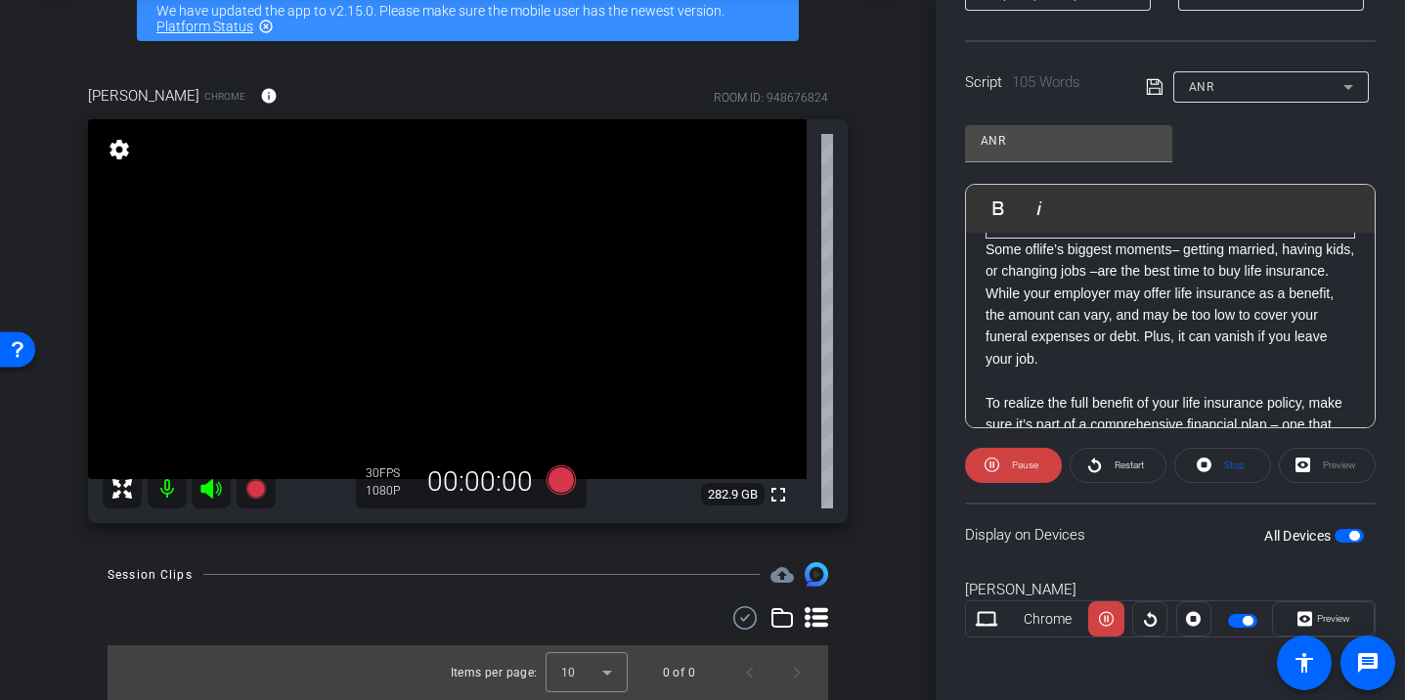
click at [910, 539] on div "arrow_back Dallas Back to project Send invite account_box grid_on settings info…" at bounding box center [467, 250] width 935 height 700
click at [551, 480] on icon at bounding box center [559, 479] width 29 height 29
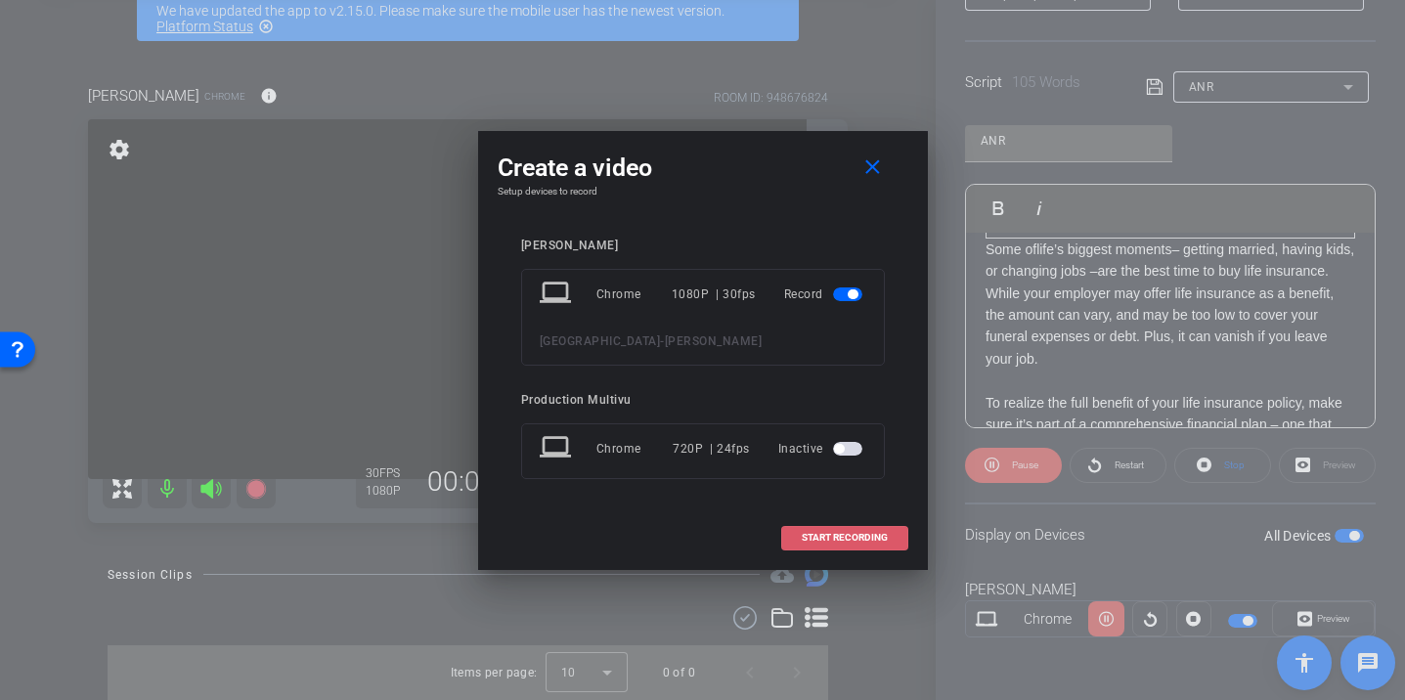
click at [852, 538] on span "START RECORDING" at bounding box center [845, 538] width 86 height 10
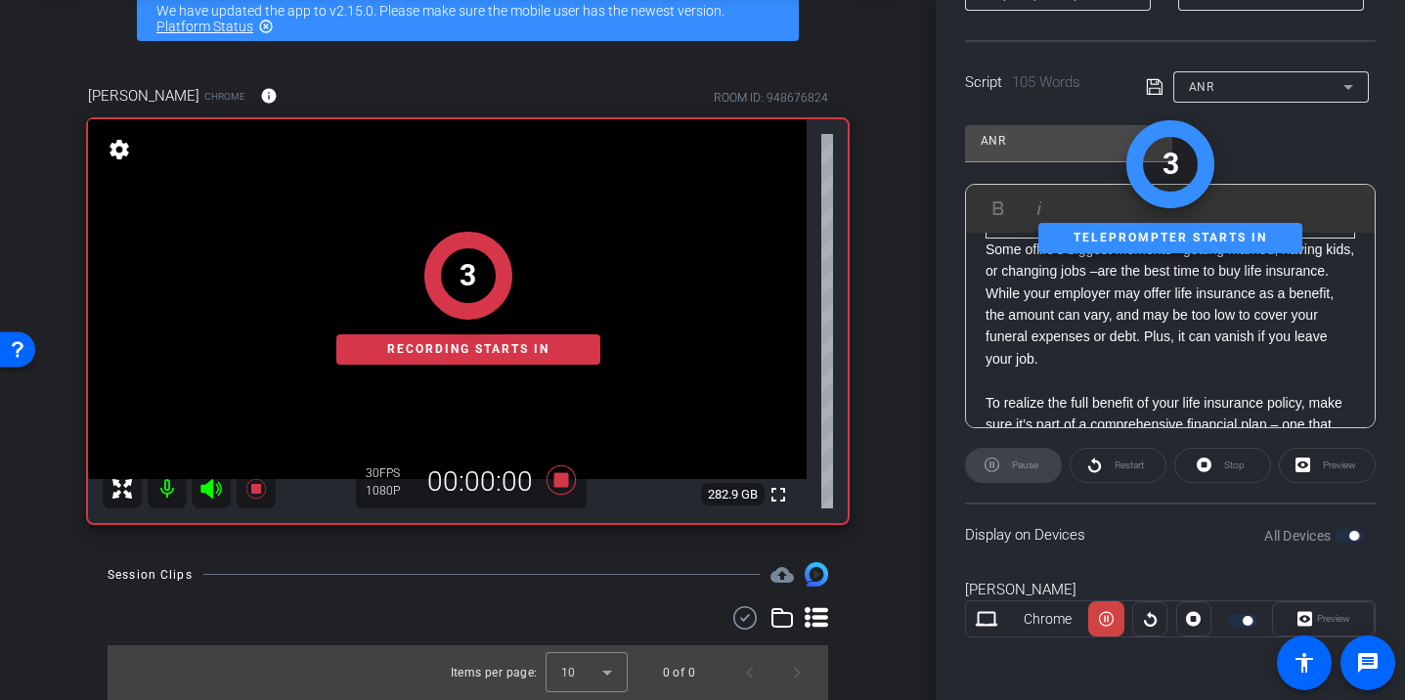
scroll to position [0, 0]
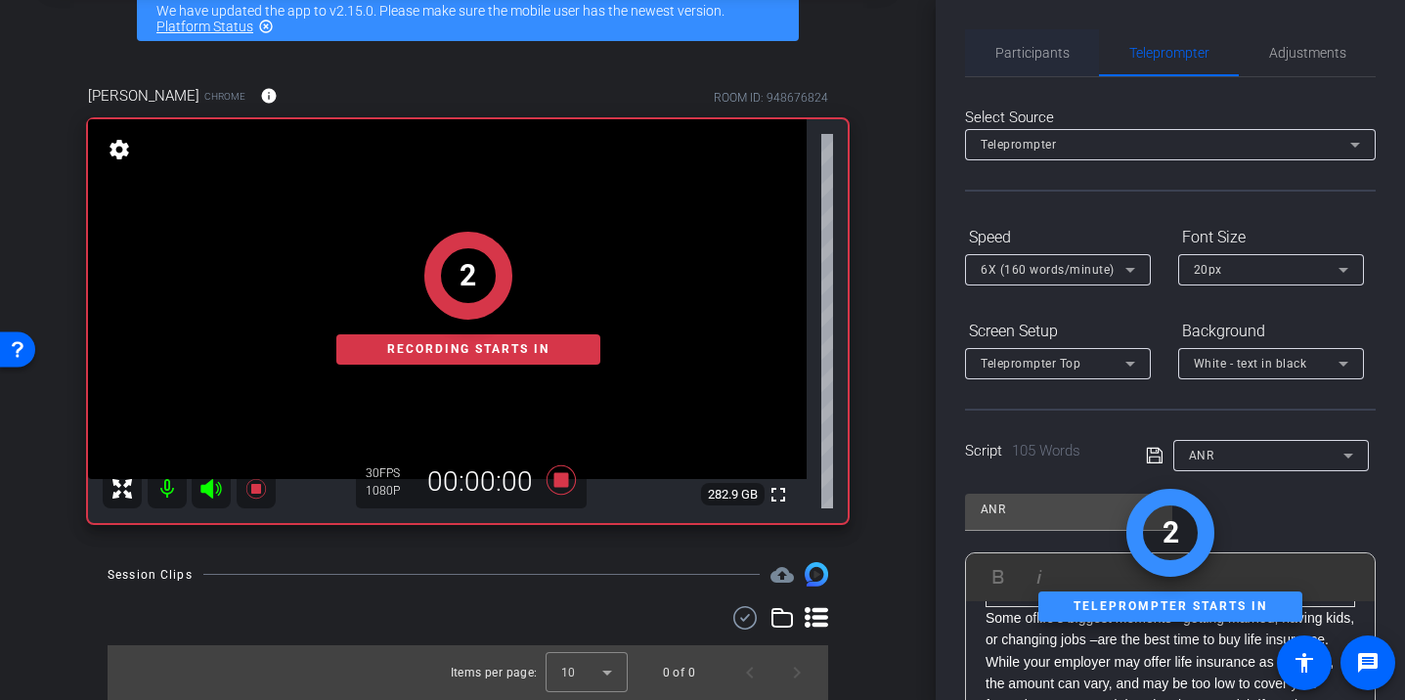
click at [1013, 53] on span "Participants" at bounding box center [1032, 53] width 74 height 14
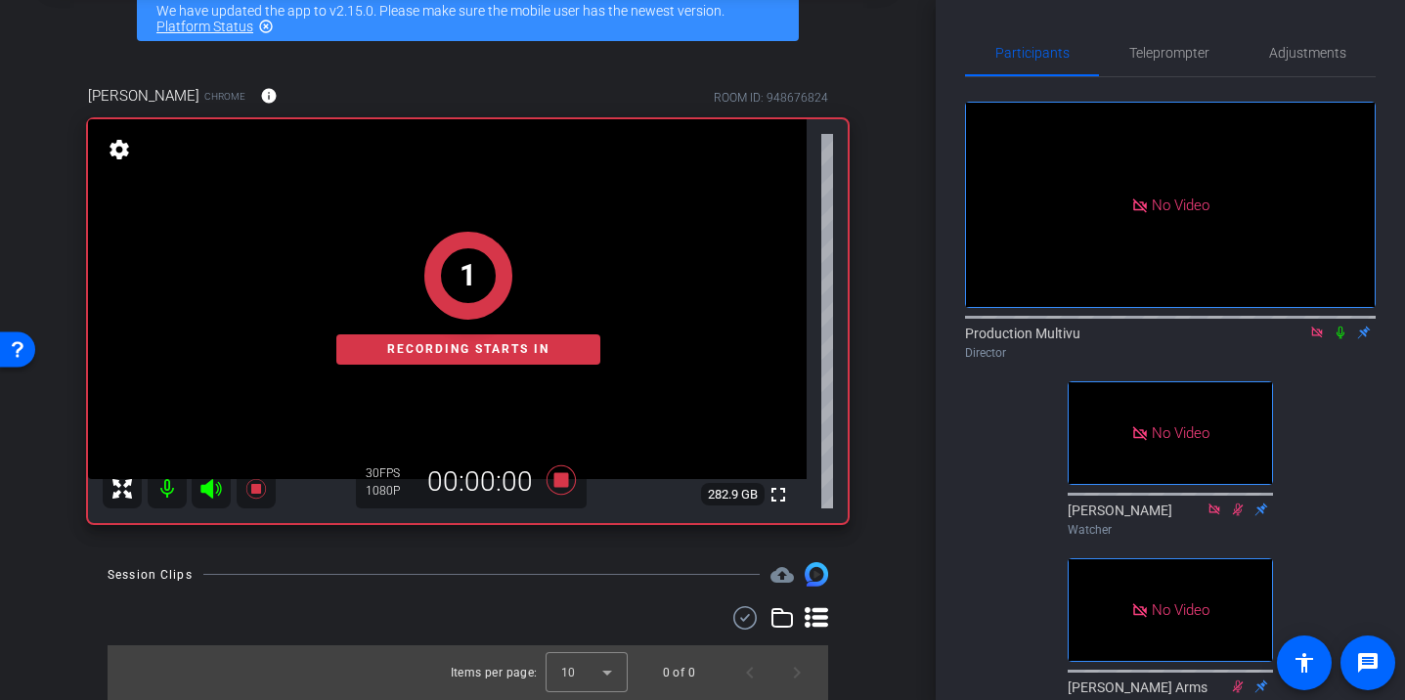
click at [1335, 325] on icon at bounding box center [1340, 332] width 16 height 14
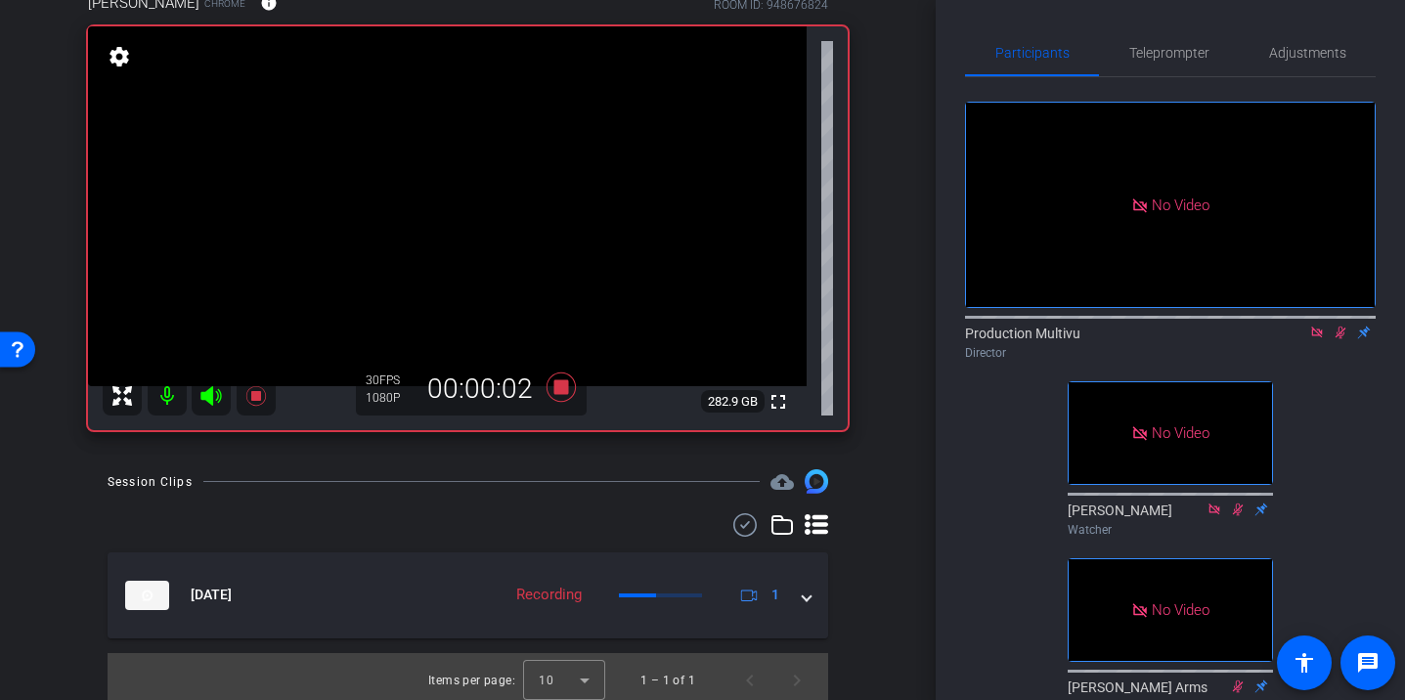
scroll to position [200, 0]
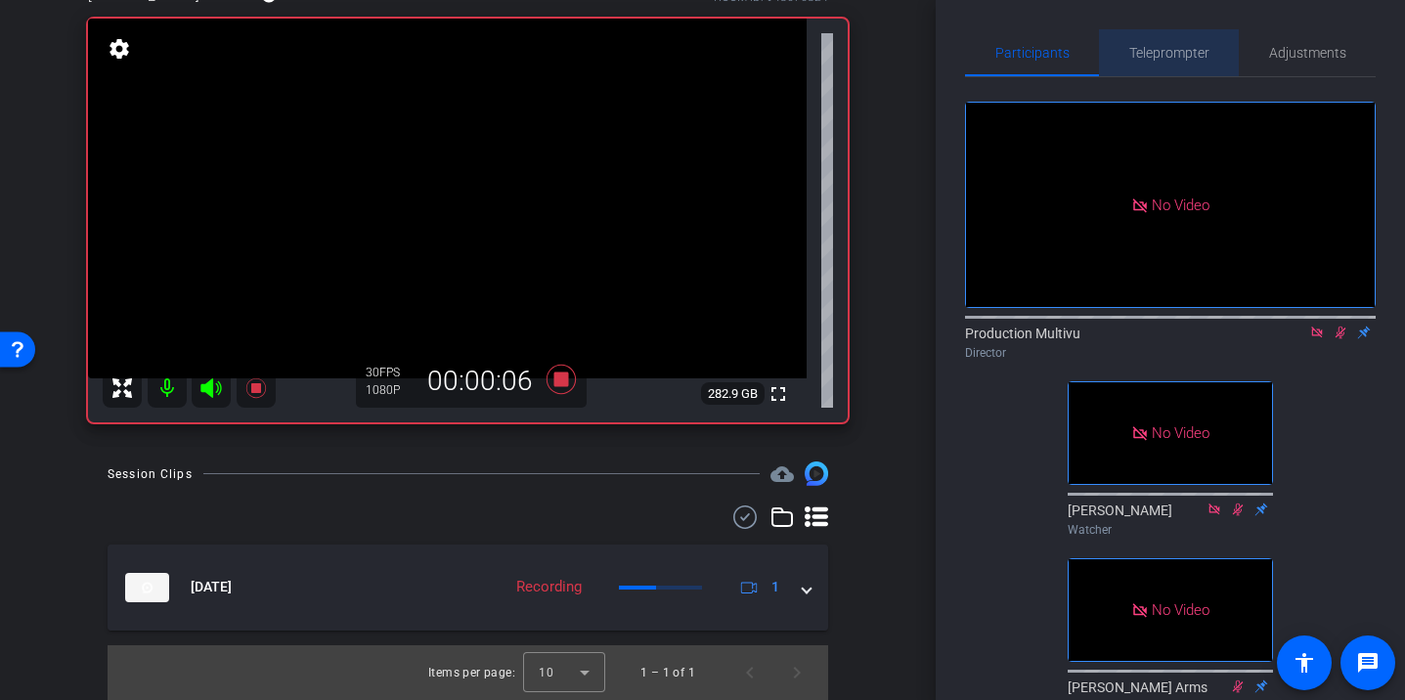
click at [1170, 52] on span "Teleprompter" at bounding box center [1169, 53] width 80 height 14
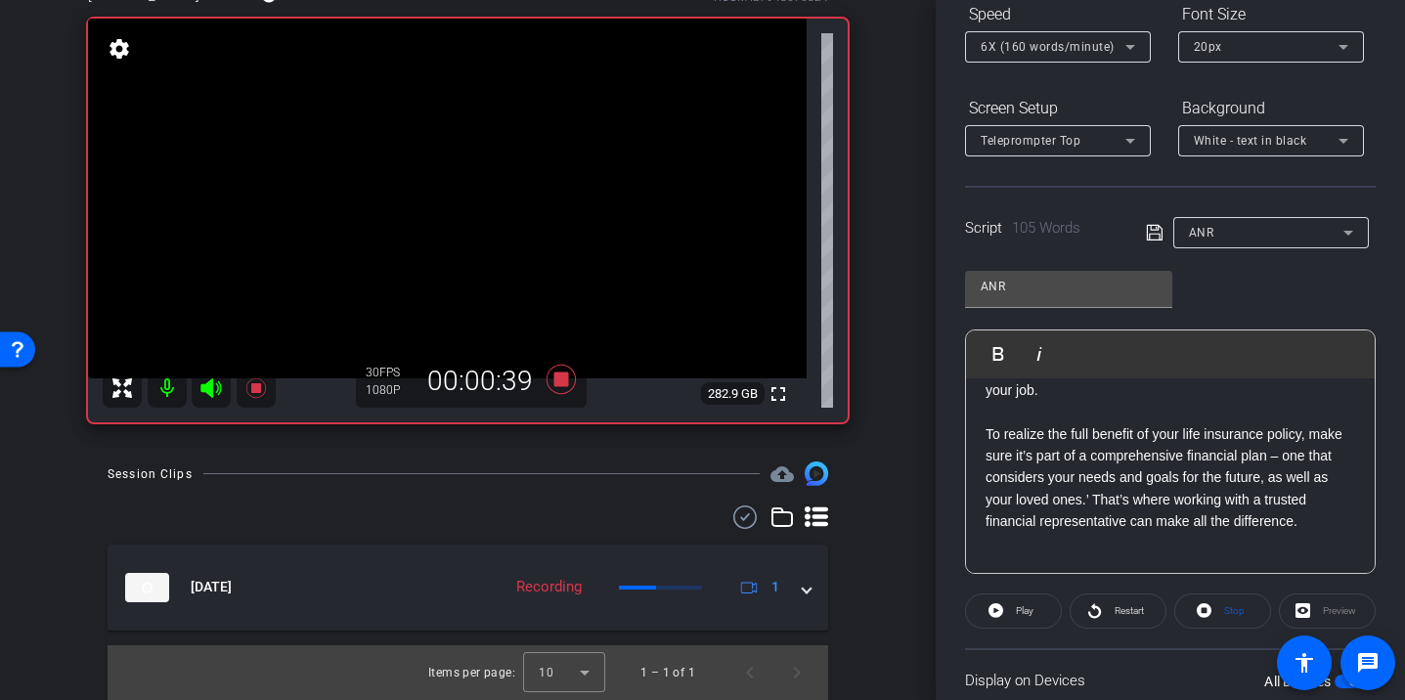
scroll to position [0, 0]
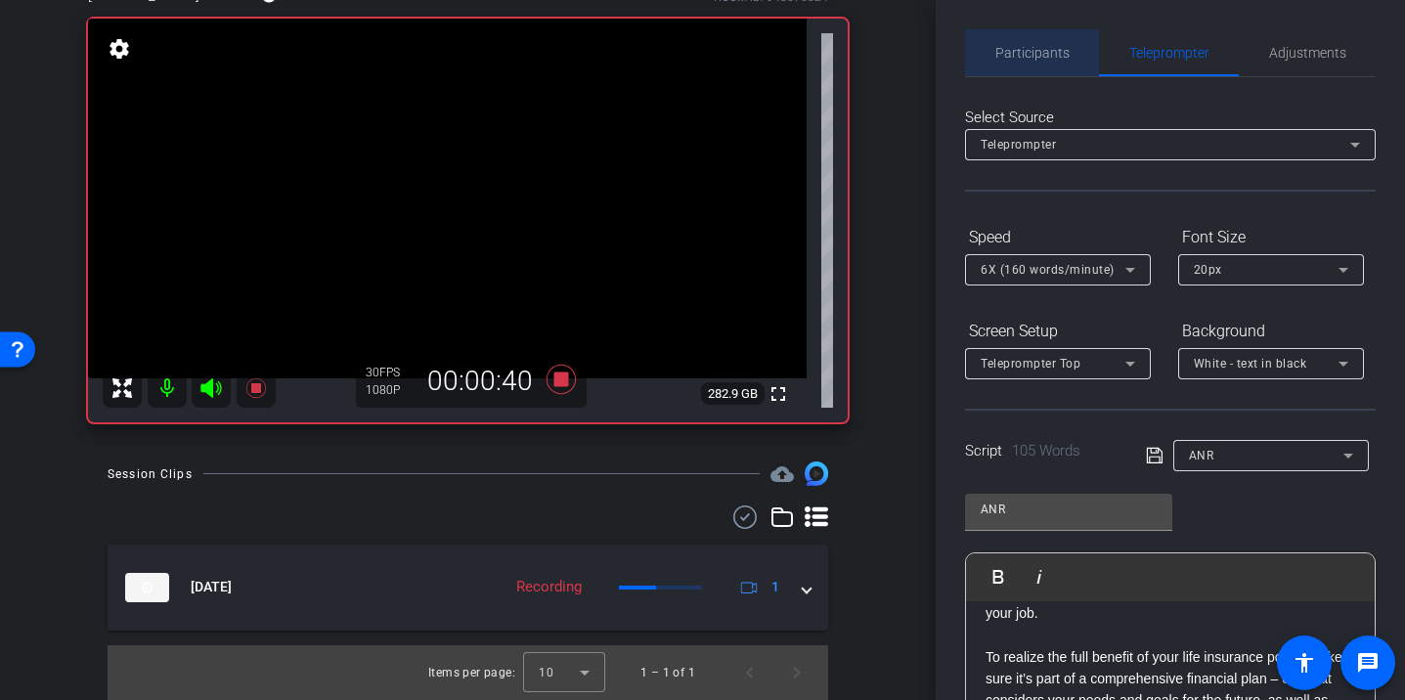
click at [1026, 47] on span "Participants" at bounding box center [1032, 53] width 74 height 14
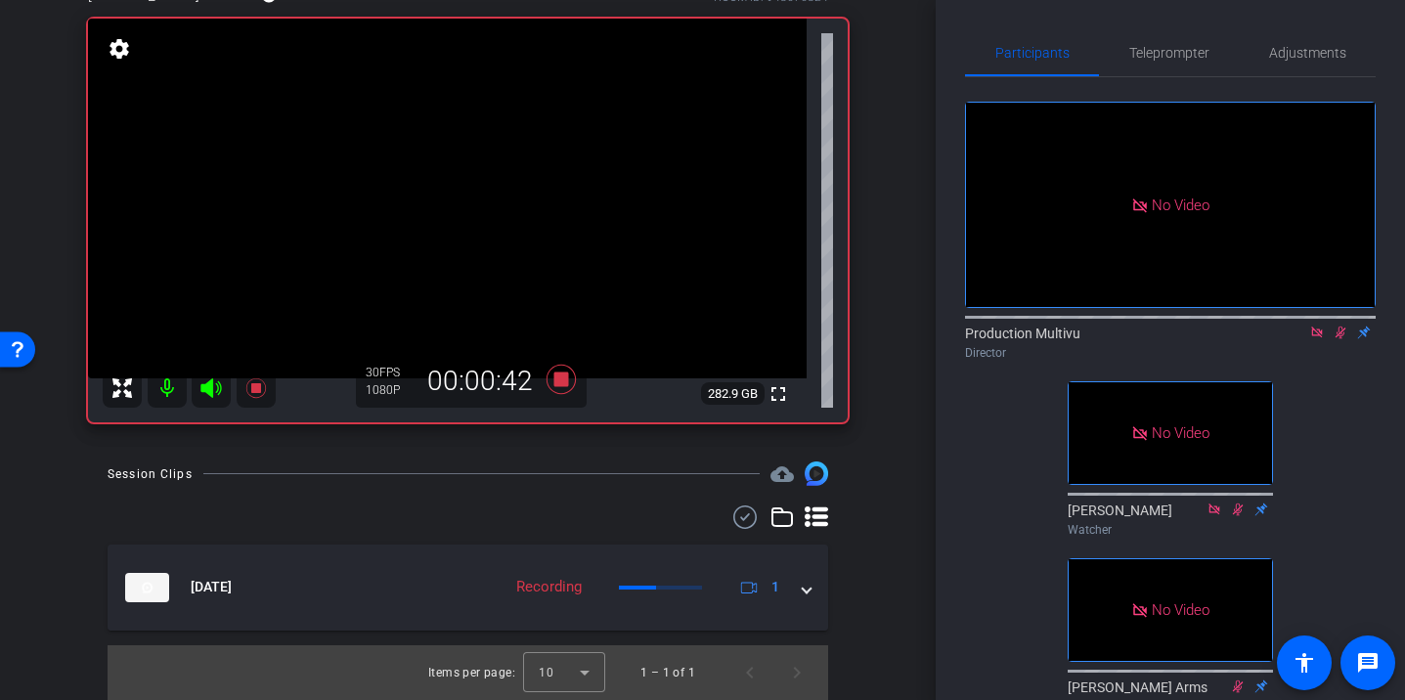
click at [1339, 325] on icon at bounding box center [1340, 332] width 16 height 14
click at [1336, 326] on icon at bounding box center [1340, 332] width 8 height 13
click at [1159, 55] on span "Teleprompter" at bounding box center [1169, 53] width 80 height 14
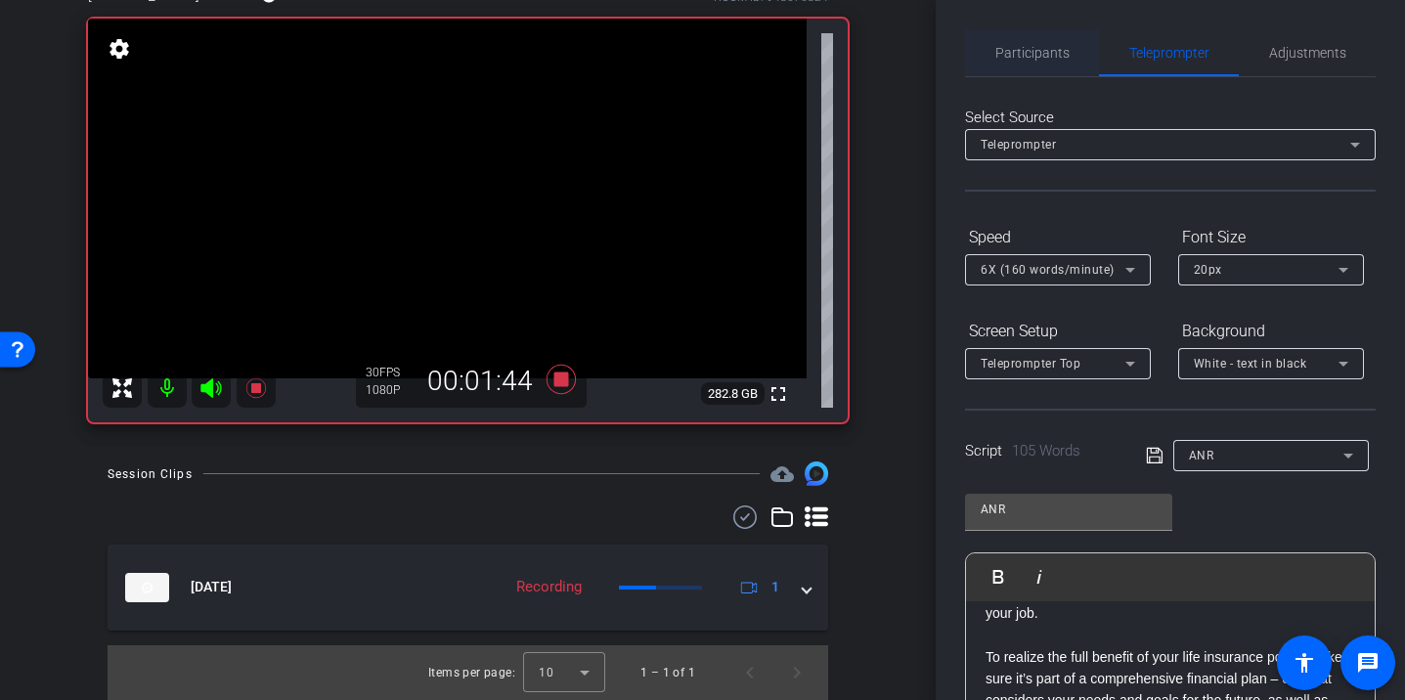
click at [1010, 59] on span "Participants" at bounding box center [1032, 53] width 74 height 14
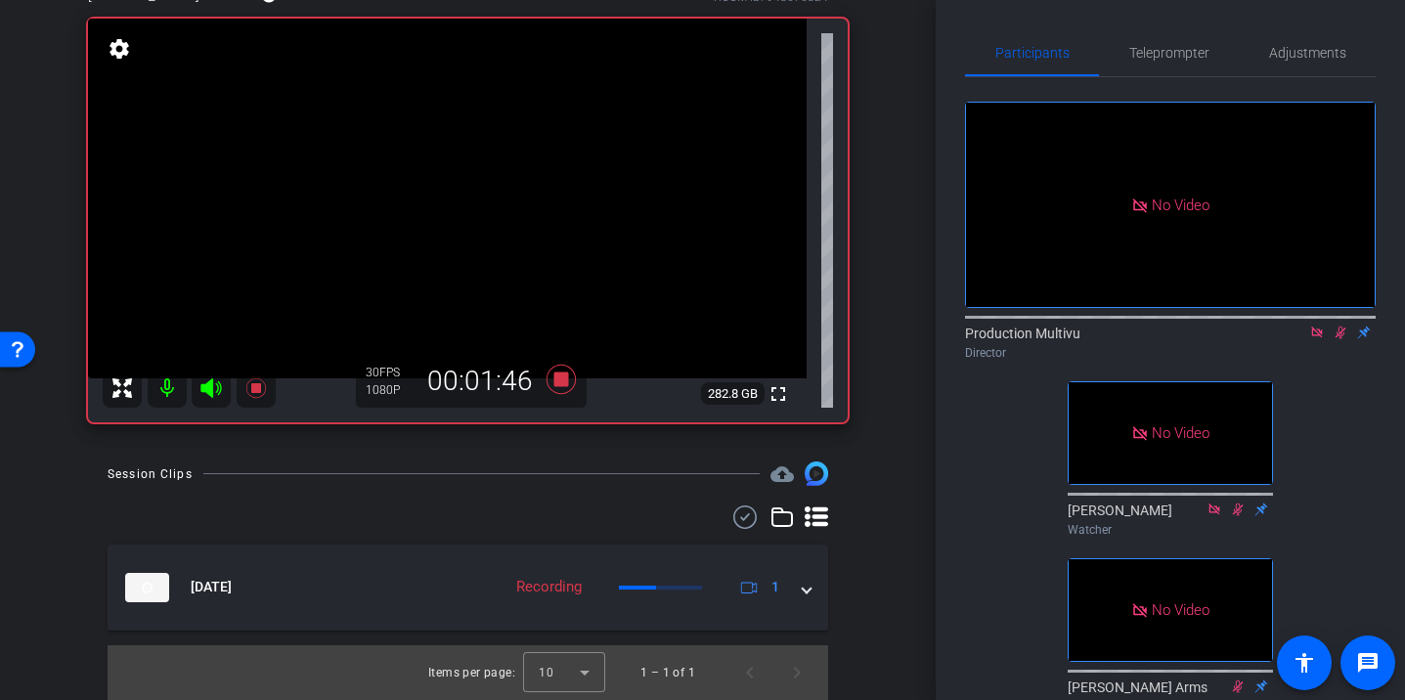
click at [1339, 325] on icon at bounding box center [1340, 332] width 16 height 14
click at [258, 380] on icon at bounding box center [255, 387] width 23 height 23
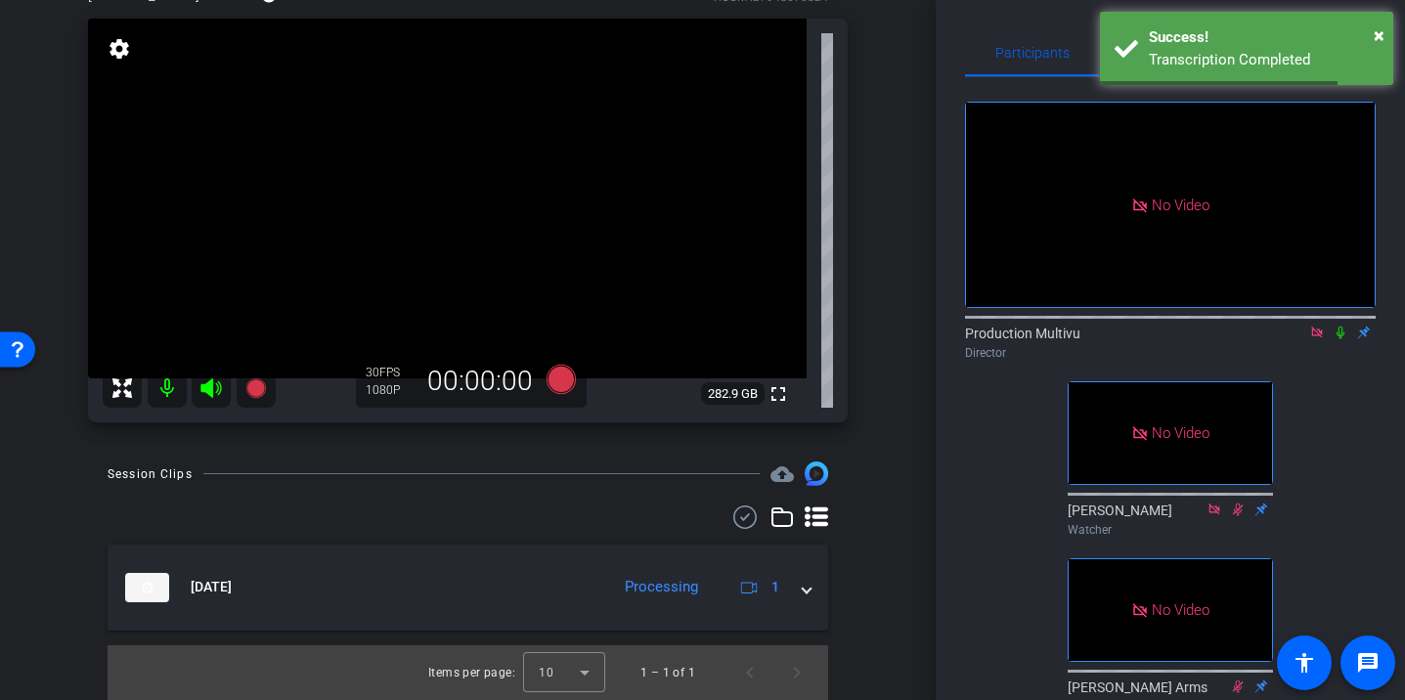
click at [854, 206] on div "[PERSON_NAME] Chrome info ROOM ID: 948676824 fullscreen settings 282.9 GB 30 FP…" at bounding box center [468, 197] width 838 height 490
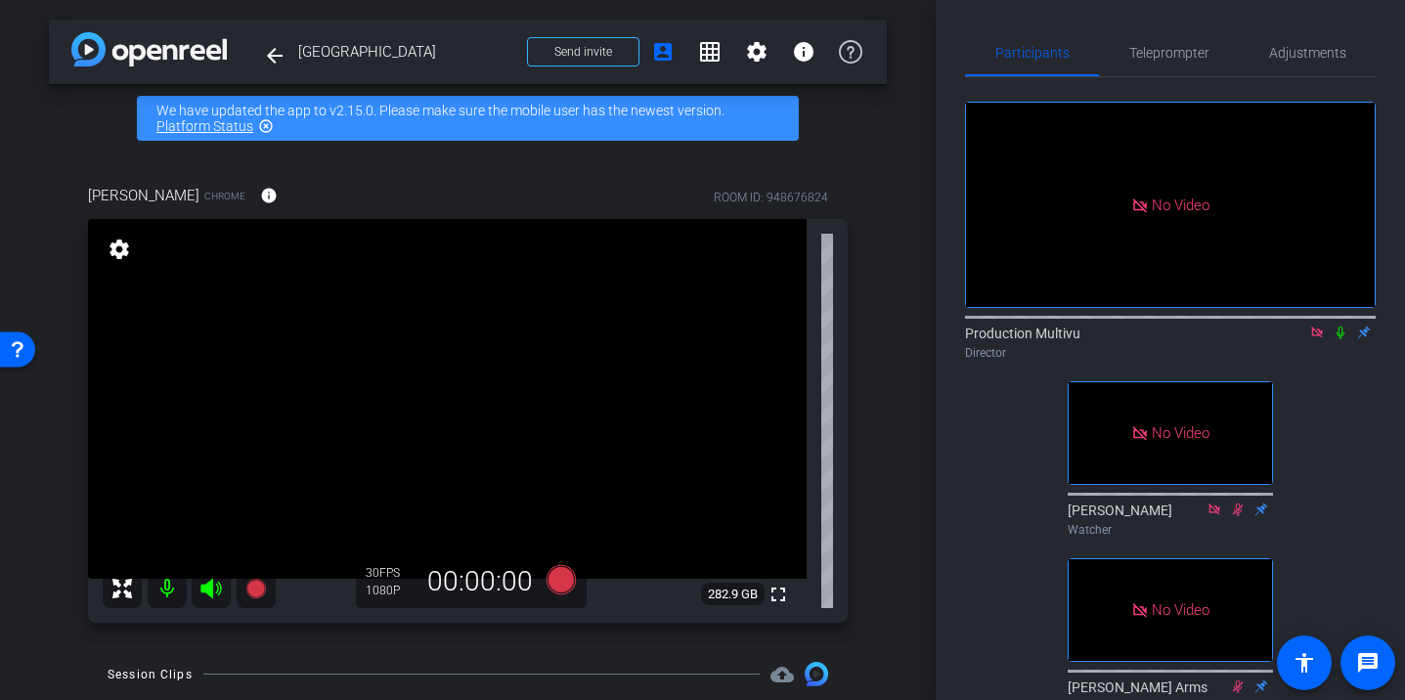
click at [890, 431] on div "arrow_back Dallas Back to project Send invite account_box grid_on settings info…" at bounding box center [467, 350] width 935 height 700
click at [557, 587] on icon at bounding box center [559, 579] width 29 height 29
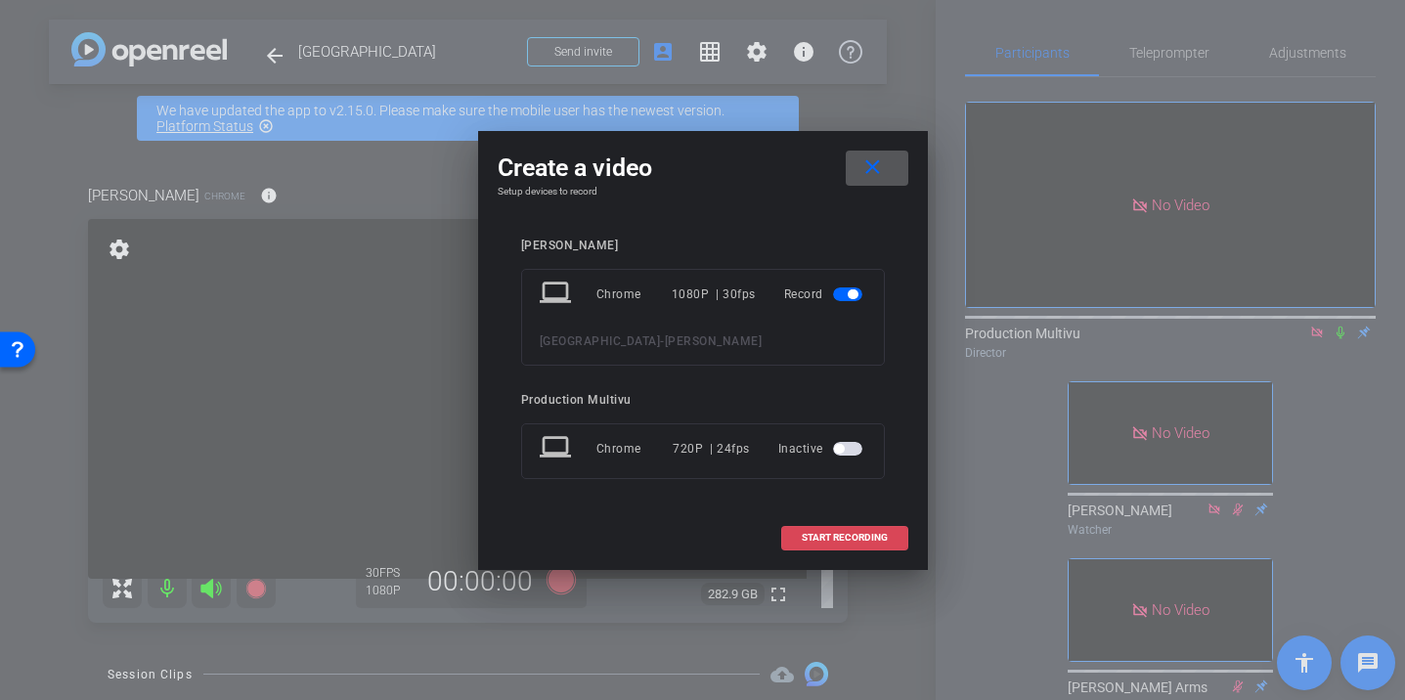
click at [859, 533] on span "START RECORDING" at bounding box center [845, 538] width 86 height 10
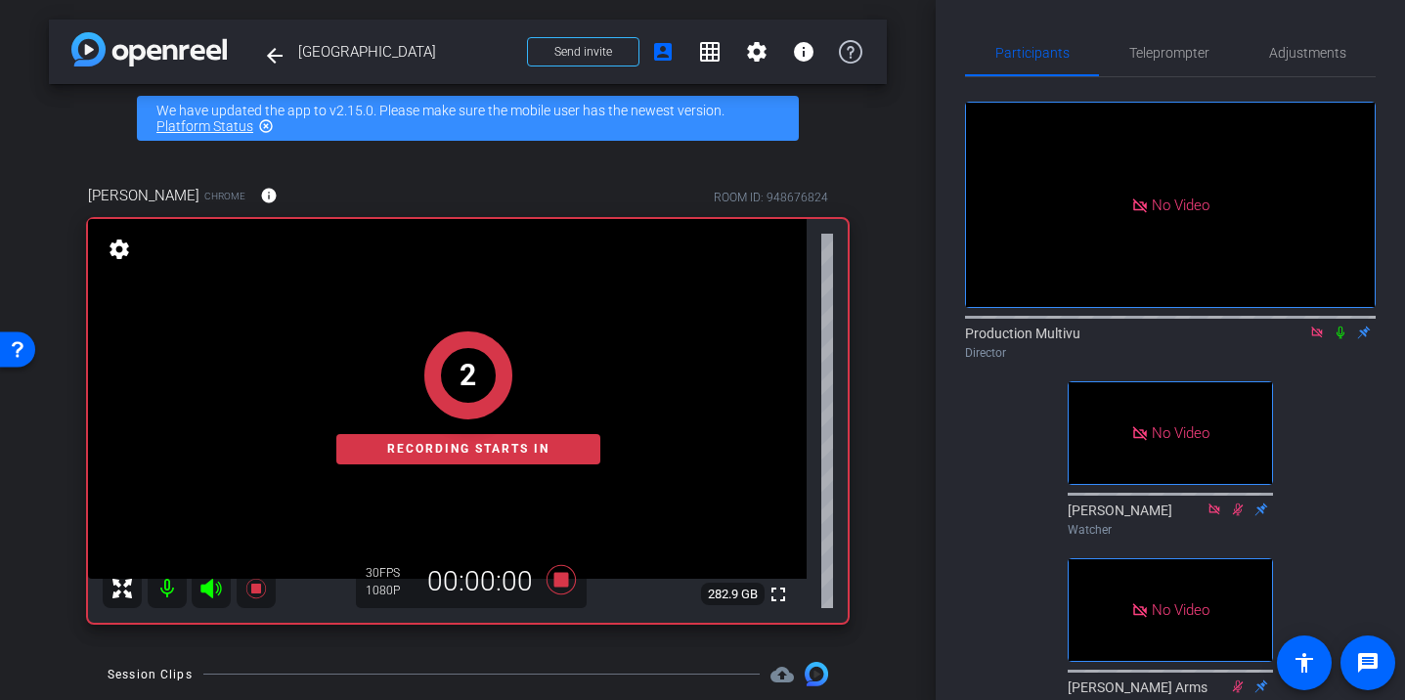
click at [1339, 326] on icon at bounding box center [1340, 332] width 8 height 13
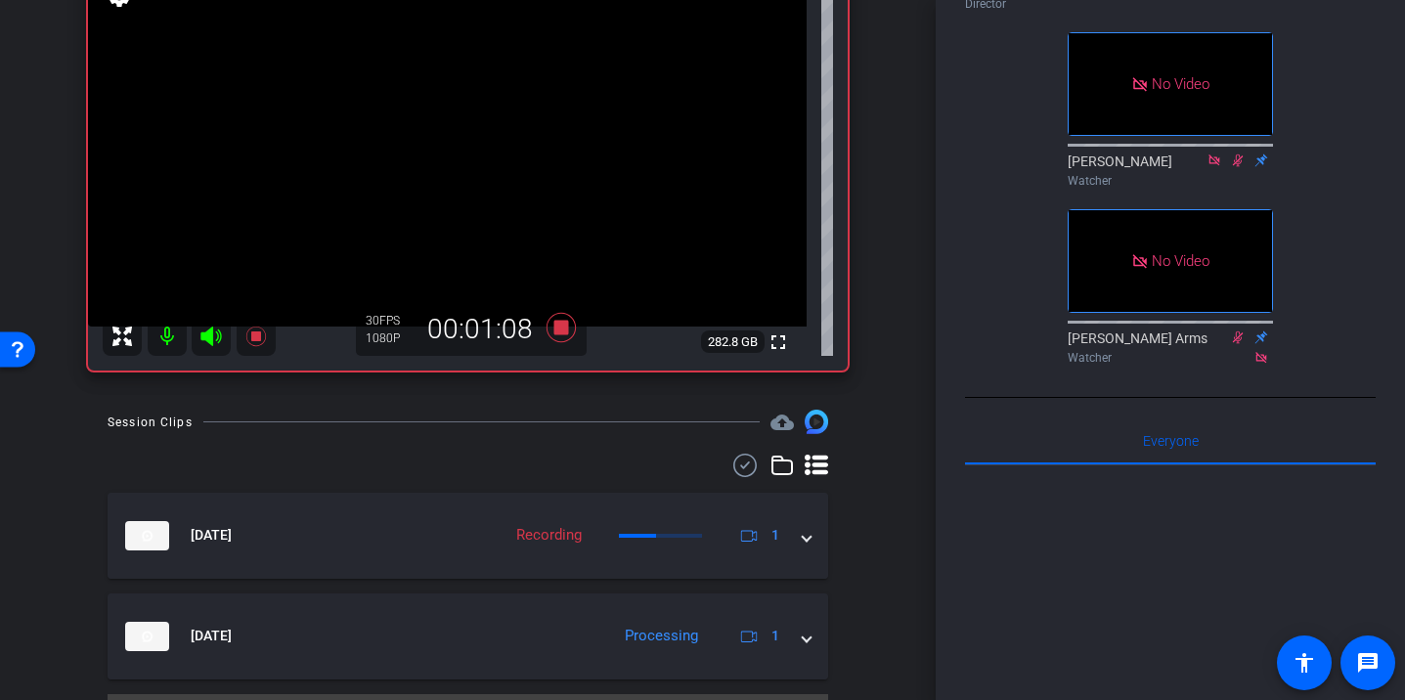
scroll to position [254, 0]
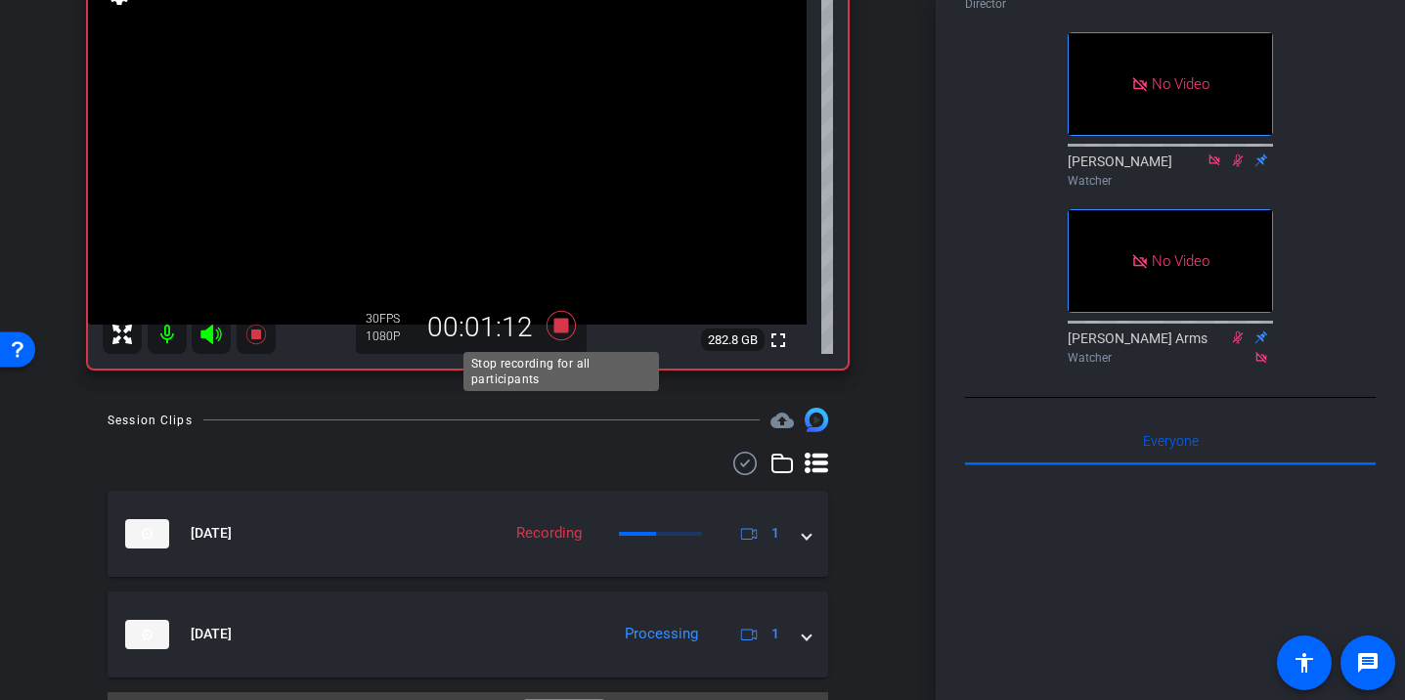
click at [564, 323] on icon at bounding box center [559, 325] width 29 height 29
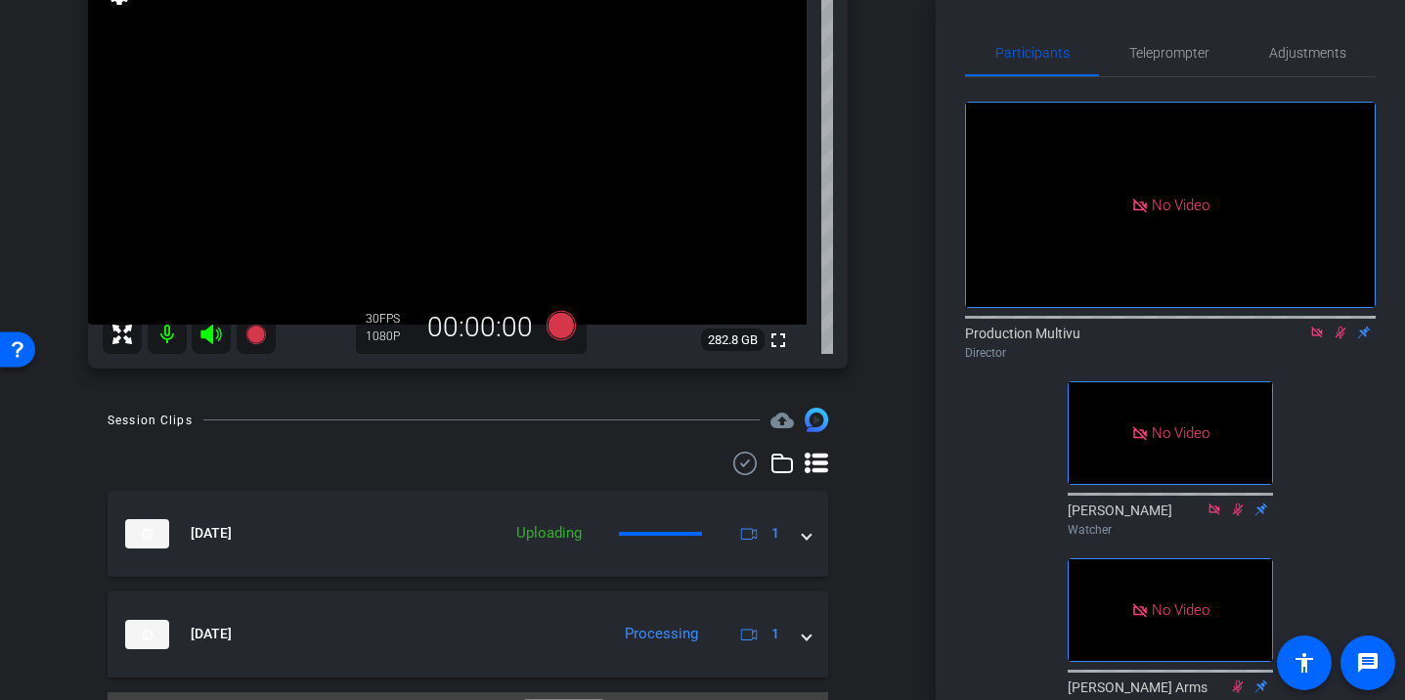
click at [1345, 325] on icon at bounding box center [1340, 332] width 16 height 14
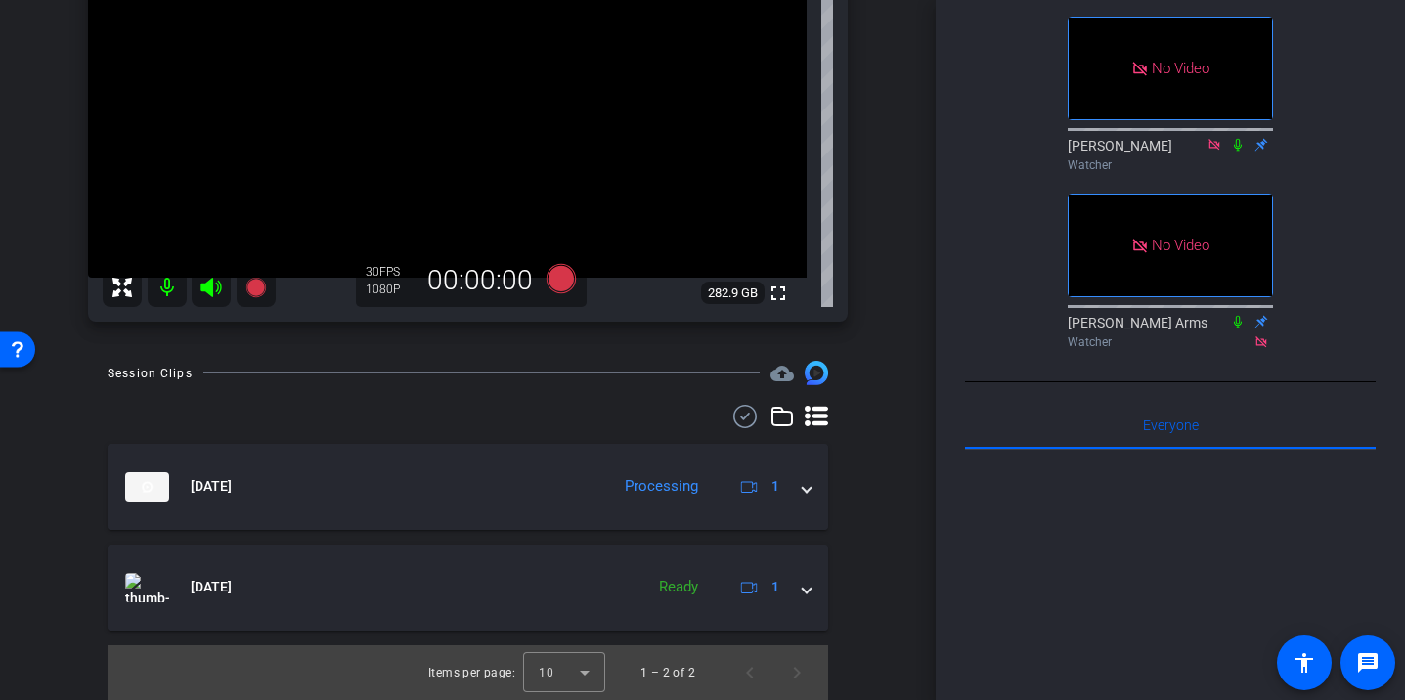
scroll to position [375, 0]
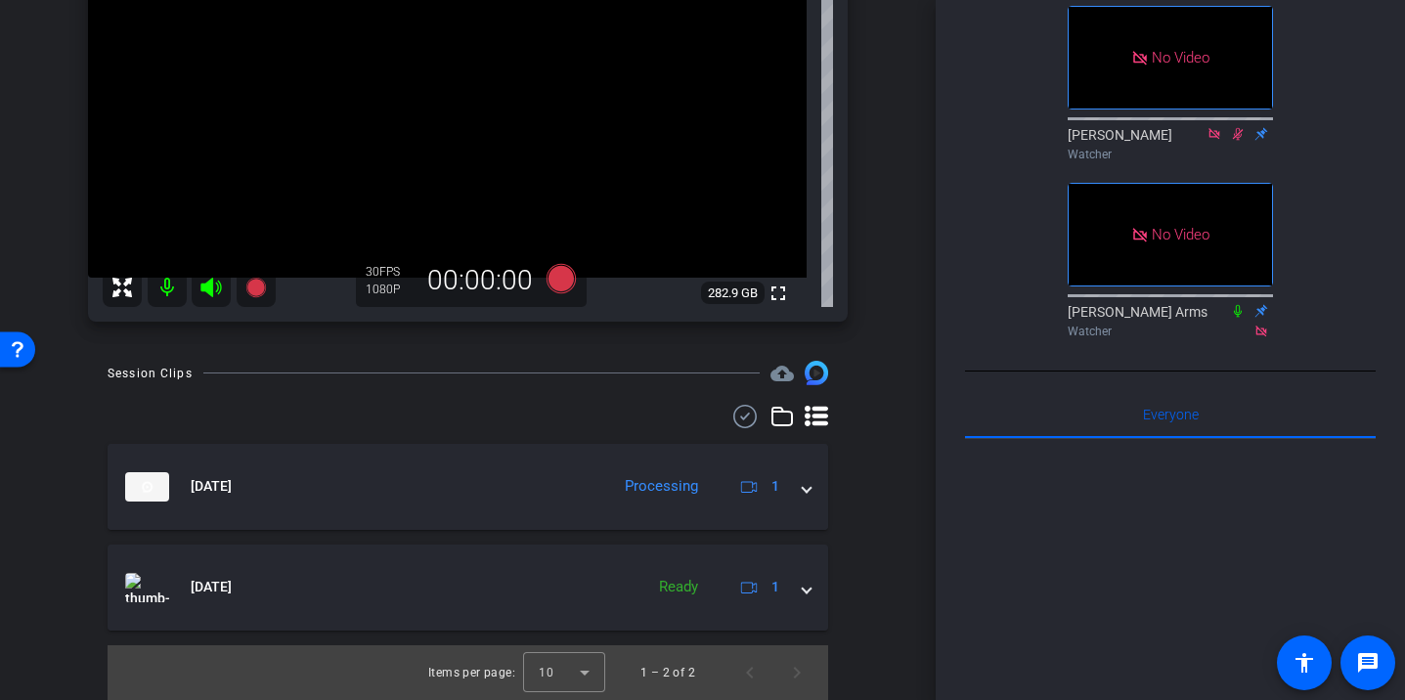
click at [892, 487] on div "arrow_back Dallas Back to project Send invite account_box grid_on settings info…" at bounding box center [467, 350] width 935 height 700
click at [555, 267] on icon at bounding box center [561, 278] width 47 height 35
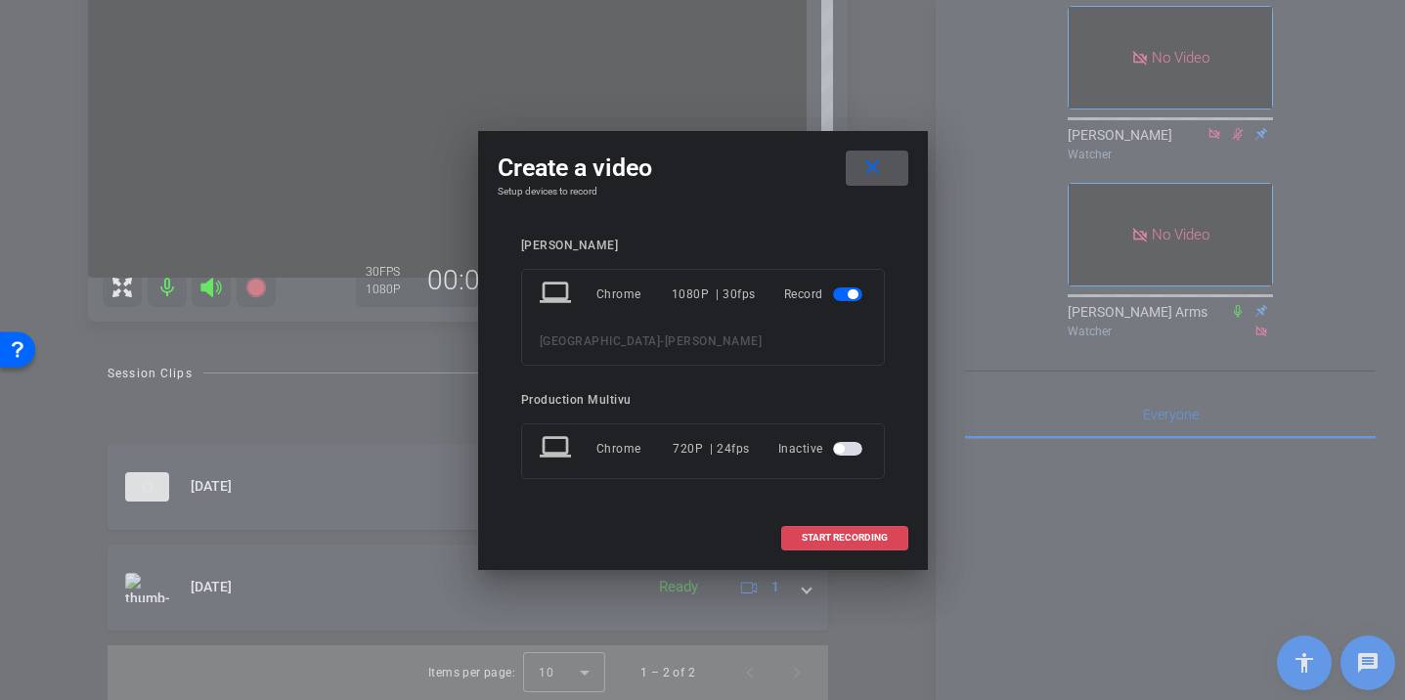
click at [808, 542] on span "START RECORDING" at bounding box center [845, 538] width 86 height 10
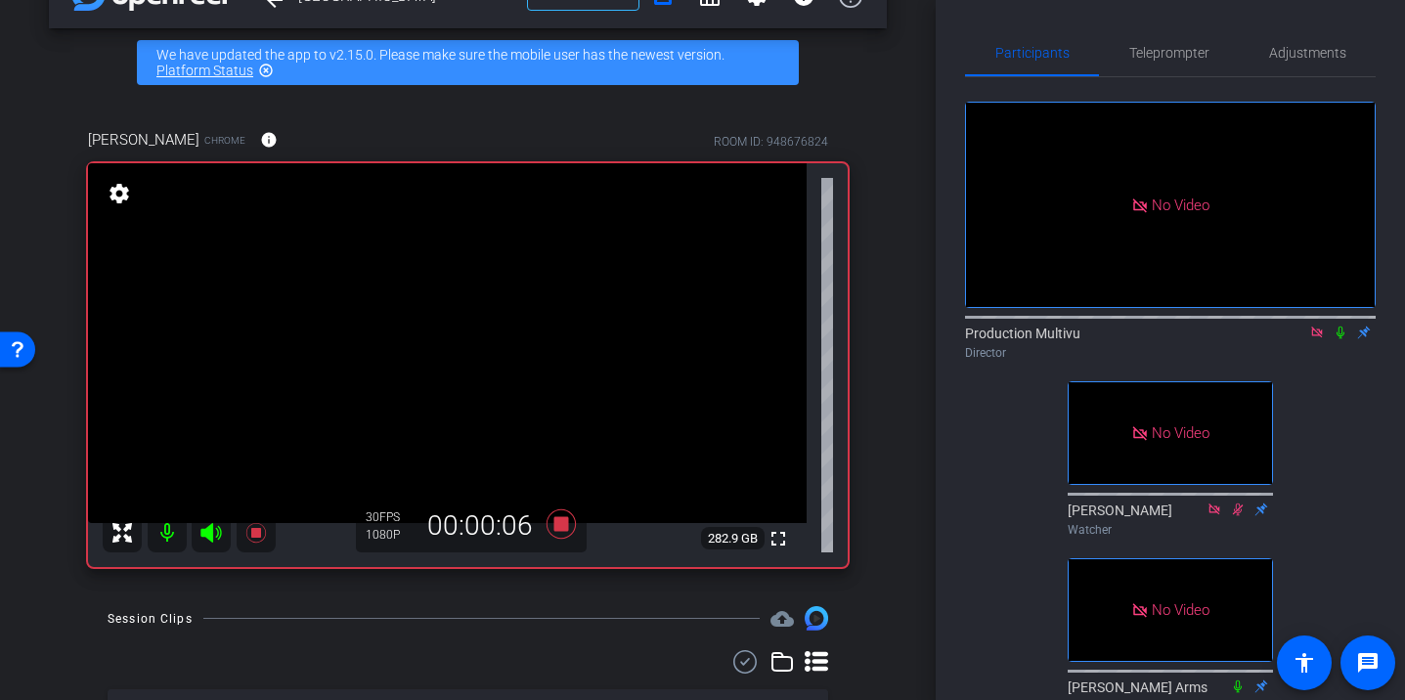
scroll to position [46, 0]
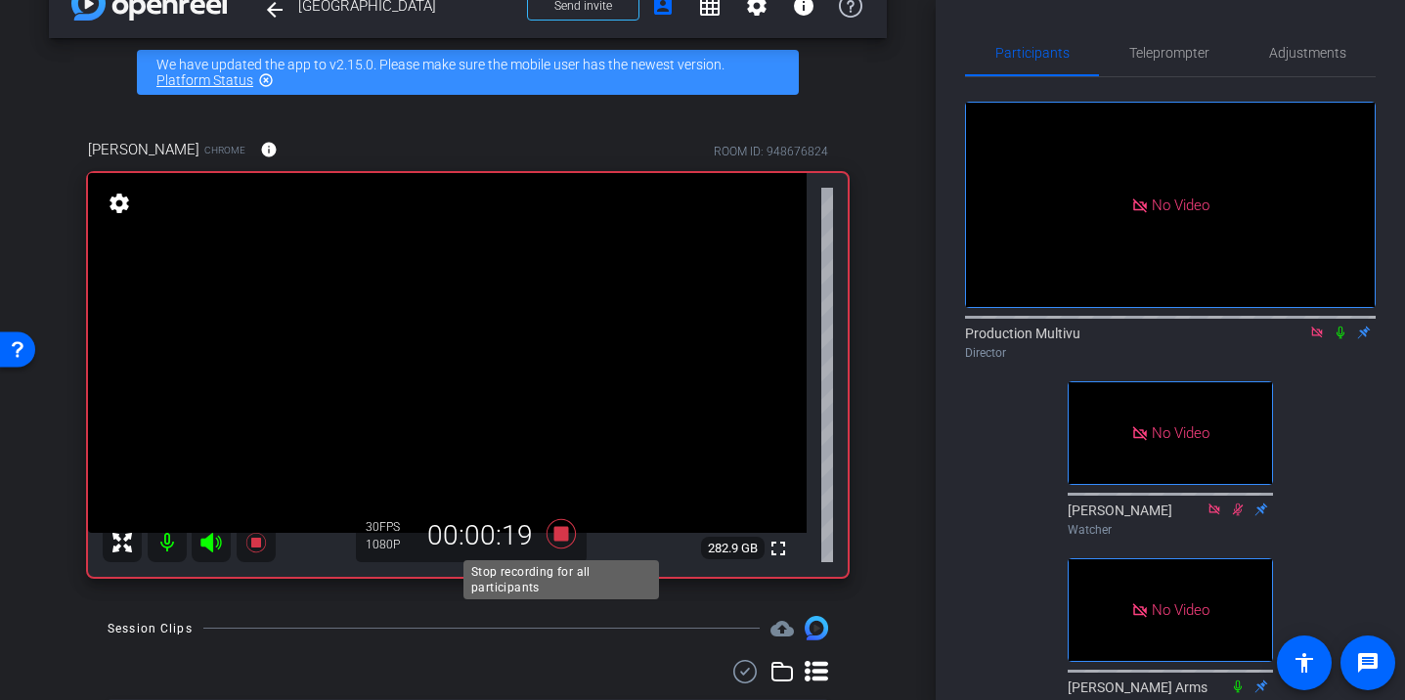
click at [558, 532] on icon at bounding box center [559, 533] width 29 height 29
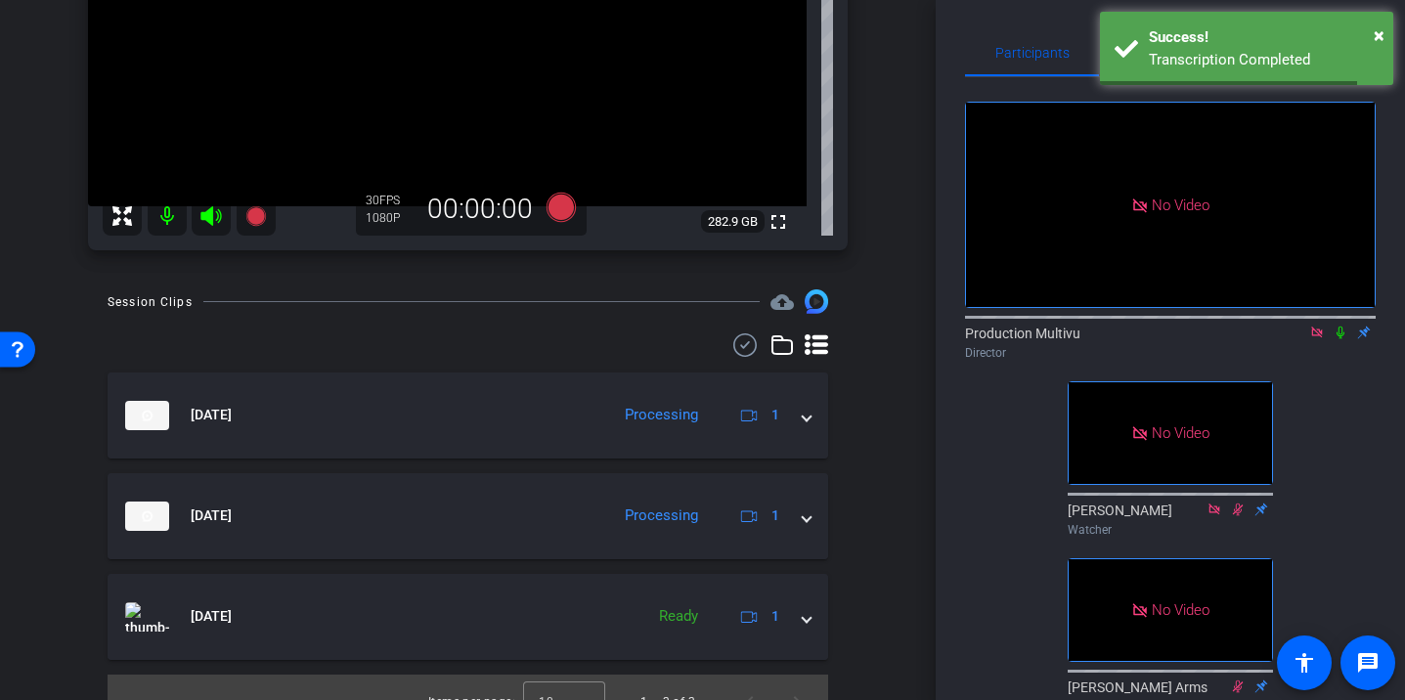
scroll to position [369, 0]
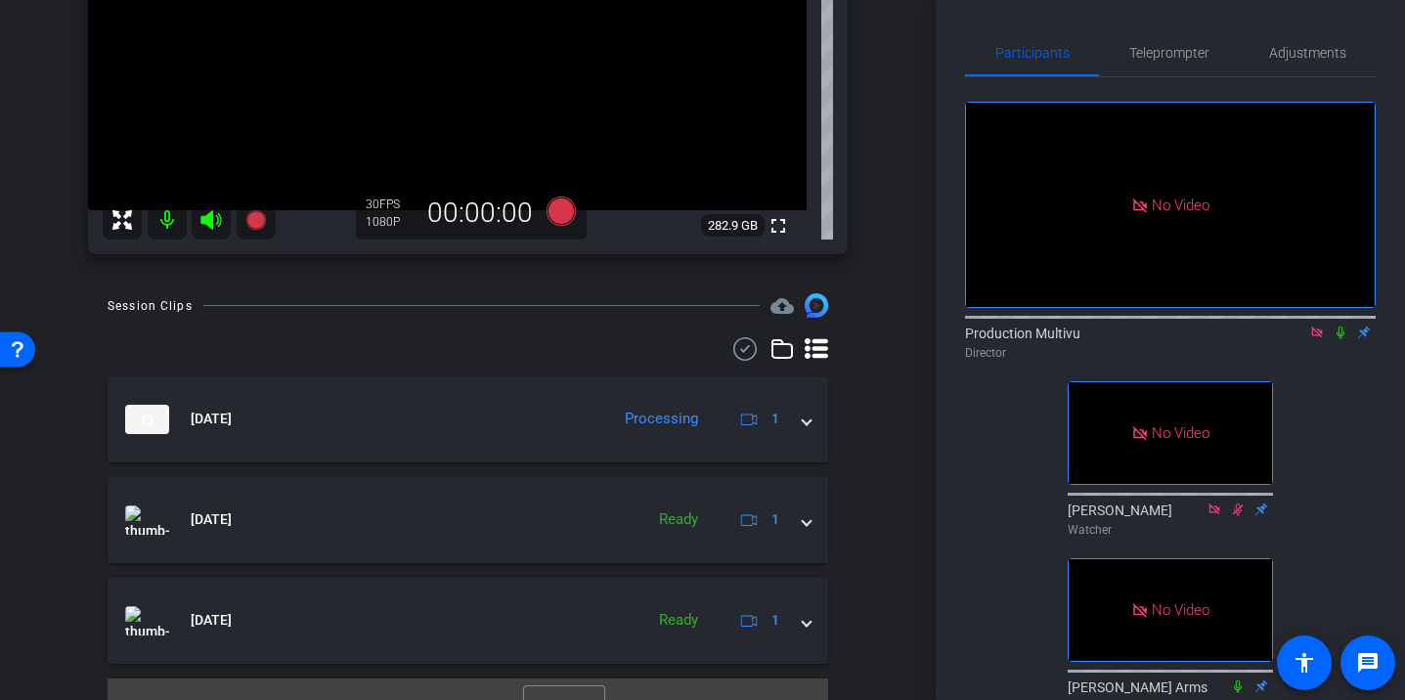
click at [894, 351] on div "arrow_back Dallas Back to project Send invite account_box grid_on settings info…" at bounding box center [467, 350] width 935 height 700
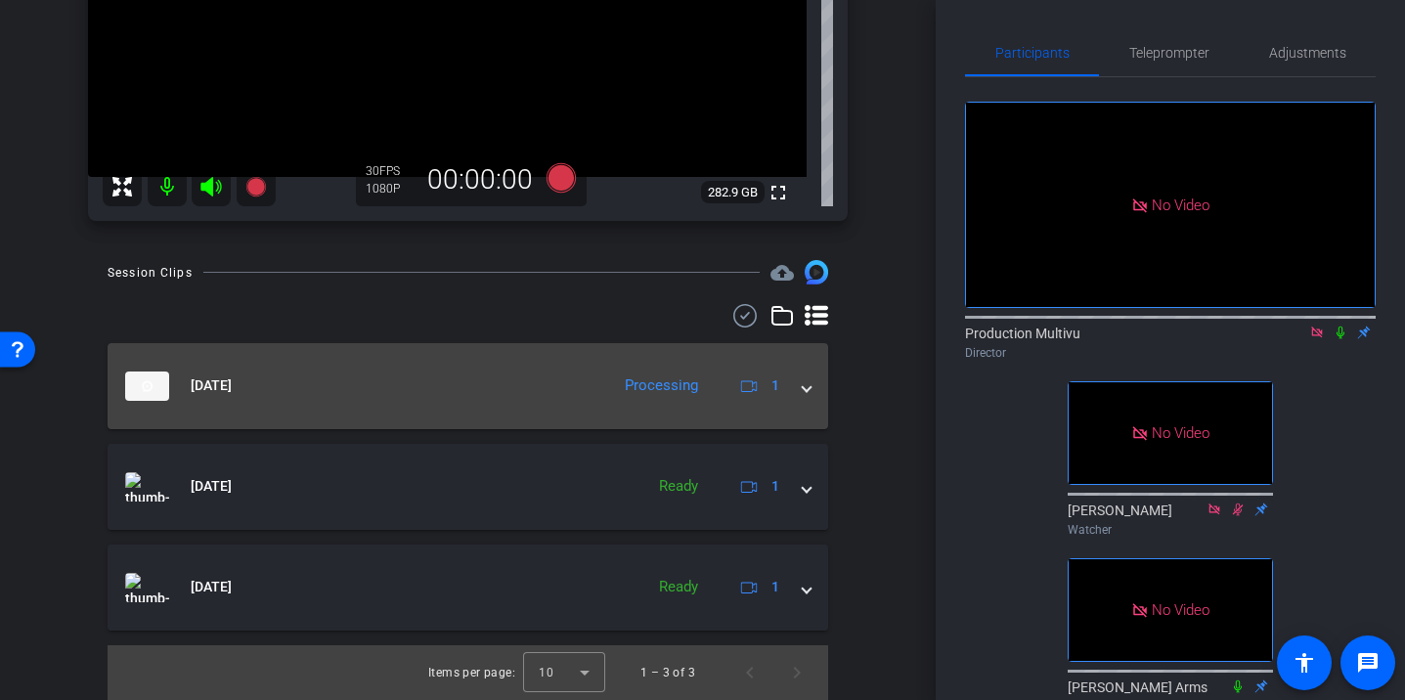
click at [803, 384] on span at bounding box center [806, 385] width 8 height 21
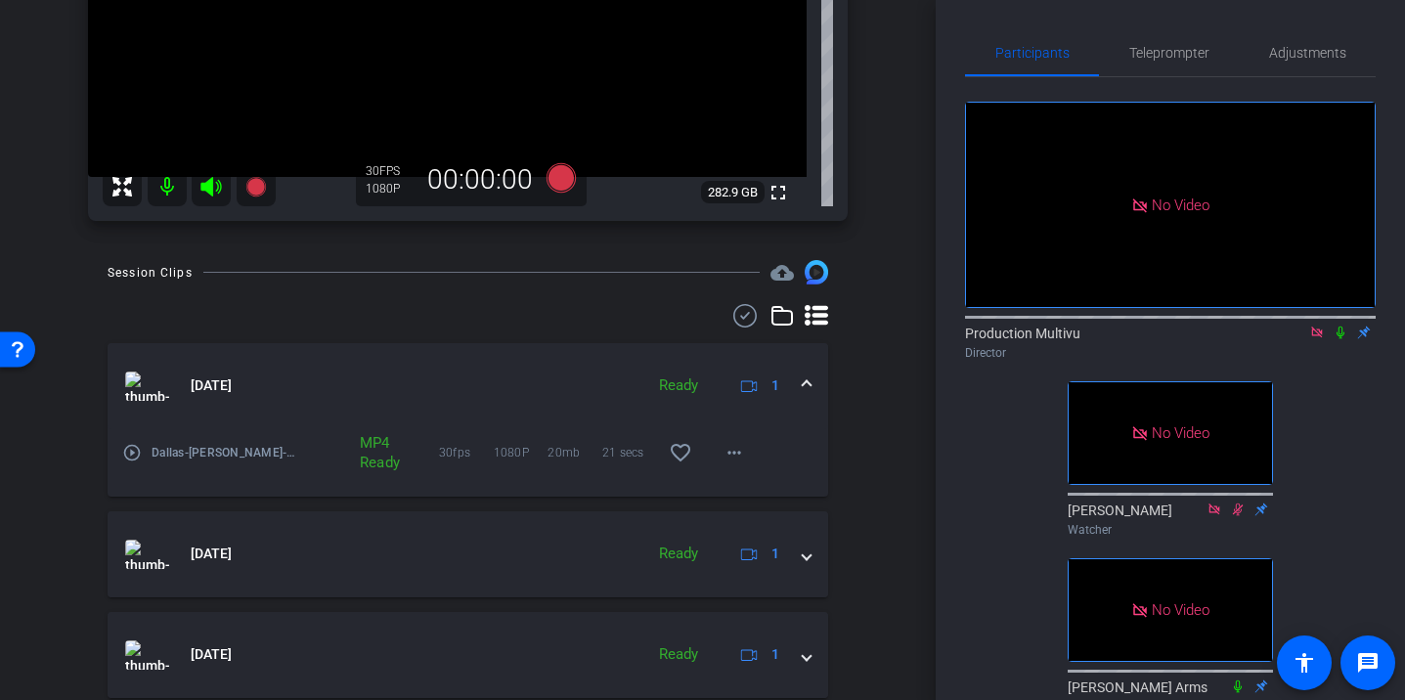
click at [851, 474] on div "Session Clips cloud_upload [DATE] Ready 1 play_circle_outline [GEOGRAPHIC_DATA]…" at bounding box center [468, 513] width 838 height 506
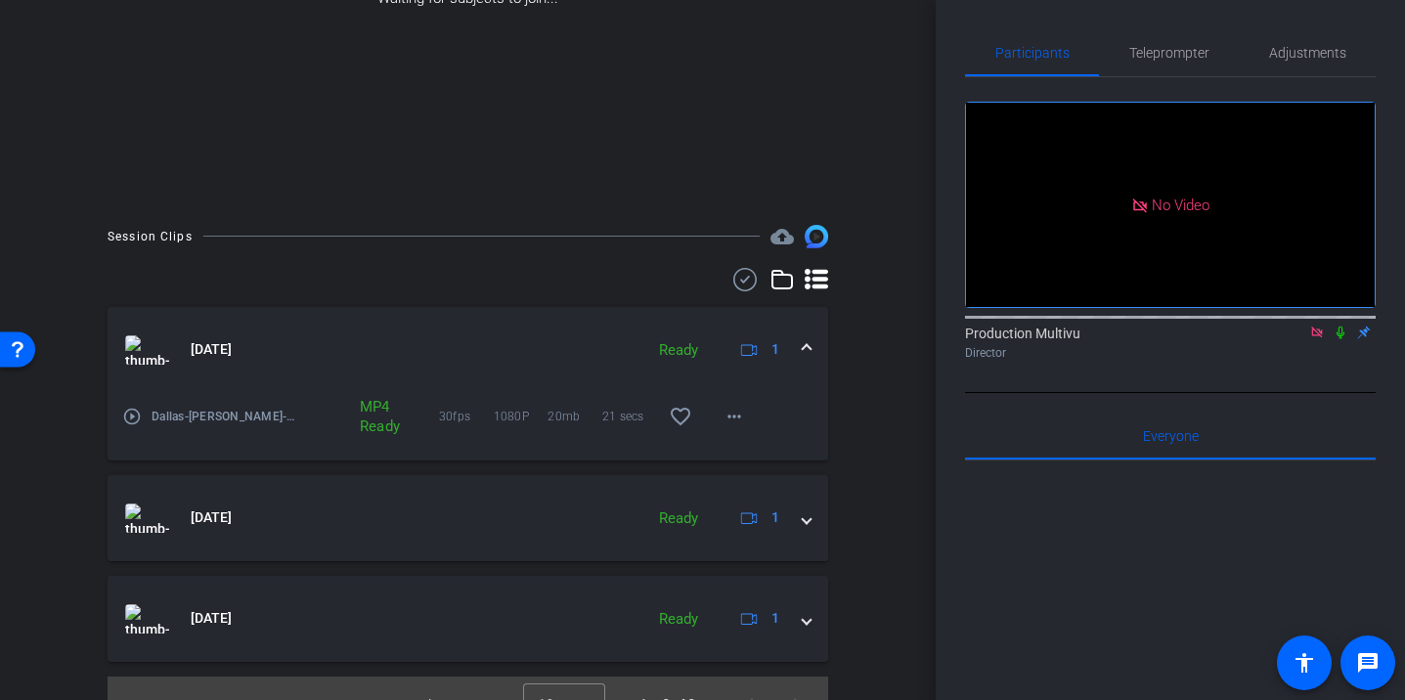
scroll to position [392, 0]
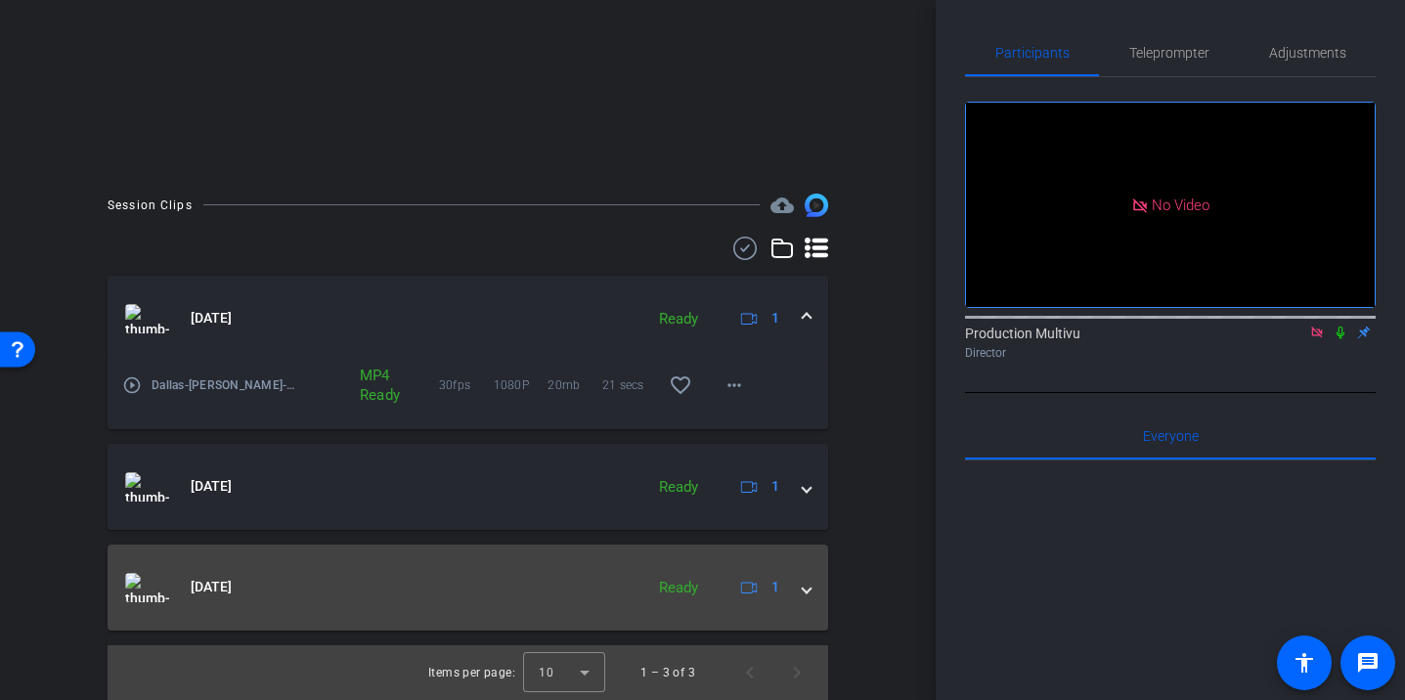
click at [802, 587] on span at bounding box center [806, 587] width 8 height 21
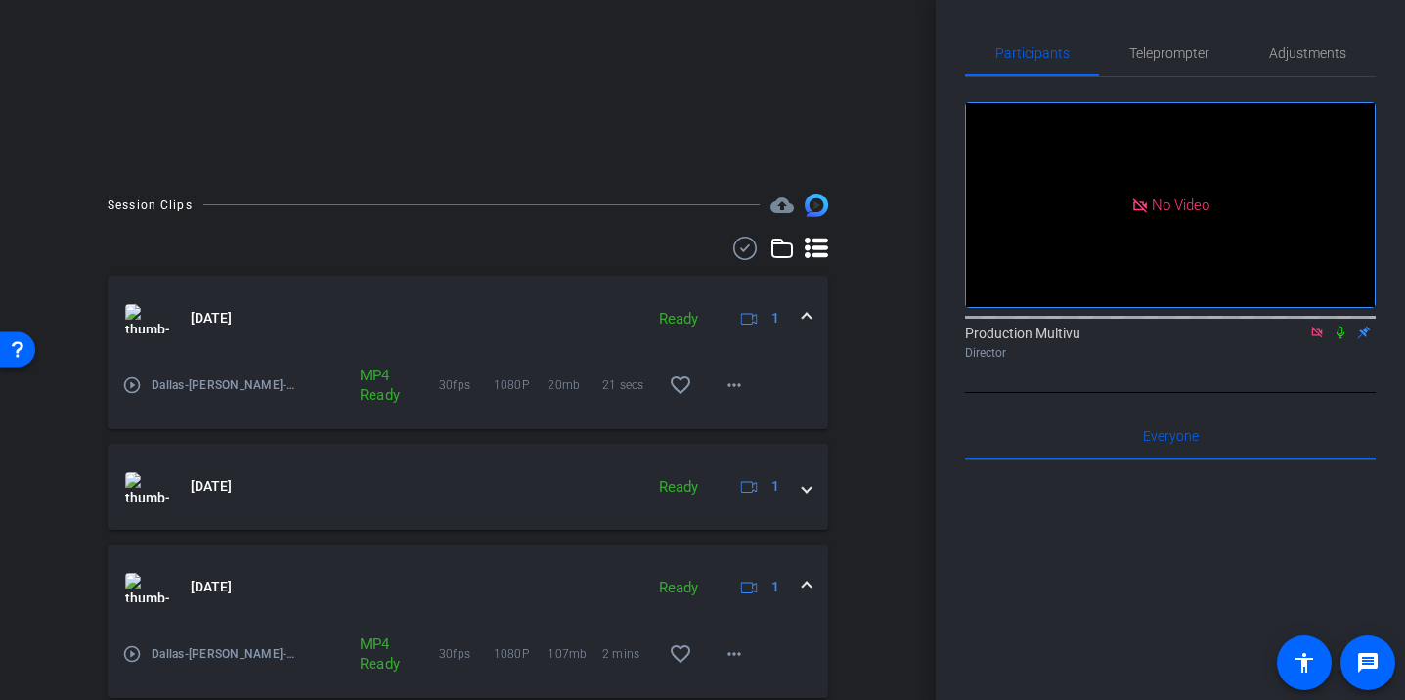
scroll to position [0, 0]
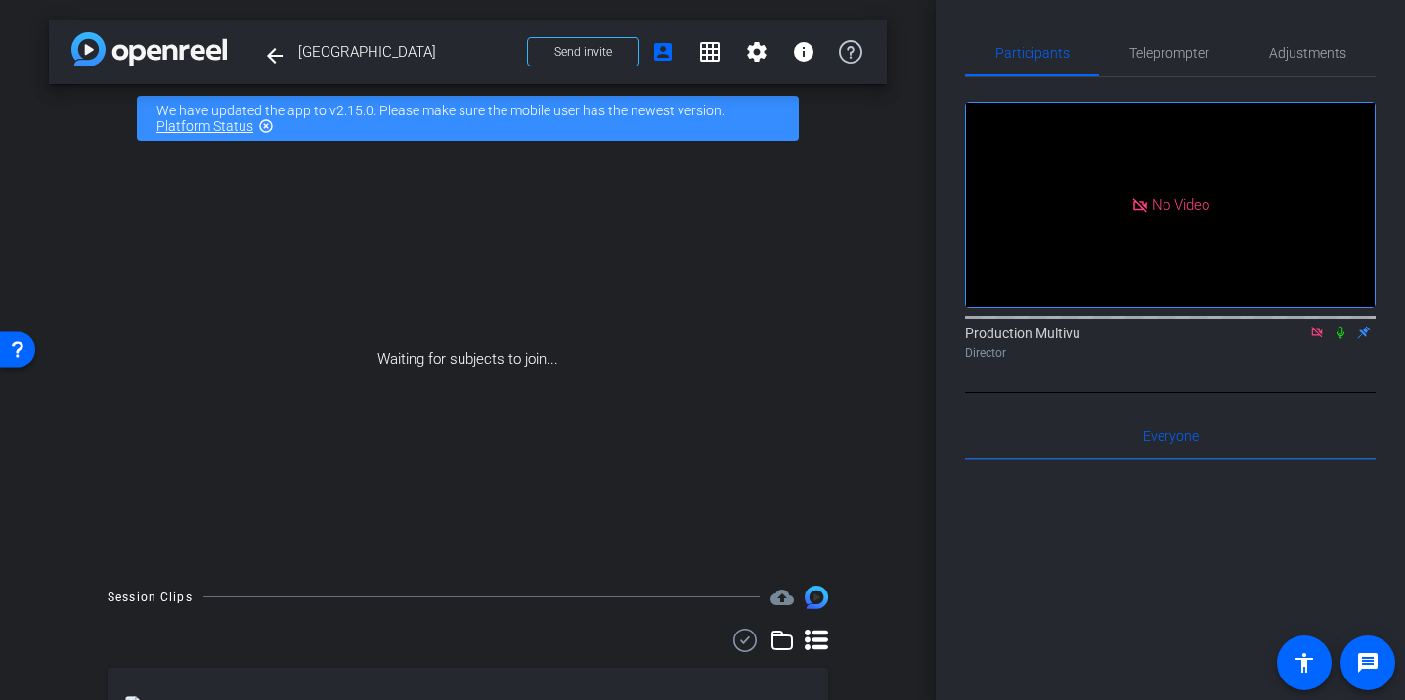
click at [312, 57] on span "[GEOGRAPHIC_DATA]" at bounding box center [406, 51] width 217 height 39
click at [263, 57] on mat-icon "arrow_back" at bounding box center [274, 55] width 23 height 23
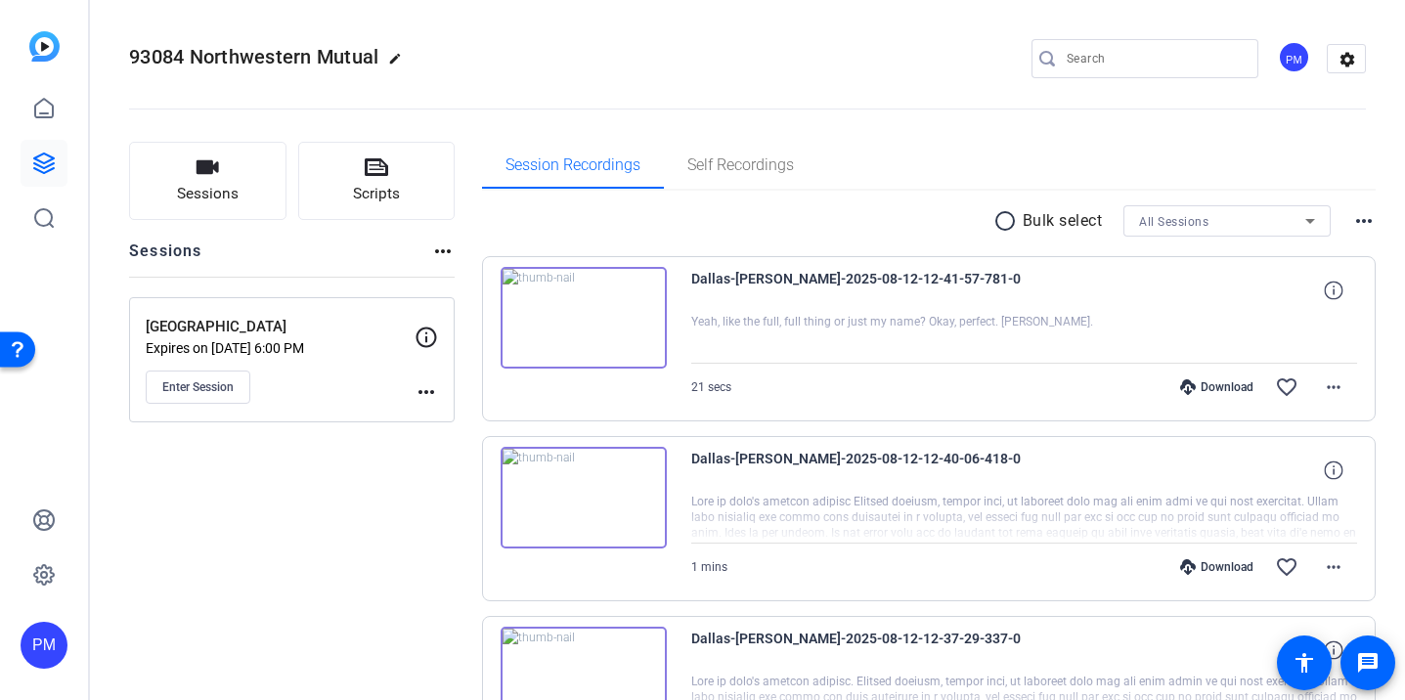
scroll to position [168, 0]
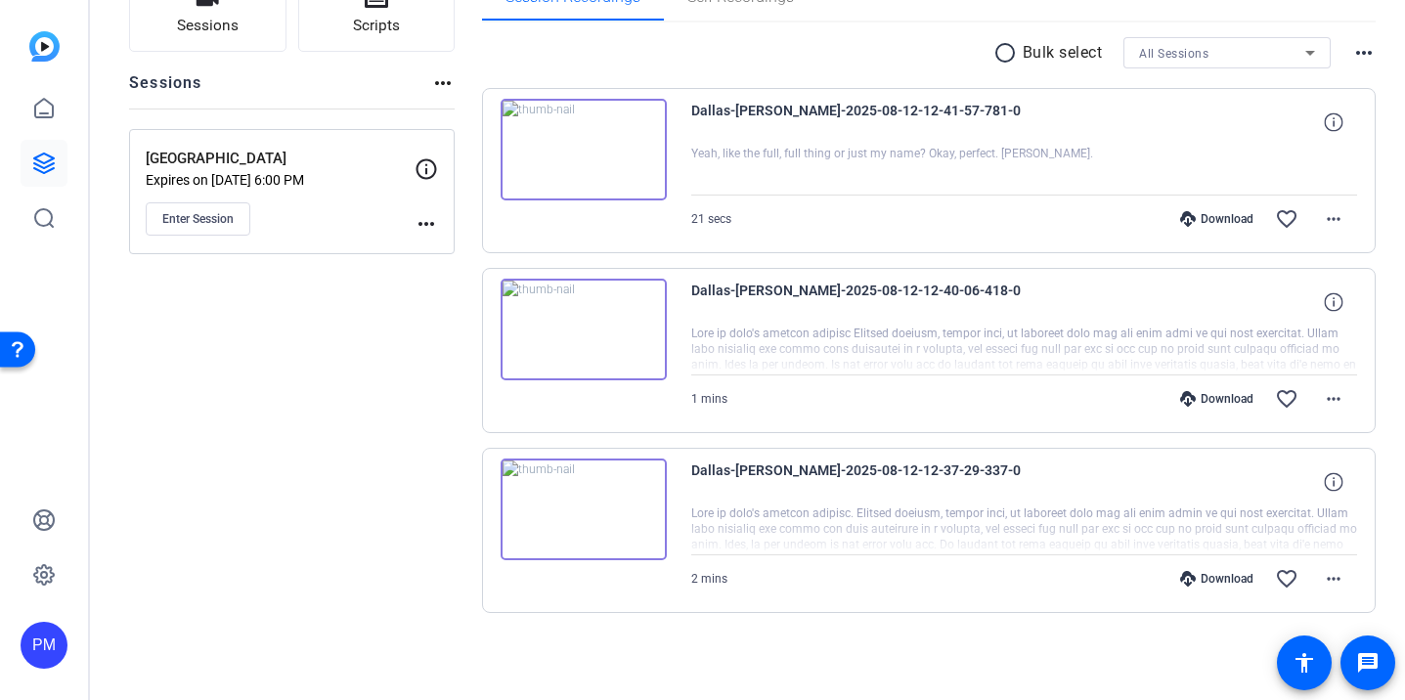
click at [1211, 215] on div "Download" at bounding box center [1216, 219] width 93 height 16
click at [1201, 387] on div "Download favorite_border more_horiz" at bounding box center [1123, 398] width 466 height 47
click at [1206, 404] on div "Download" at bounding box center [1216, 399] width 93 height 16
click at [1209, 583] on div "Download" at bounding box center [1216, 579] width 93 height 16
click at [1327, 221] on mat-icon "more_horiz" at bounding box center [1333, 218] width 23 height 23
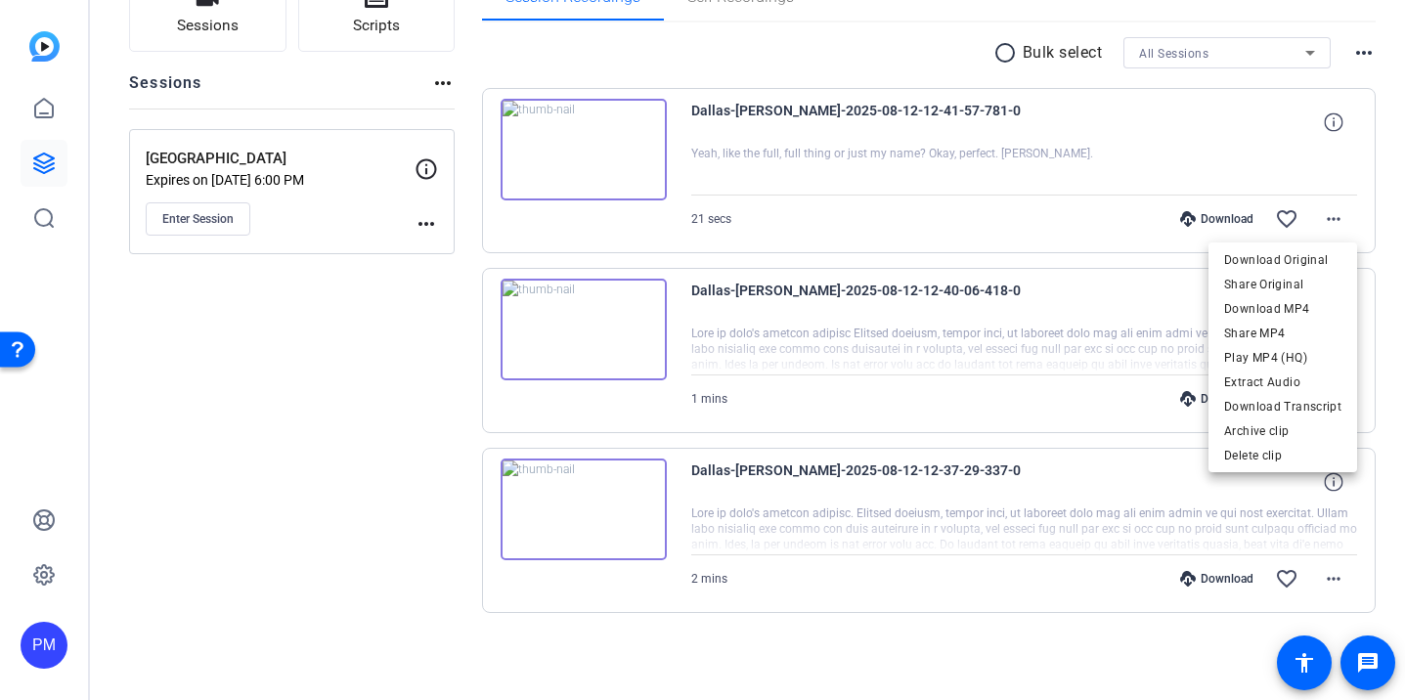
click at [1327, 221] on div at bounding box center [702, 350] width 1405 height 700
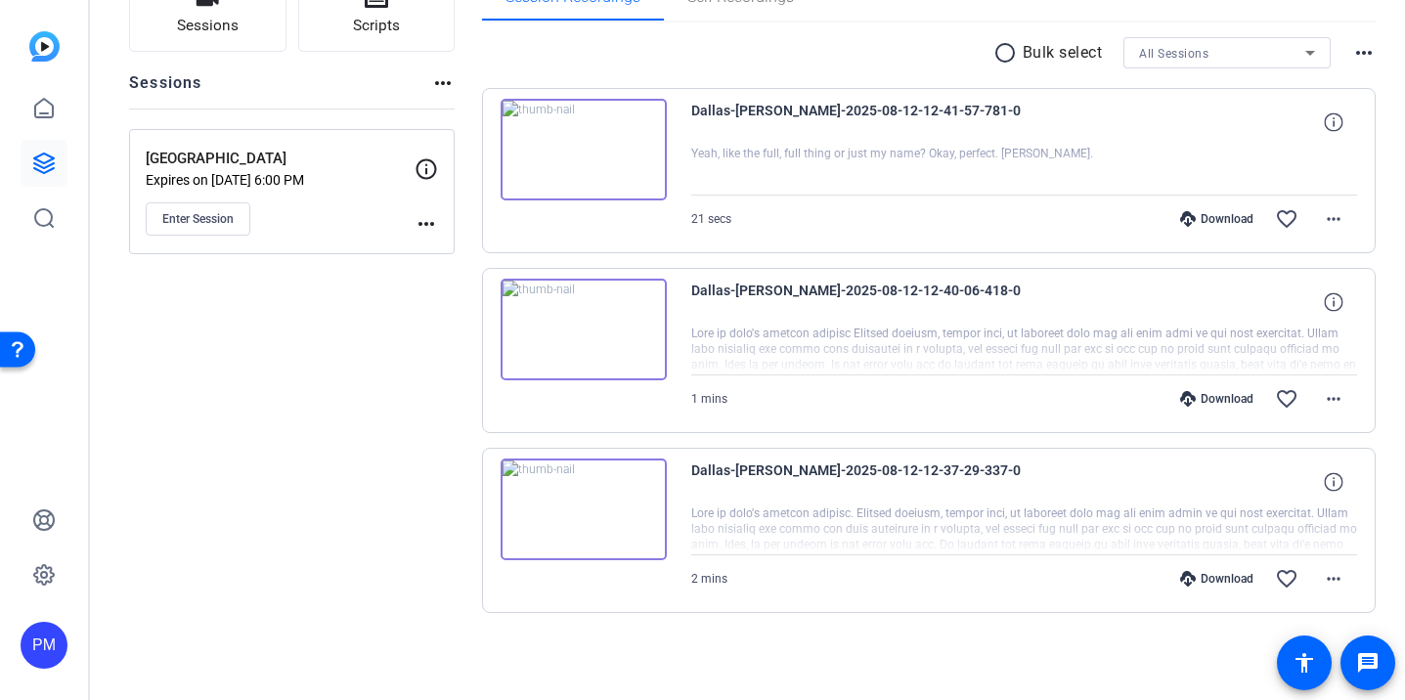
click at [1389, 130] on div "Sessions Scripts Sessions more_horiz Dallas Expires on [DATE] 6:00 PM Enter Ses…" at bounding box center [747, 324] width 1315 height 751
click at [1332, 216] on mat-icon "more_horiz" at bounding box center [1333, 218] width 23 height 23
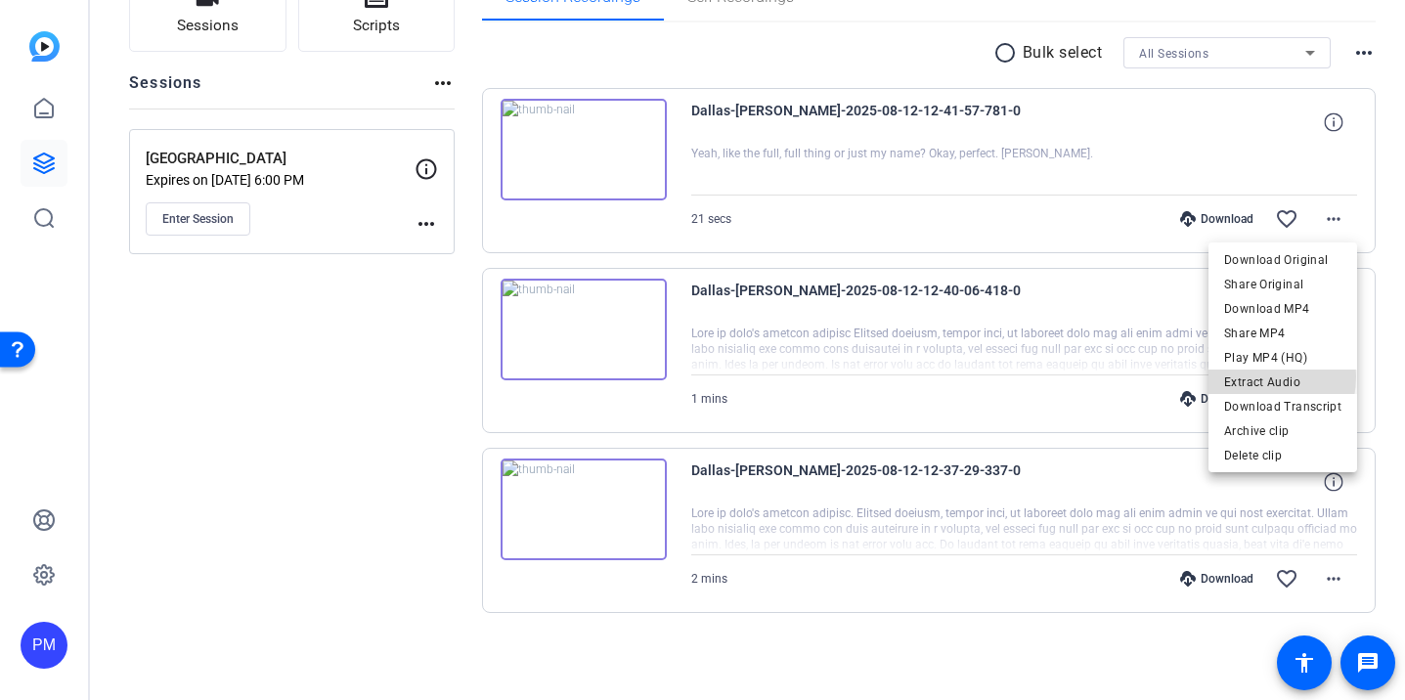
click at [1252, 376] on span "Extract Audio" at bounding box center [1282, 381] width 117 height 23
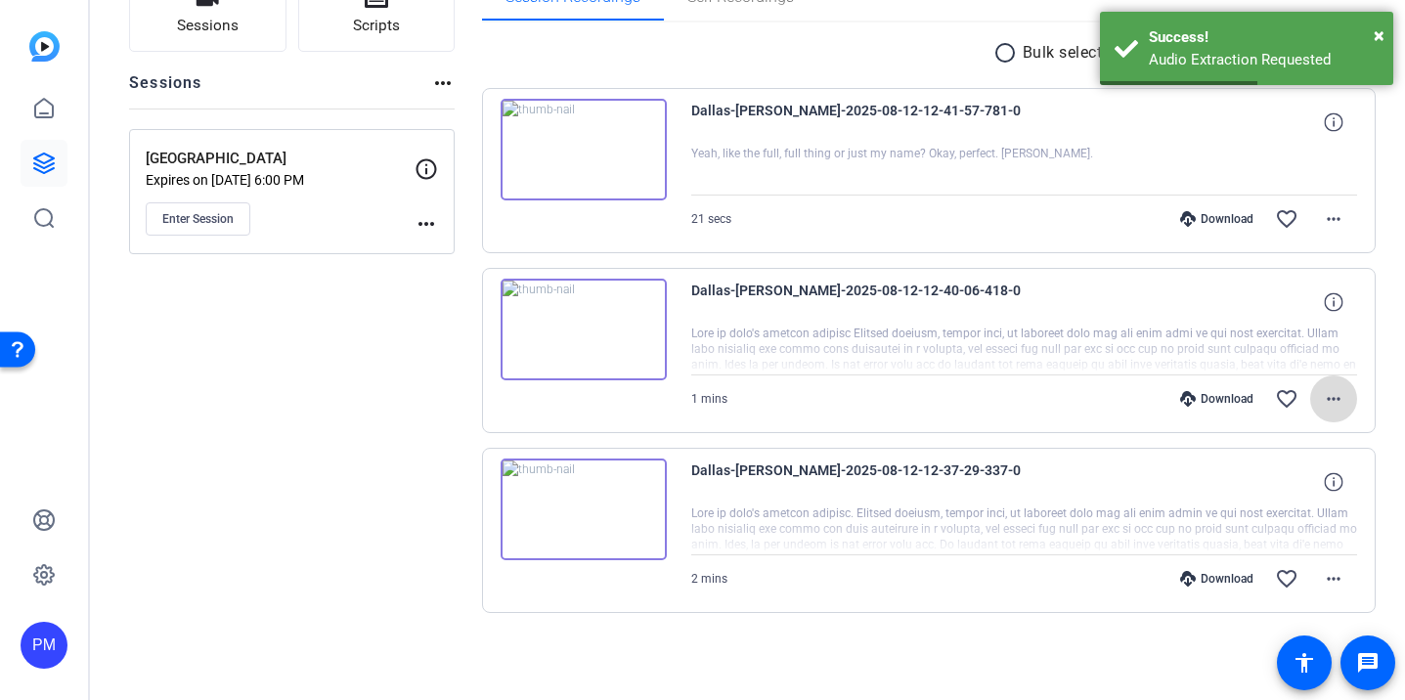
click at [1337, 395] on mat-icon "more_horiz" at bounding box center [1333, 398] width 23 height 23
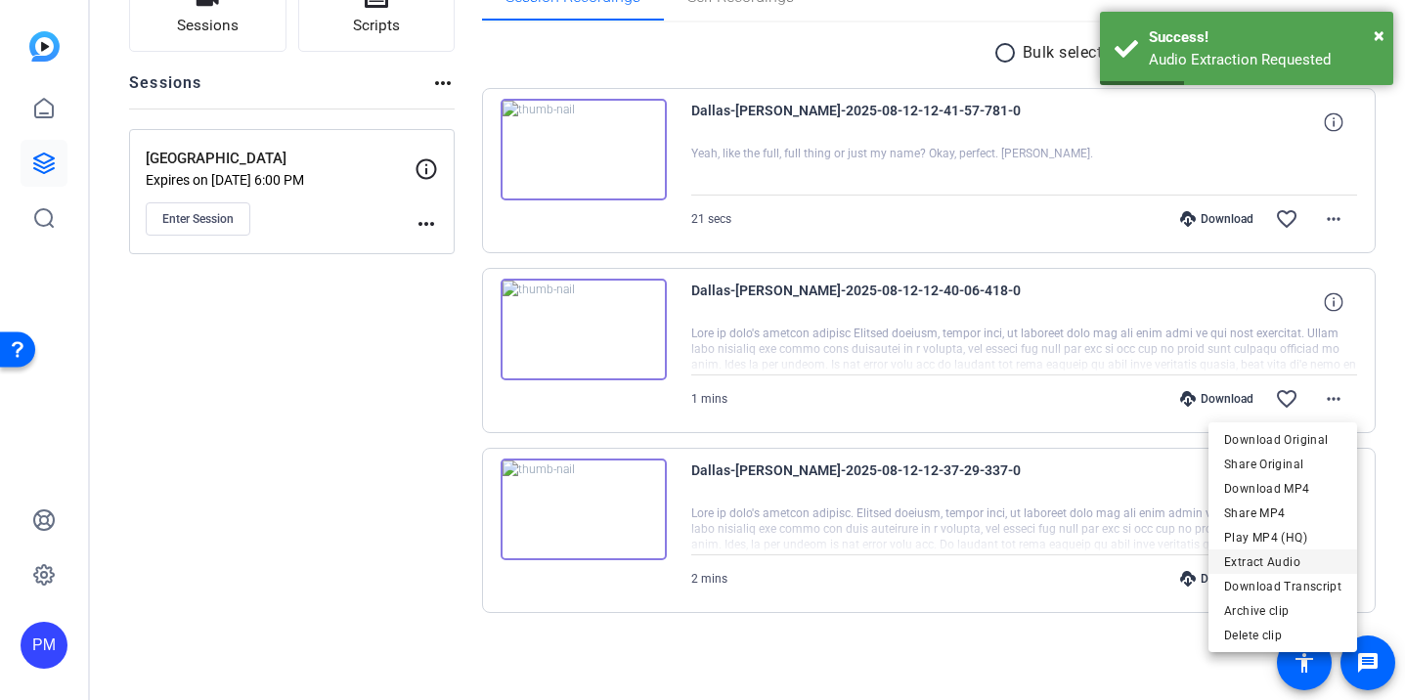
click at [1264, 555] on span "Extract Audio" at bounding box center [1282, 561] width 117 height 23
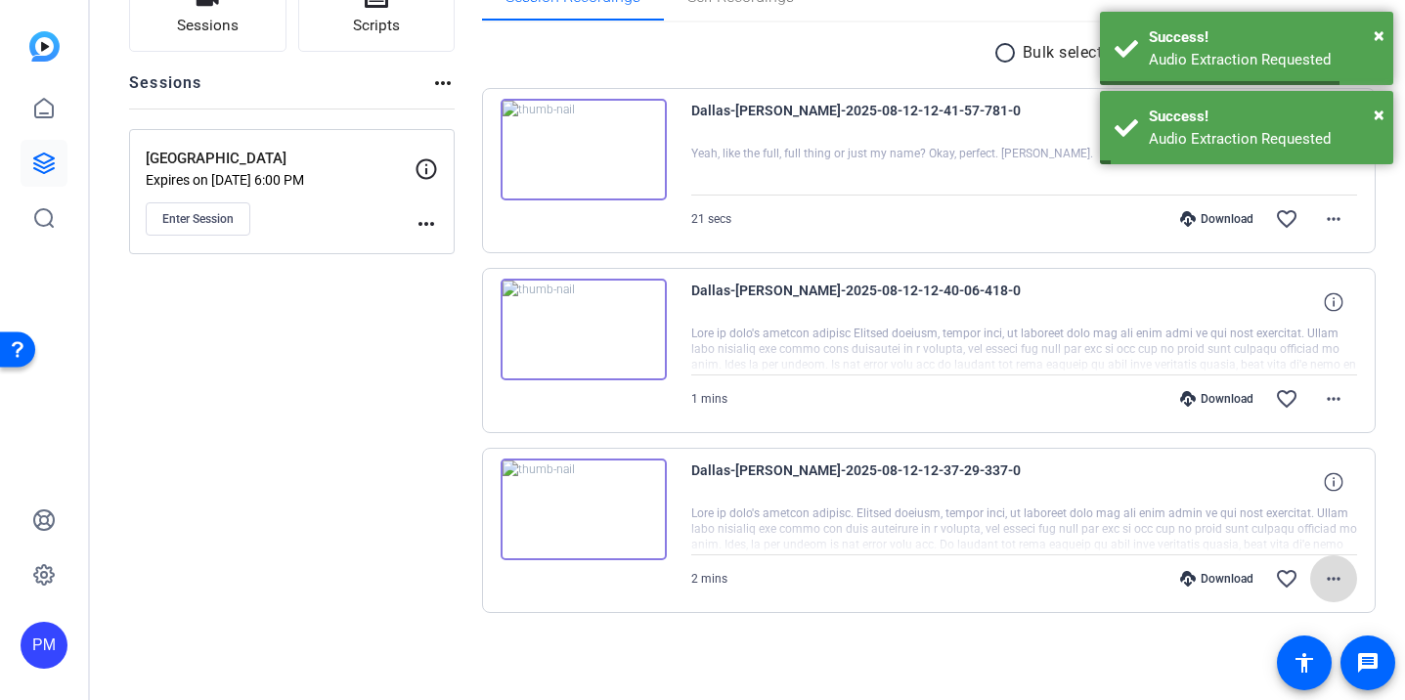
click at [1330, 574] on mat-icon "more_horiz" at bounding box center [1333, 578] width 23 height 23
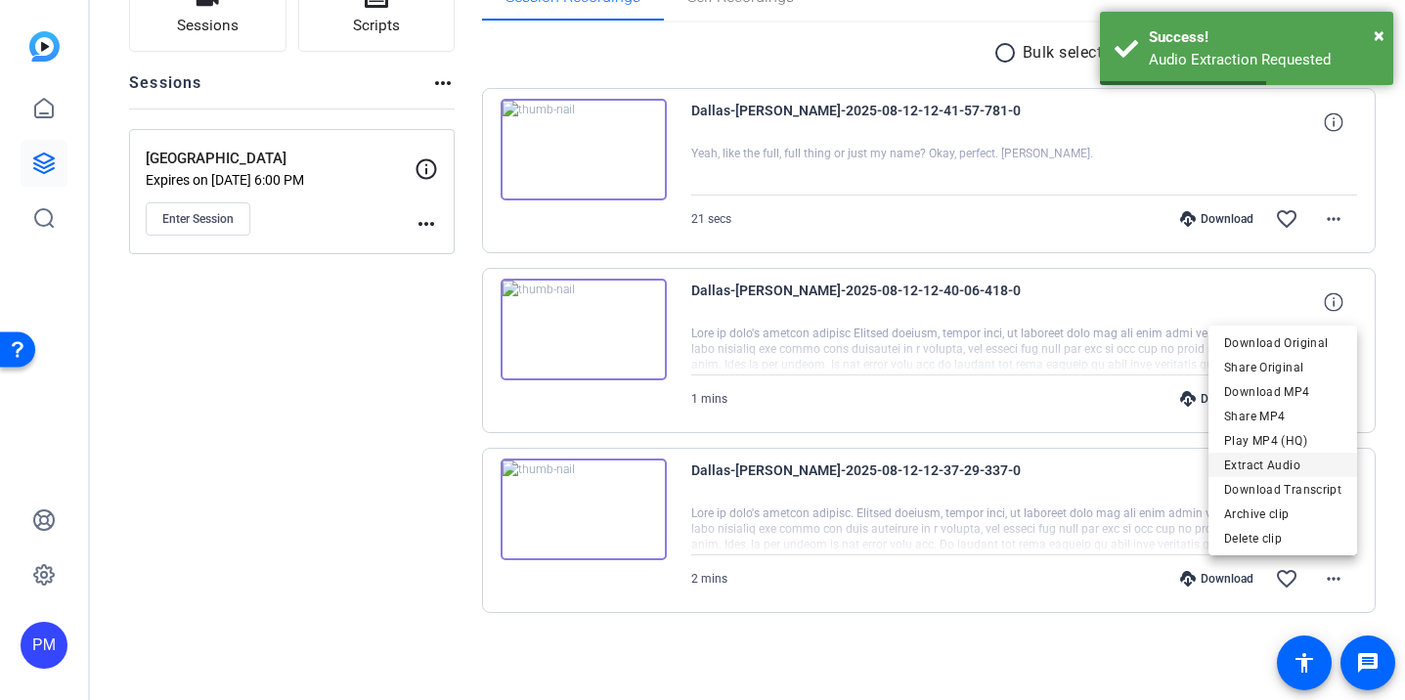
click at [1261, 464] on span "Extract Audio" at bounding box center [1282, 465] width 117 height 23
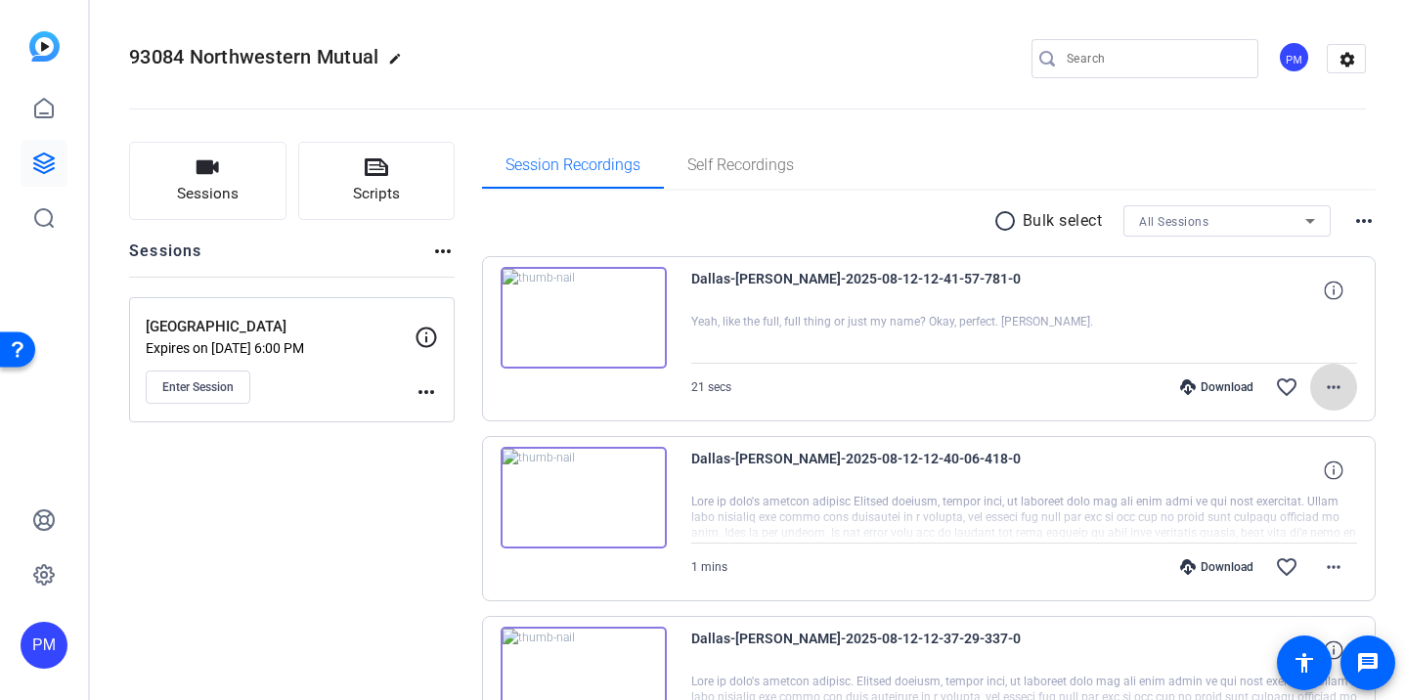
click at [1334, 380] on mat-icon "more_horiz" at bounding box center [1333, 386] width 23 height 23
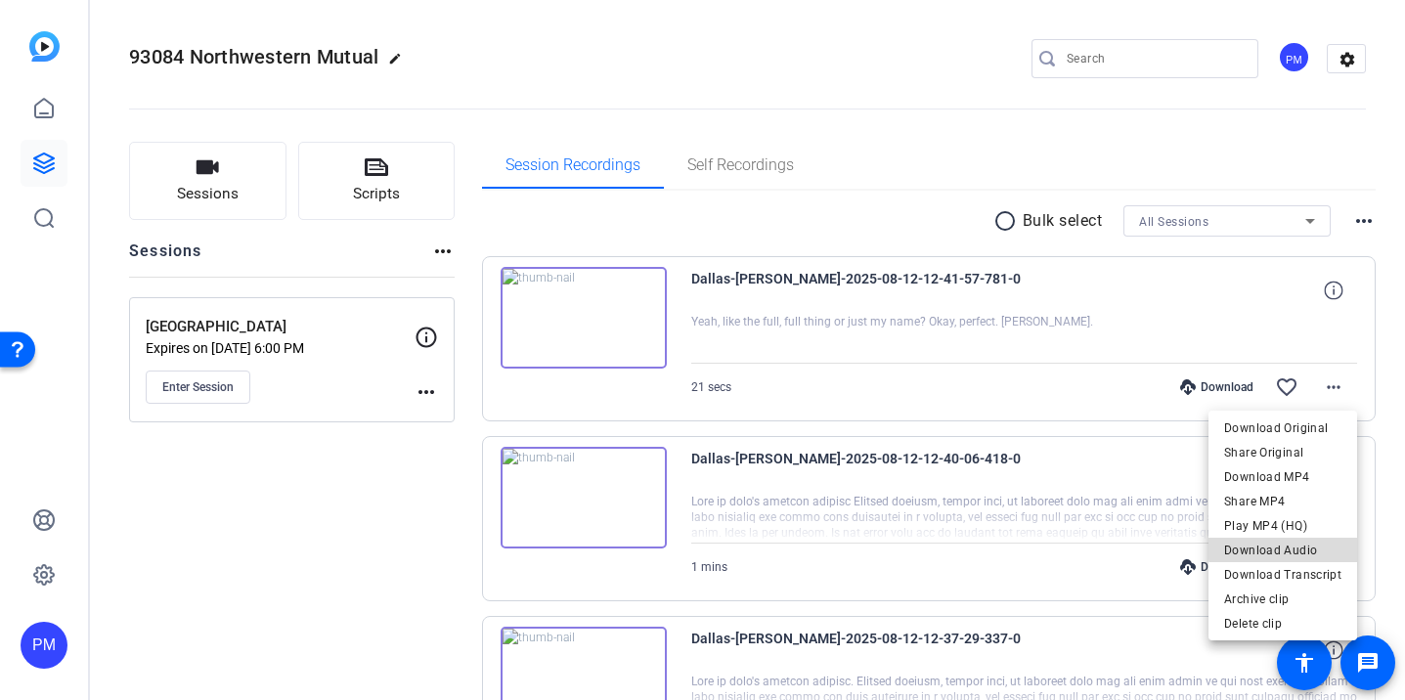
click at [1304, 546] on span "Download Audio" at bounding box center [1282, 550] width 117 height 23
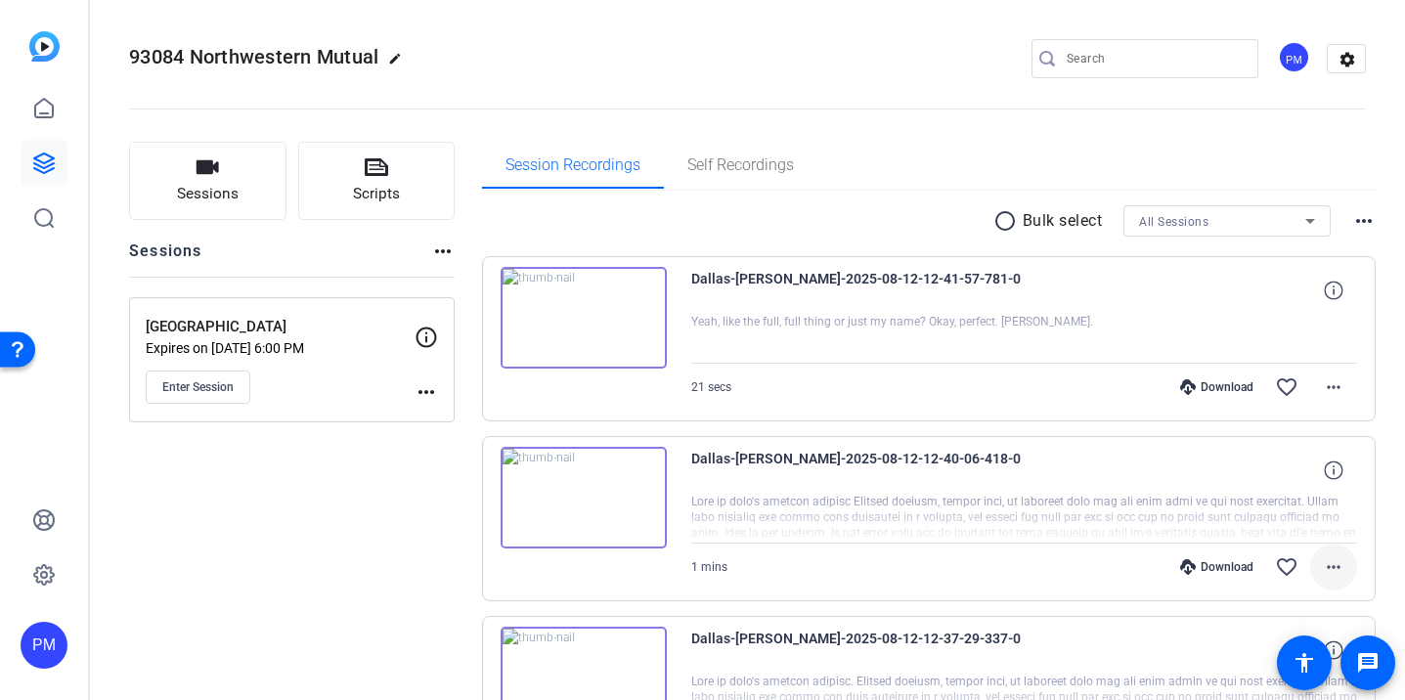
click at [1328, 565] on mat-icon "more_horiz" at bounding box center [1333, 566] width 23 height 23
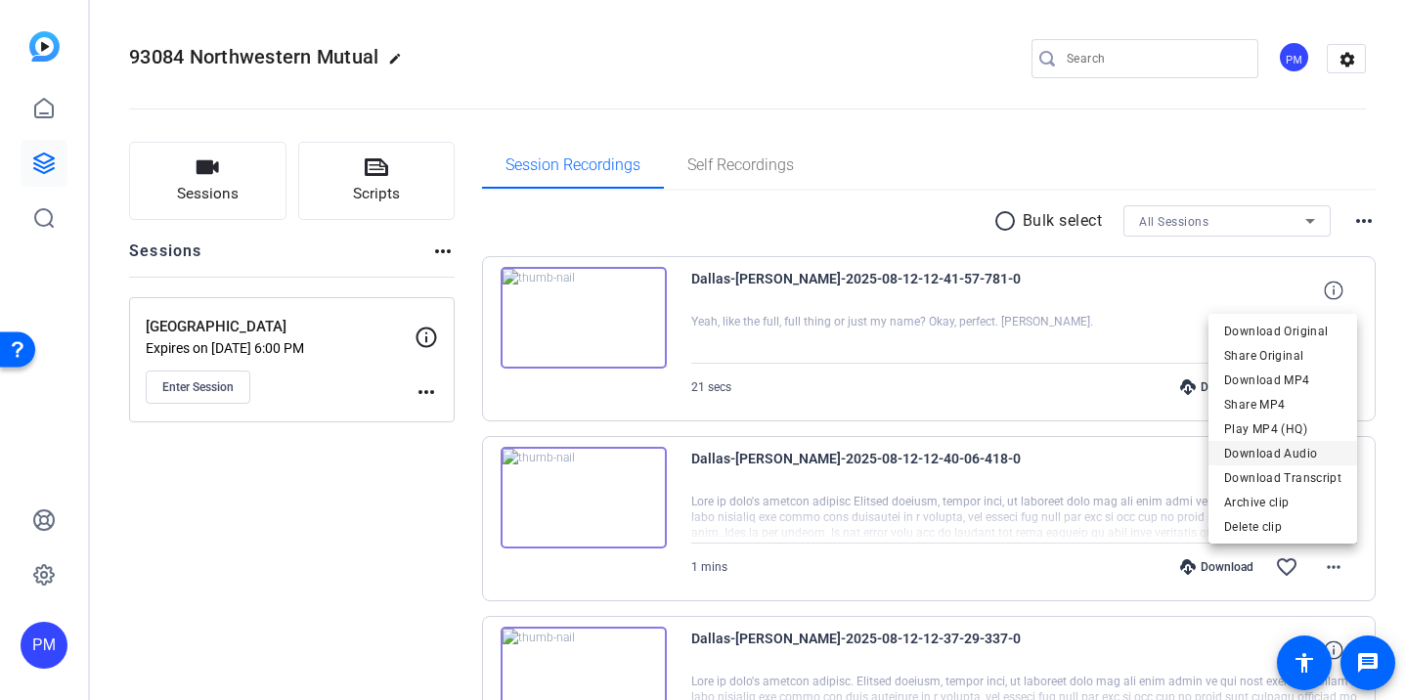
click at [1270, 455] on span "Download Audio" at bounding box center [1282, 453] width 117 height 23
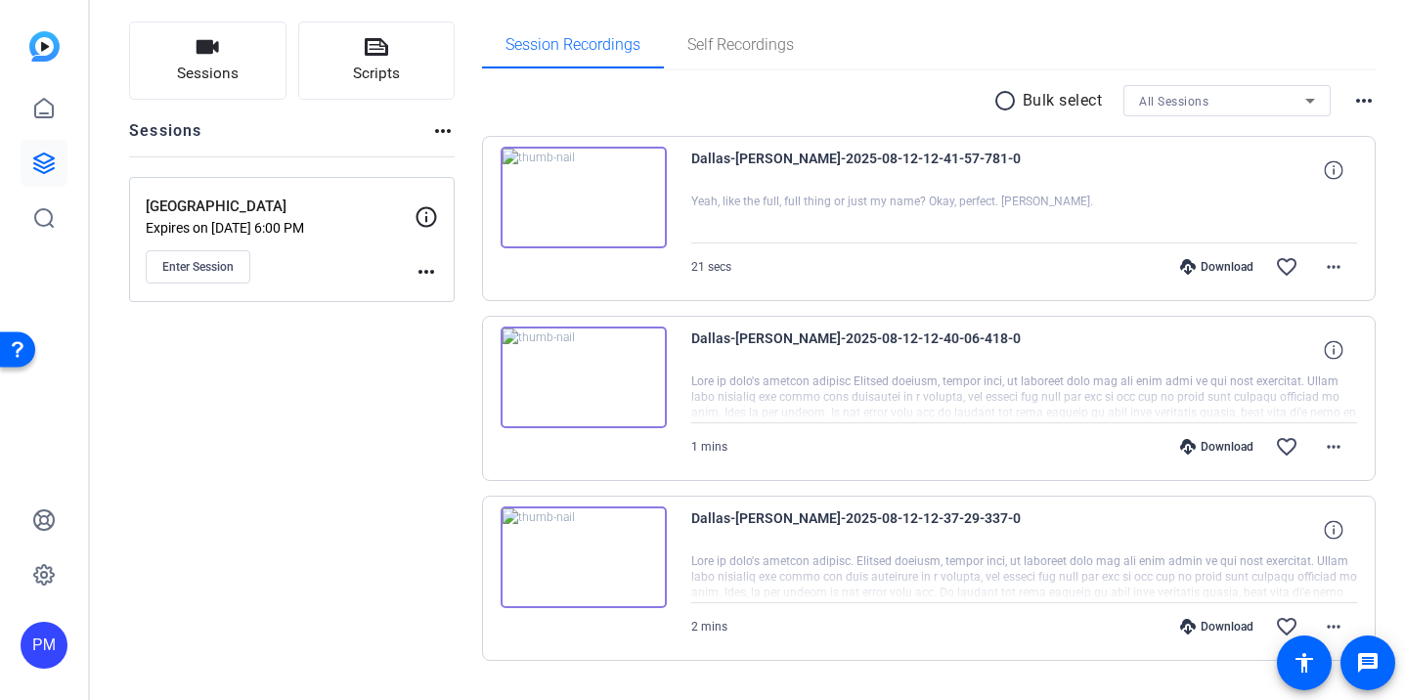
scroll to position [168, 0]
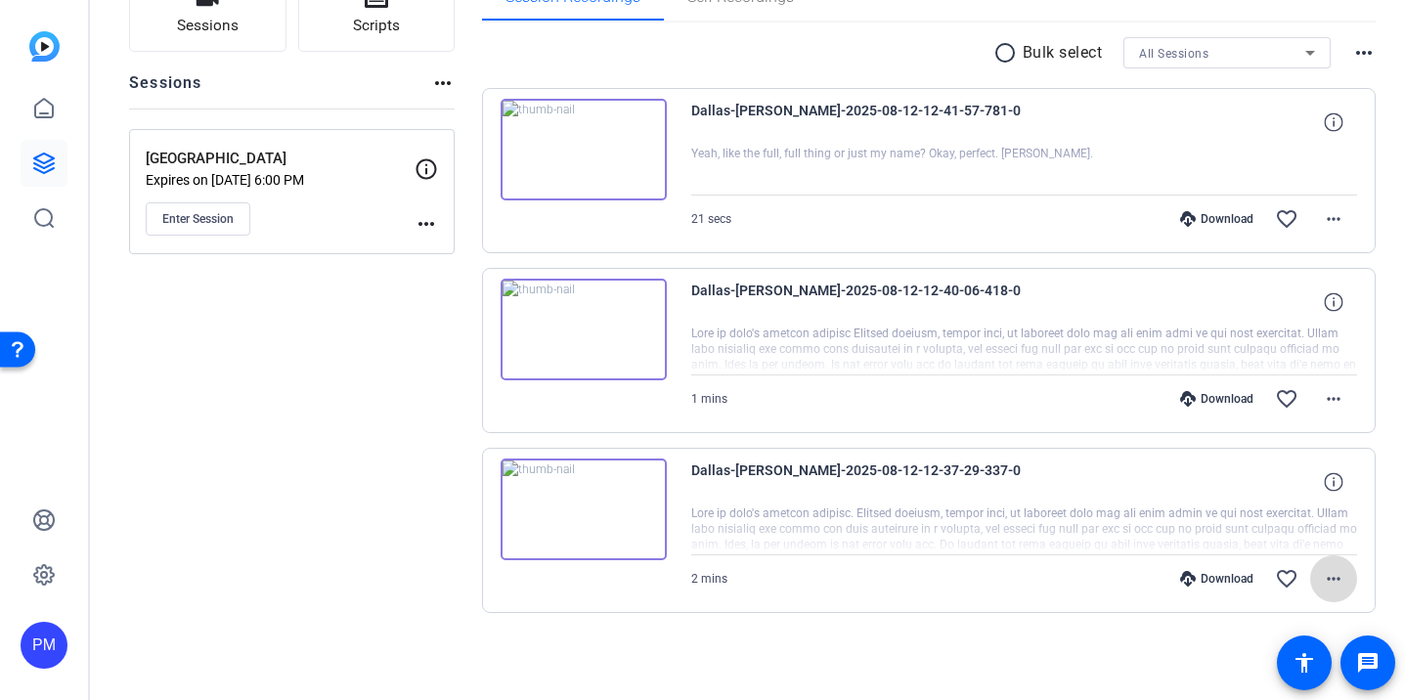
click at [1328, 571] on mat-icon "more_horiz" at bounding box center [1333, 578] width 23 height 23
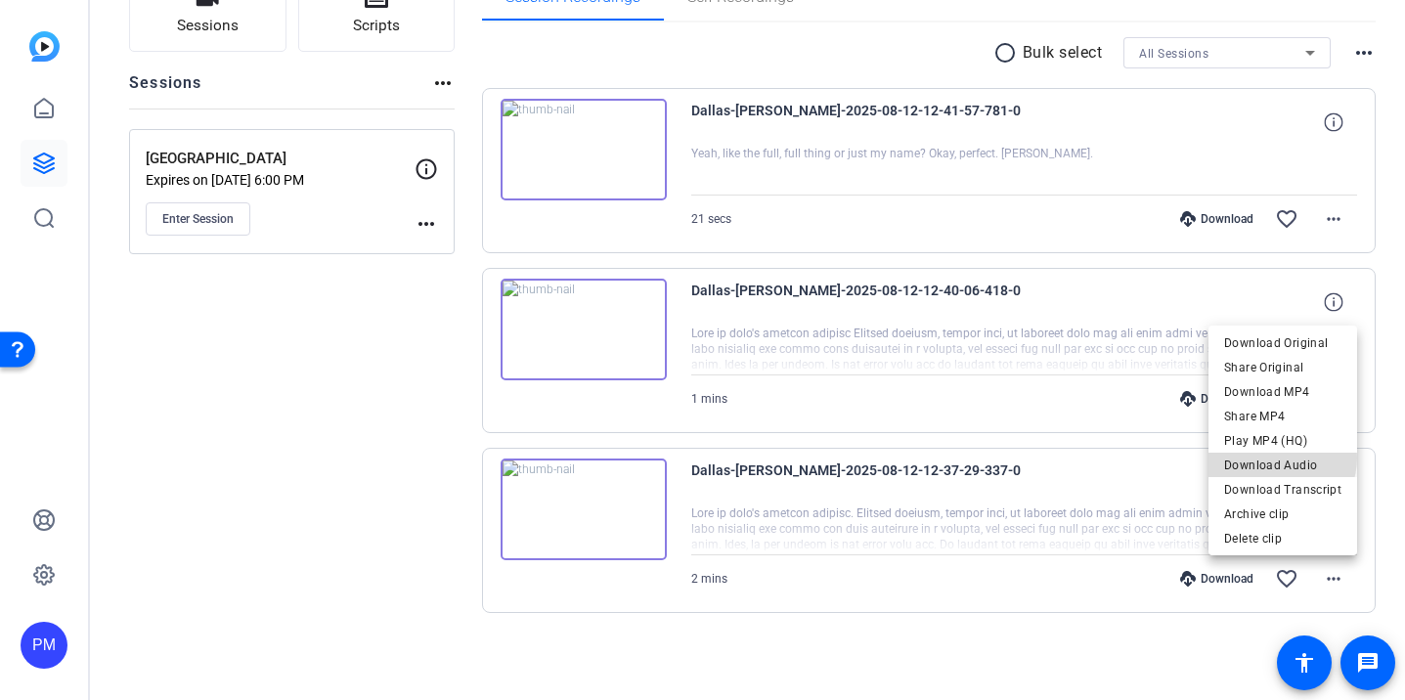
click at [1280, 457] on span "Download Audio" at bounding box center [1282, 465] width 117 height 23
